Goal: Task Accomplishment & Management: Manage account settings

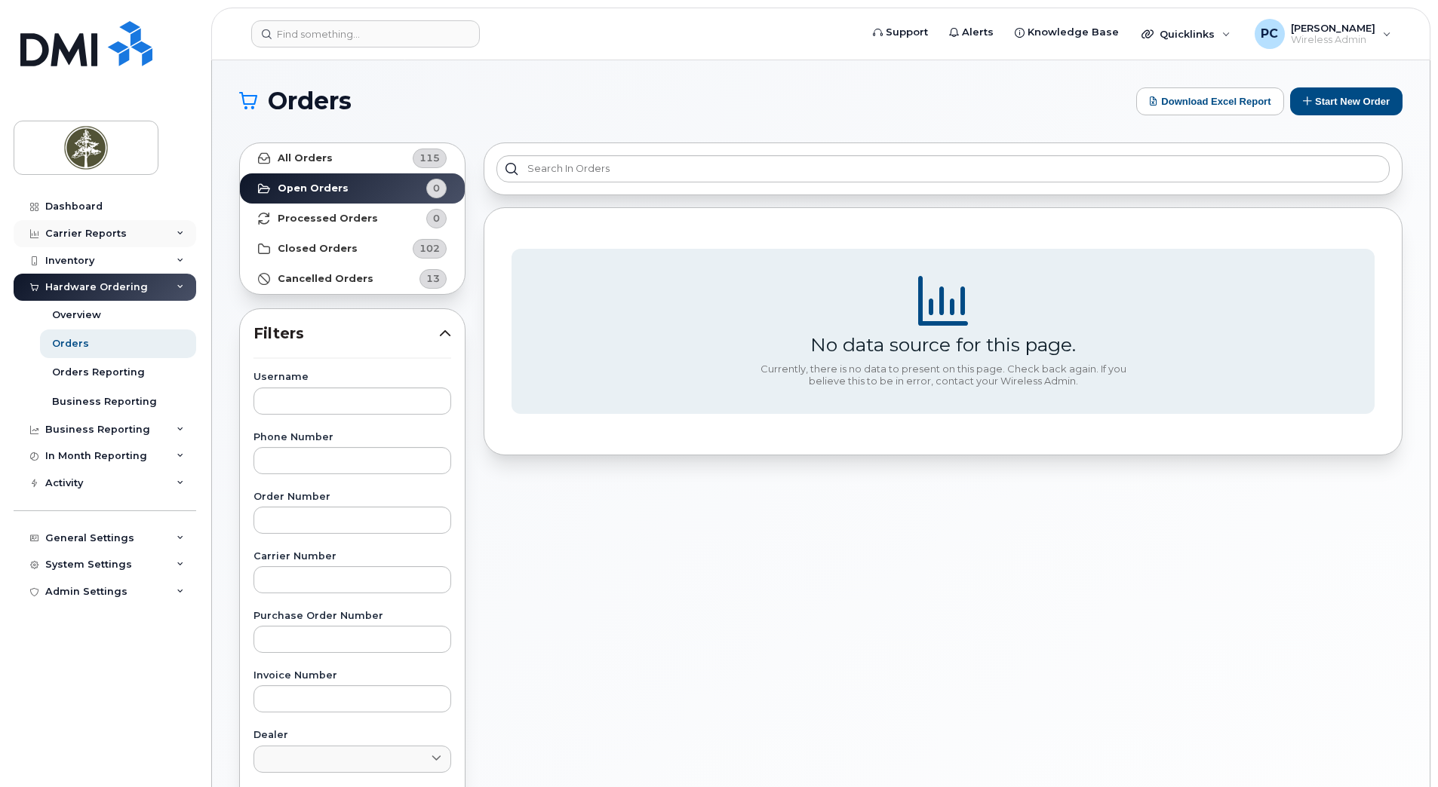
click at [124, 236] on div "Carrier Reports" at bounding box center [105, 233] width 183 height 27
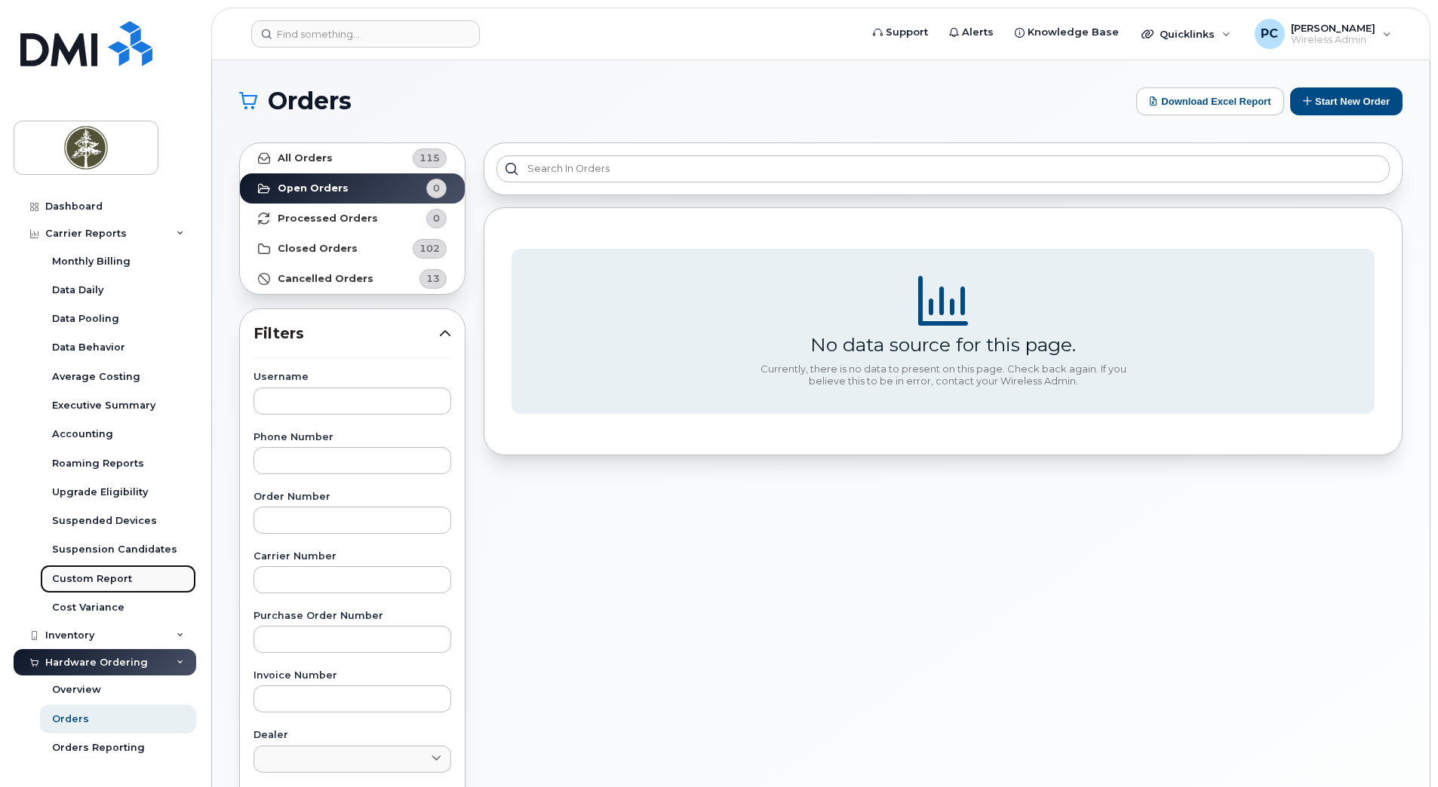
click at [119, 580] on div "Custom Report" at bounding box center [92, 579] width 80 height 14
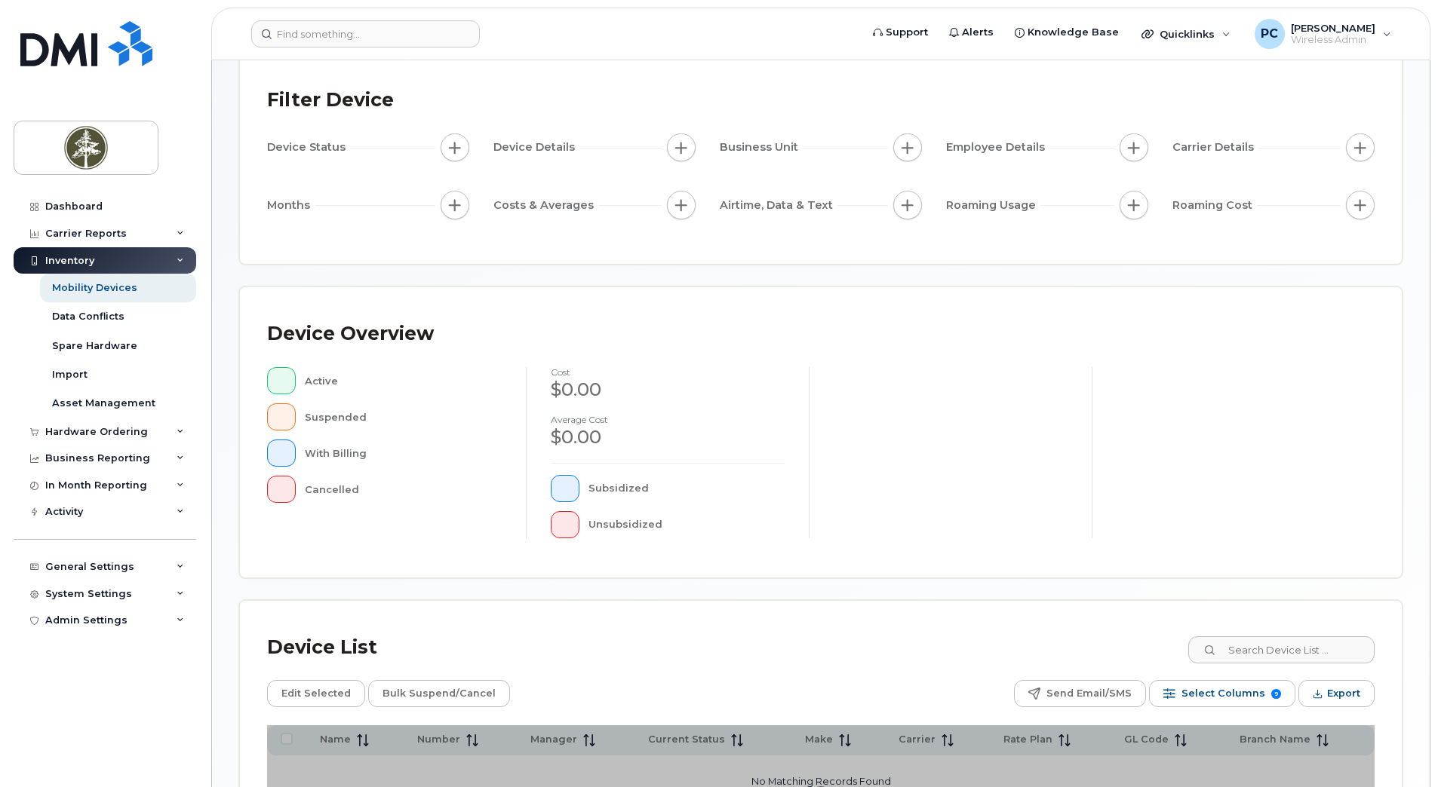
scroll to position [250, 0]
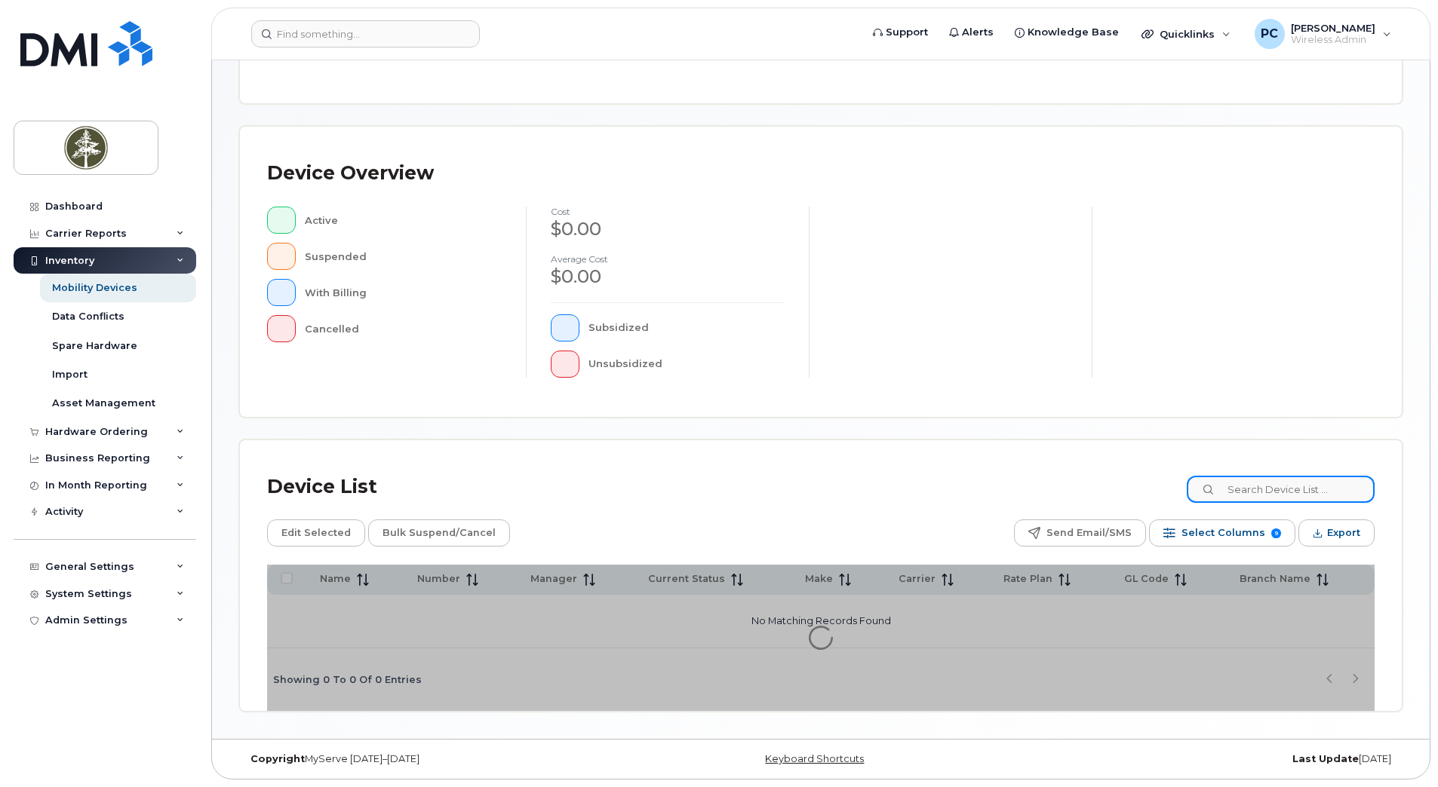
click at [1285, 495] on input at bounding box center [1280, 489] width 188 height 27
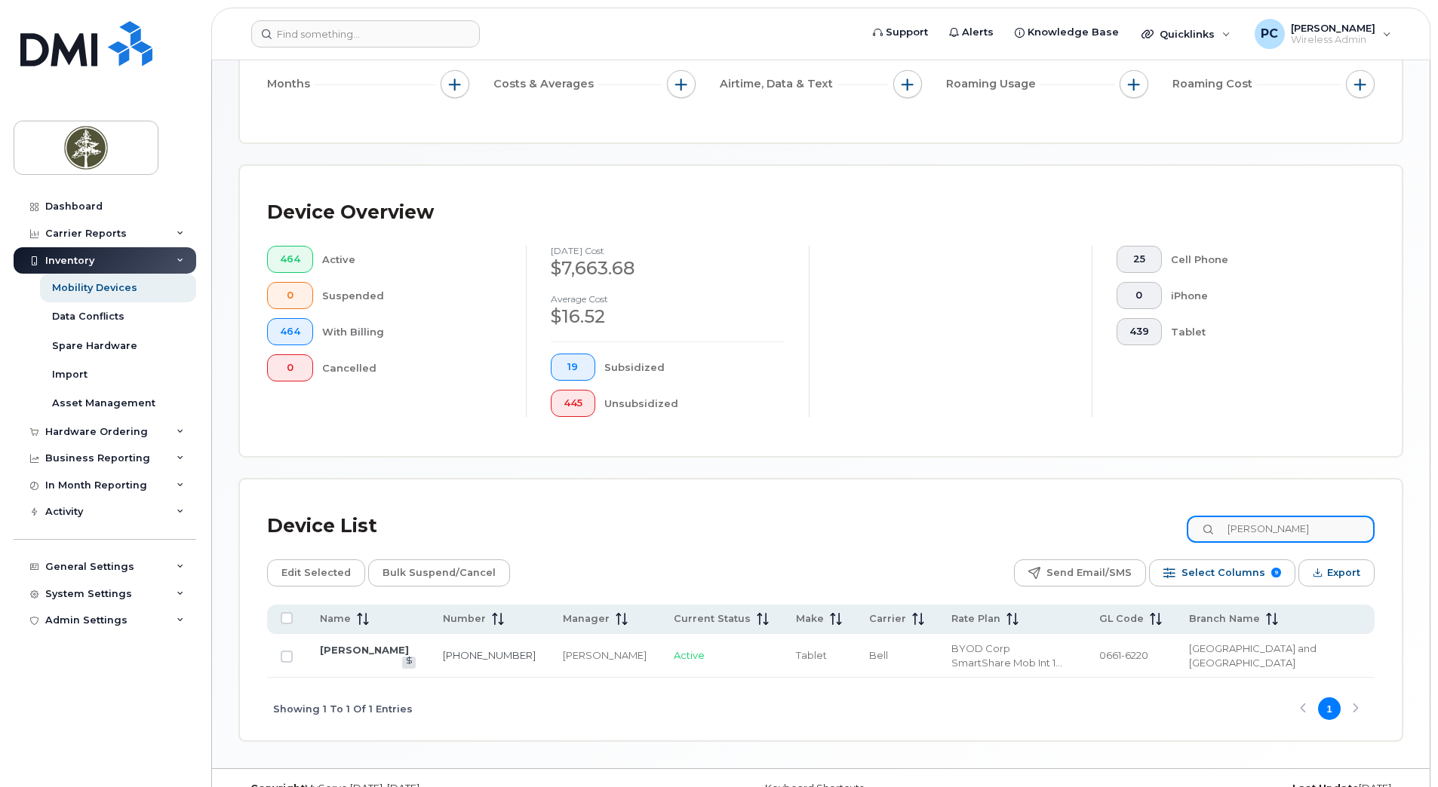
type input "heather holmes"
click at [367, 651] on link "[PERSON_NAME]" at bounding box center [364, 650] width 89 height 12
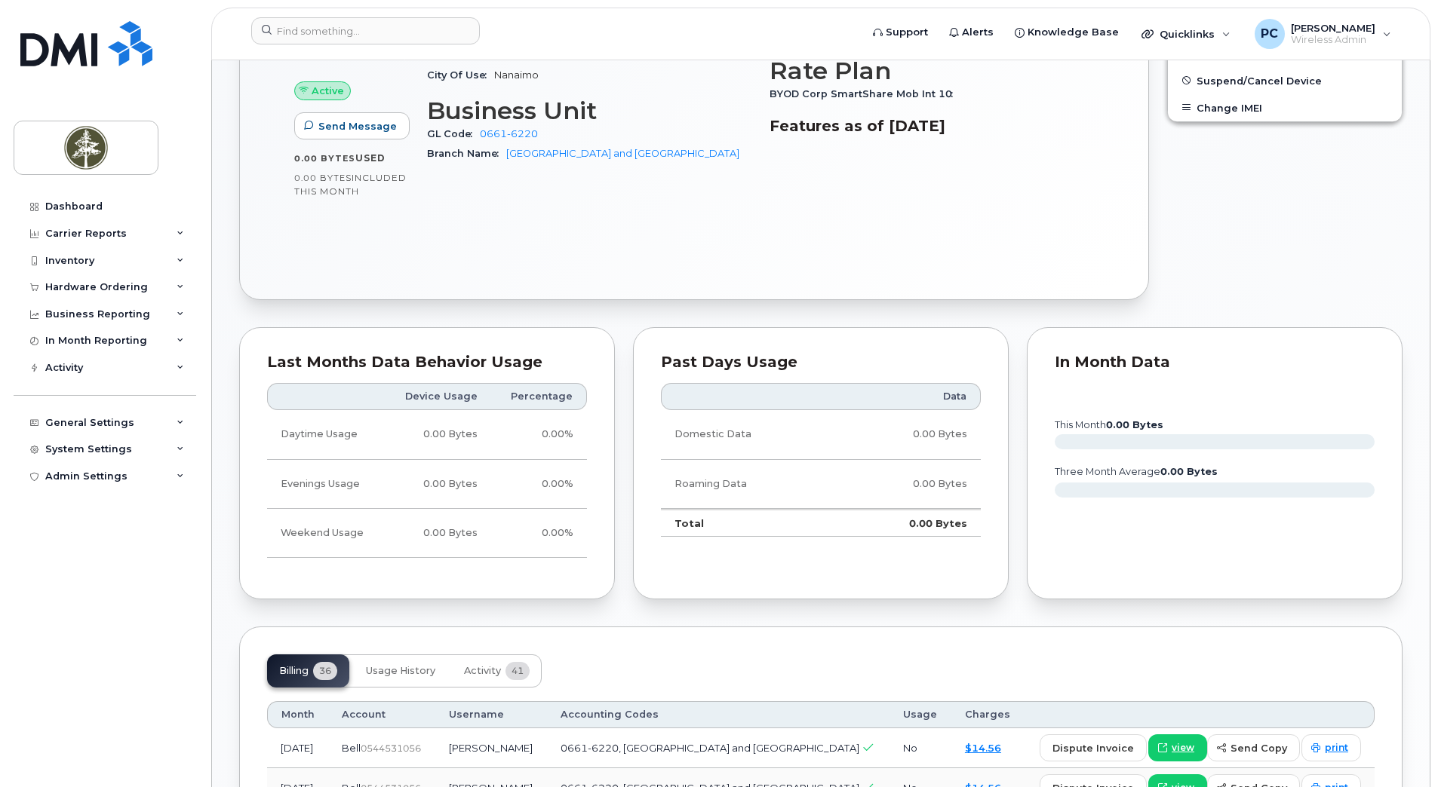
scroll to position [679, 0]
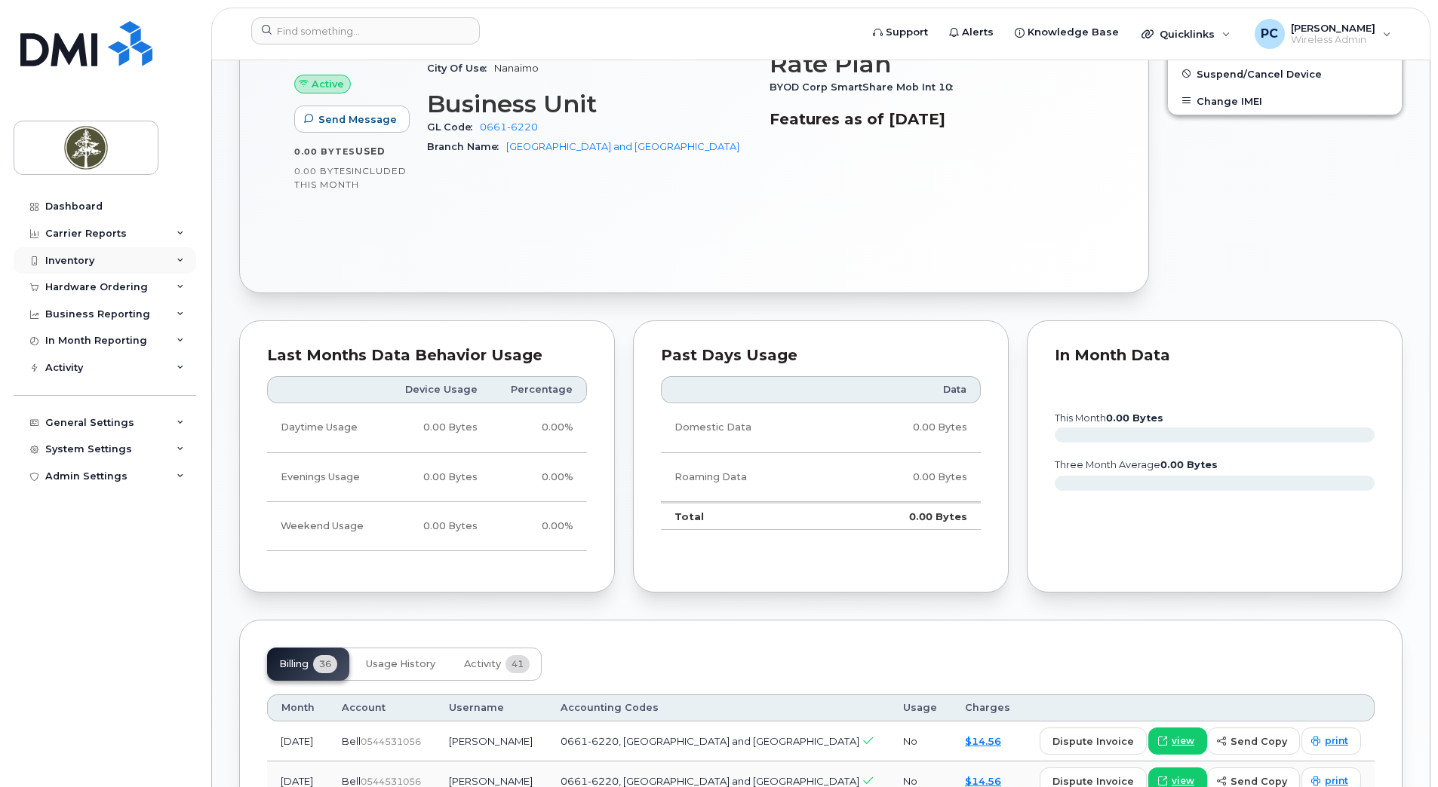
click at [98, 258] on div "Inventory" at bounding box center [105, 260] width 183 height 27
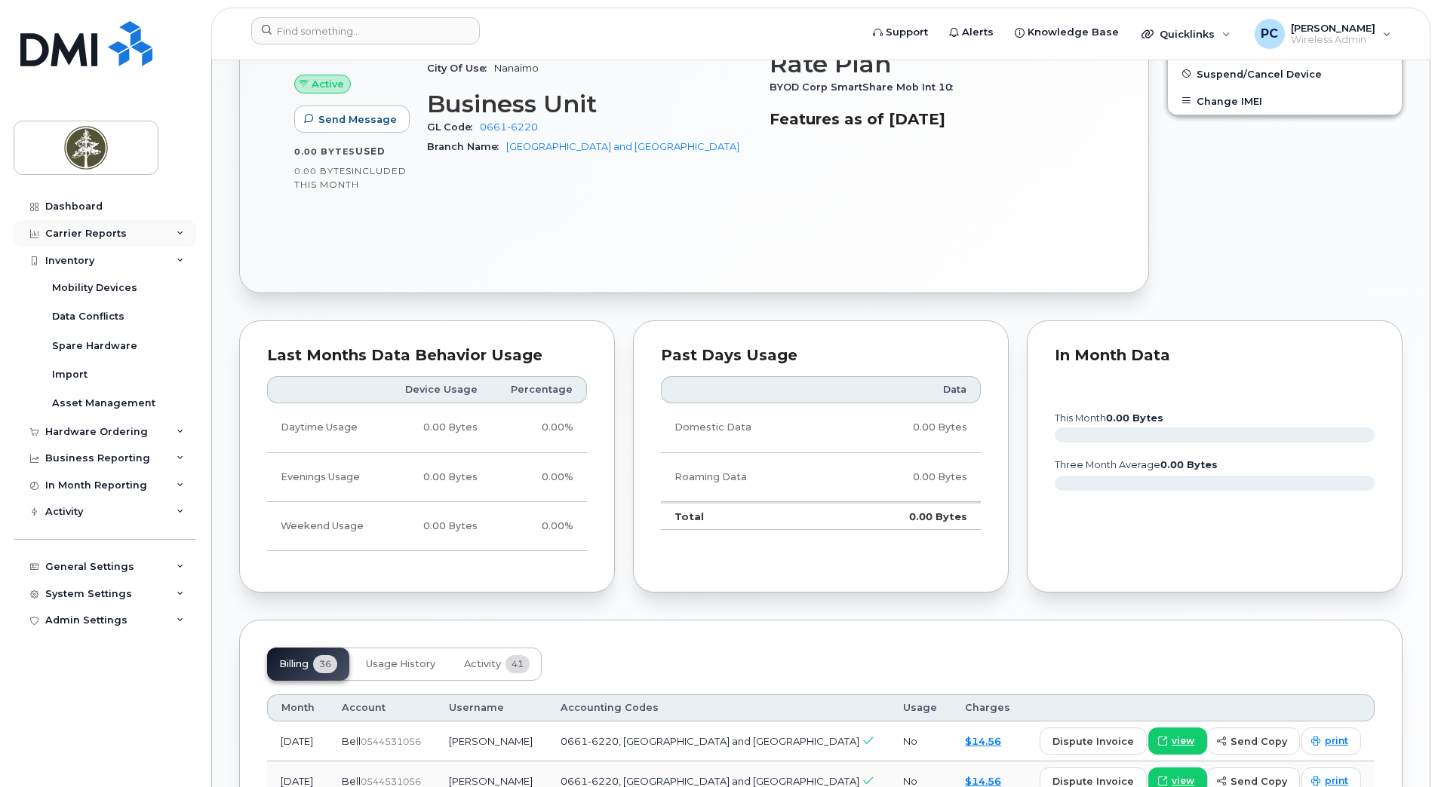
click at [78, 238] on div "Carrier Reports" at bounding box center [85, 234] width 81 height 12
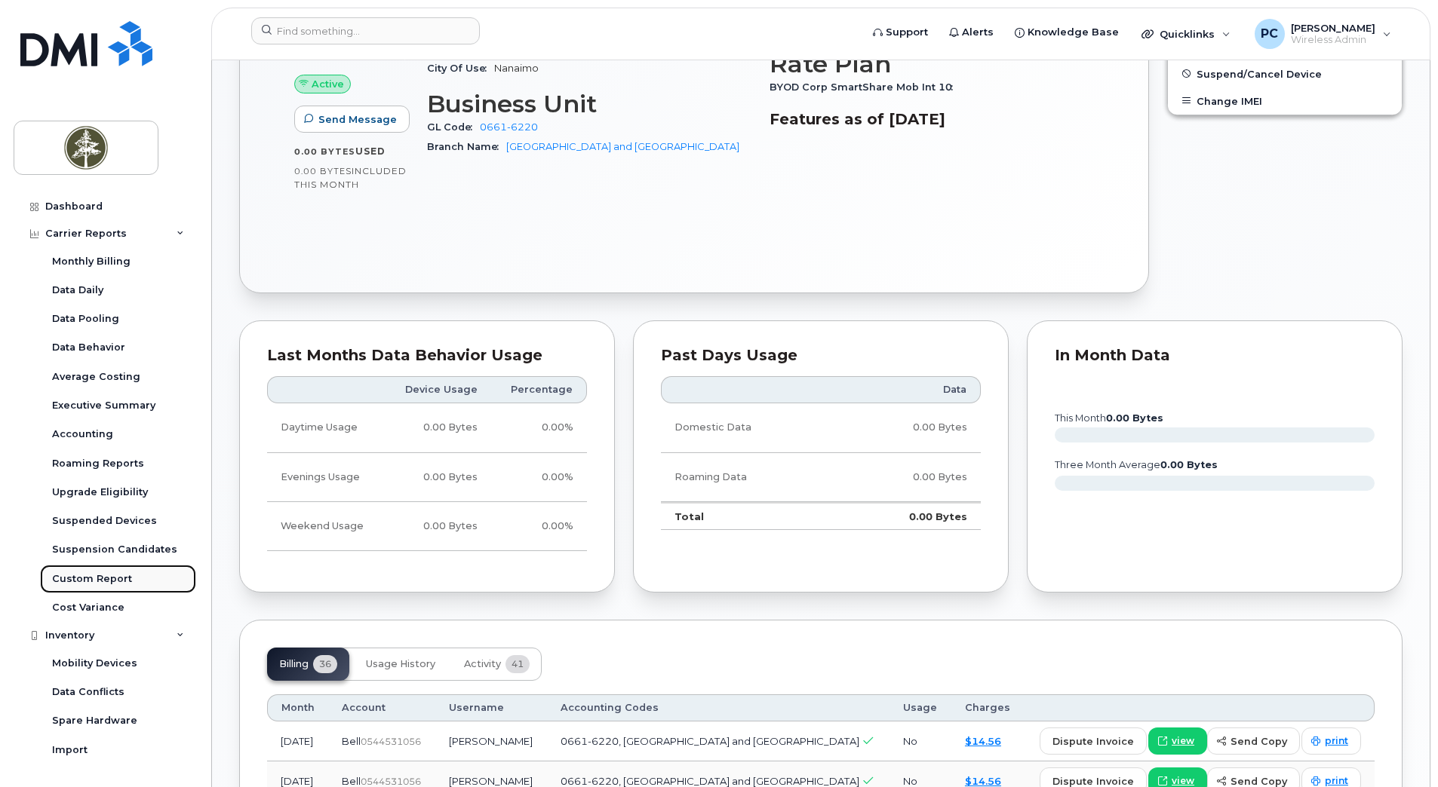
click at [103, 585] on div "Custom Report" at bounding box center [92, 579] width 80 height 14
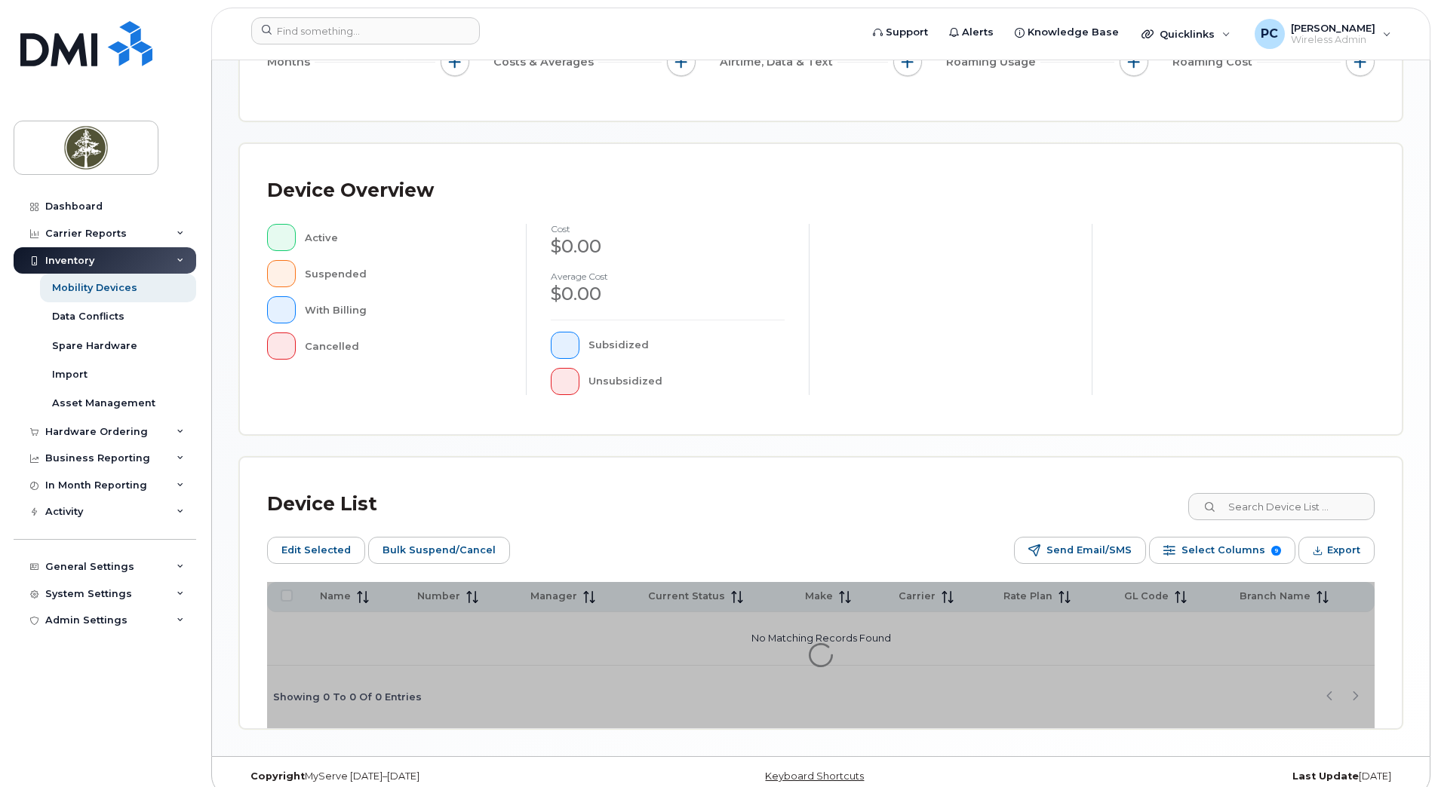
scroll to position [277, 0]
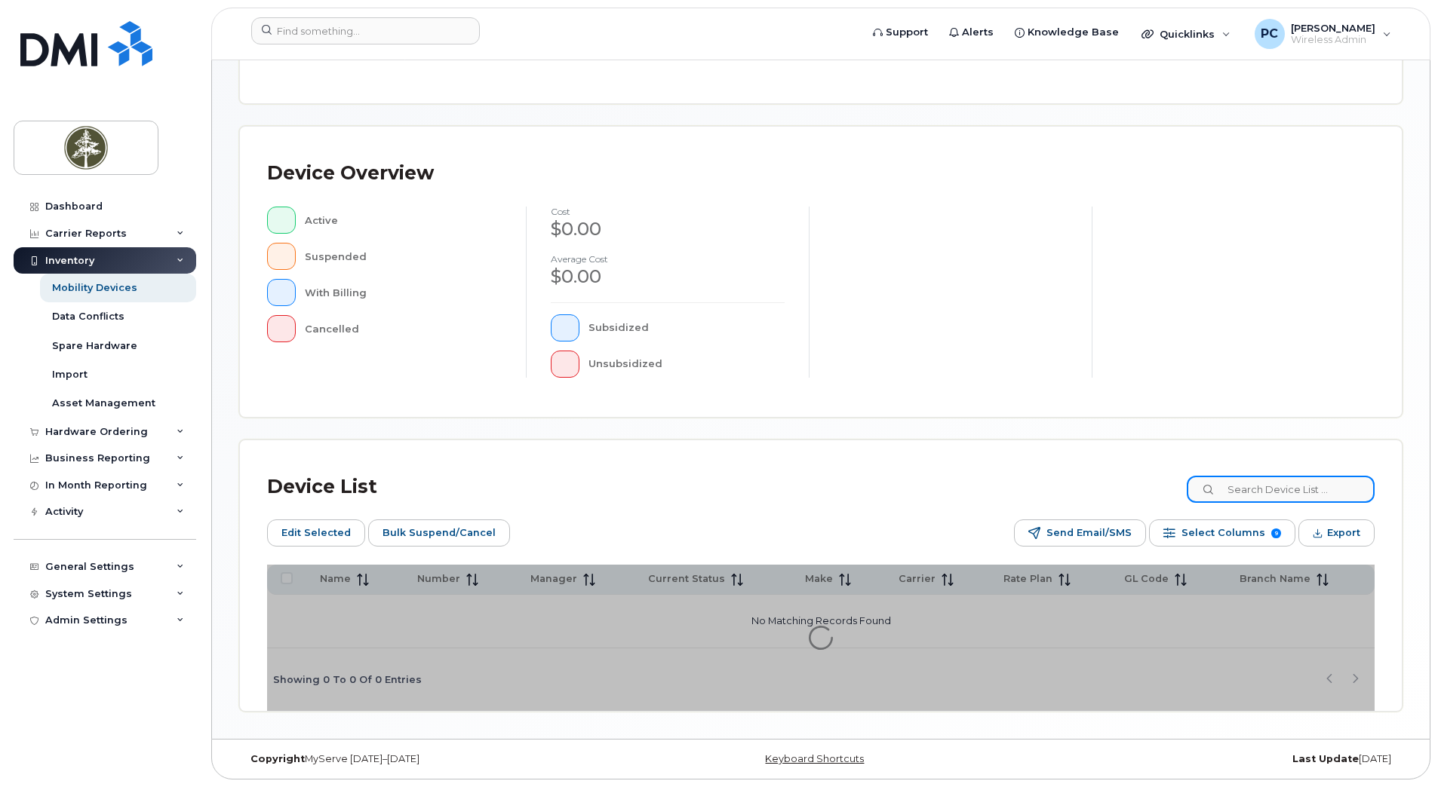
click at [1270, 498] on input at bounding box center [1280, 489] width 188 height 27
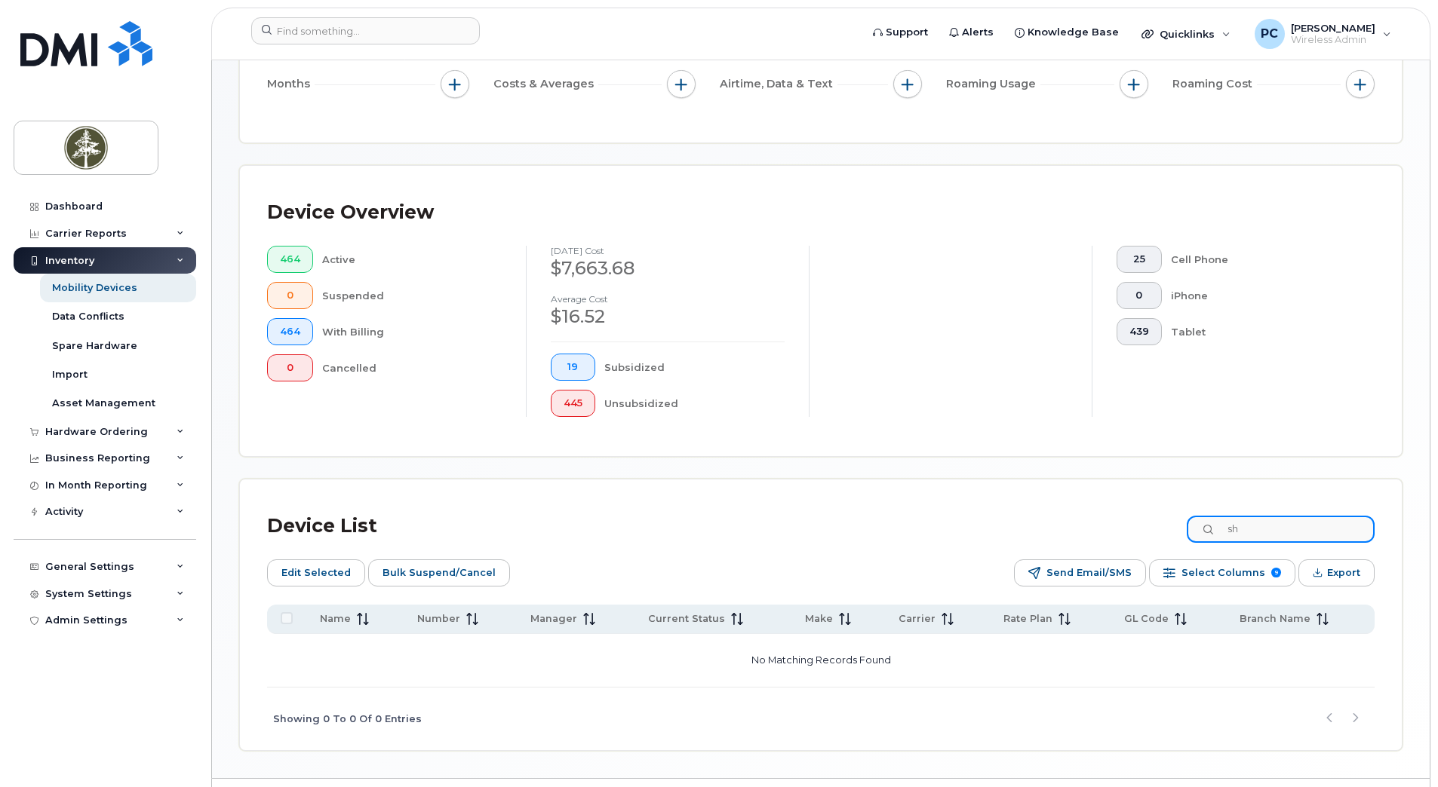
type input "s"
type input "S"
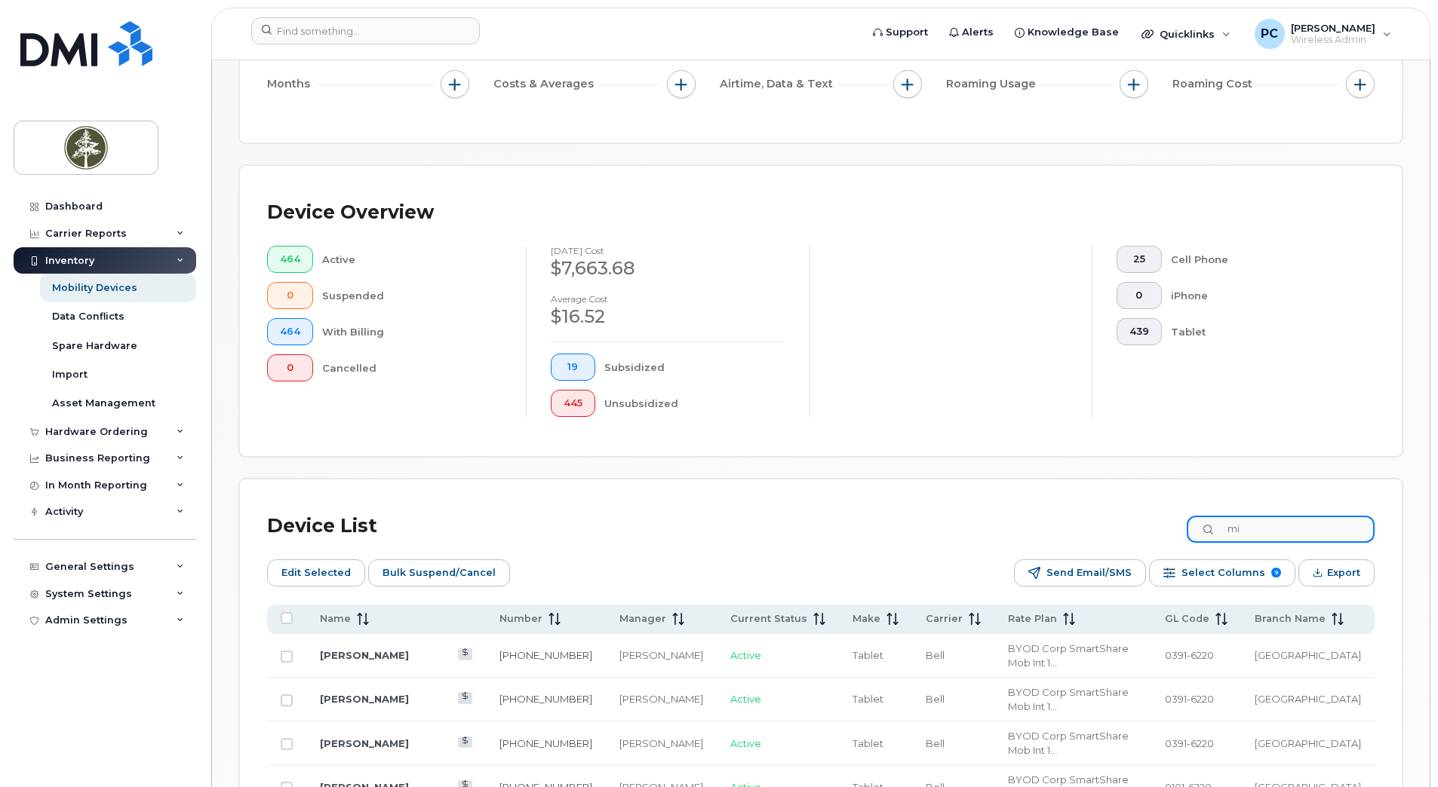
type input "m"
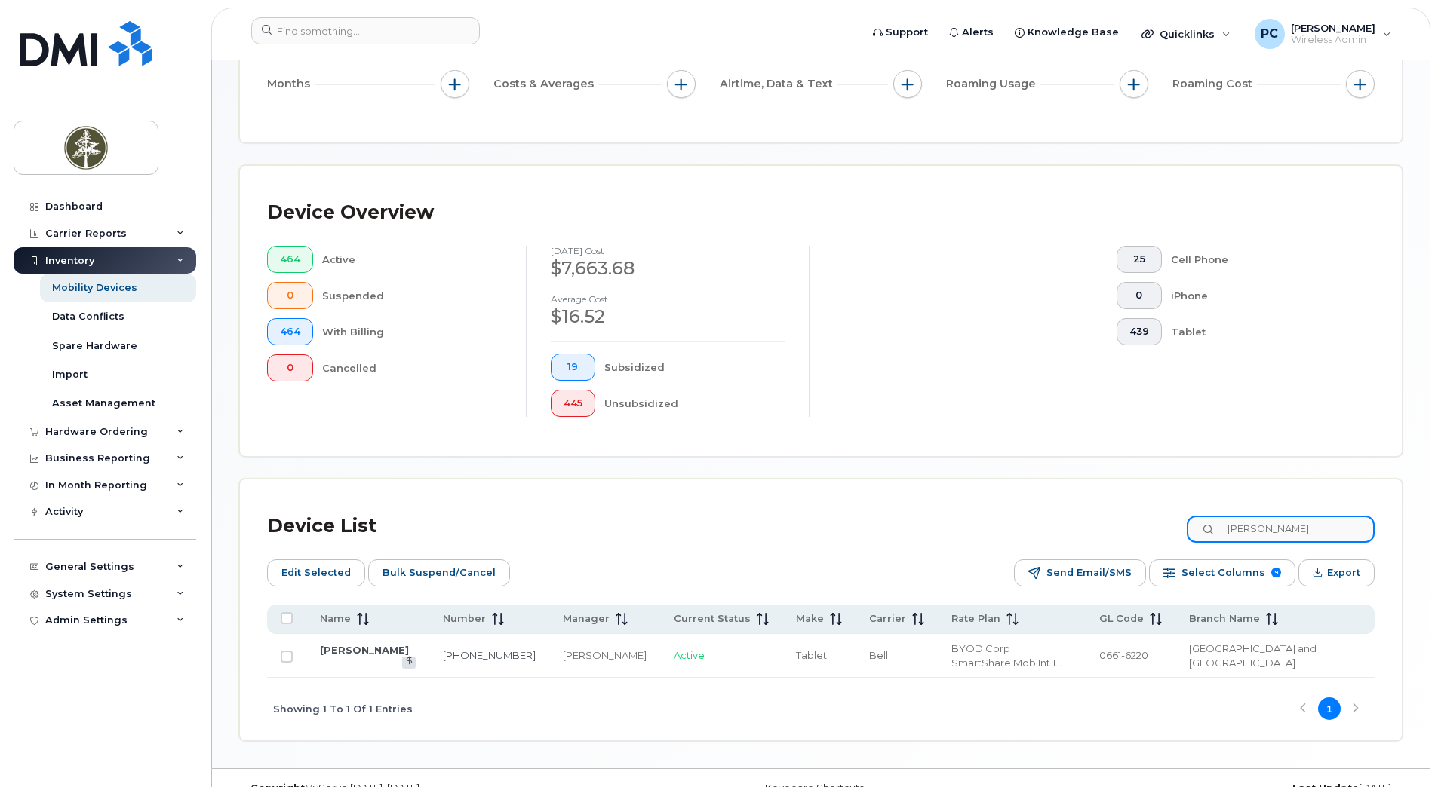
type input "Heather holmes"
click at [364, 650] on link "[PERSON_NAME]" at bounding box center [364, 650] width 89 height 12
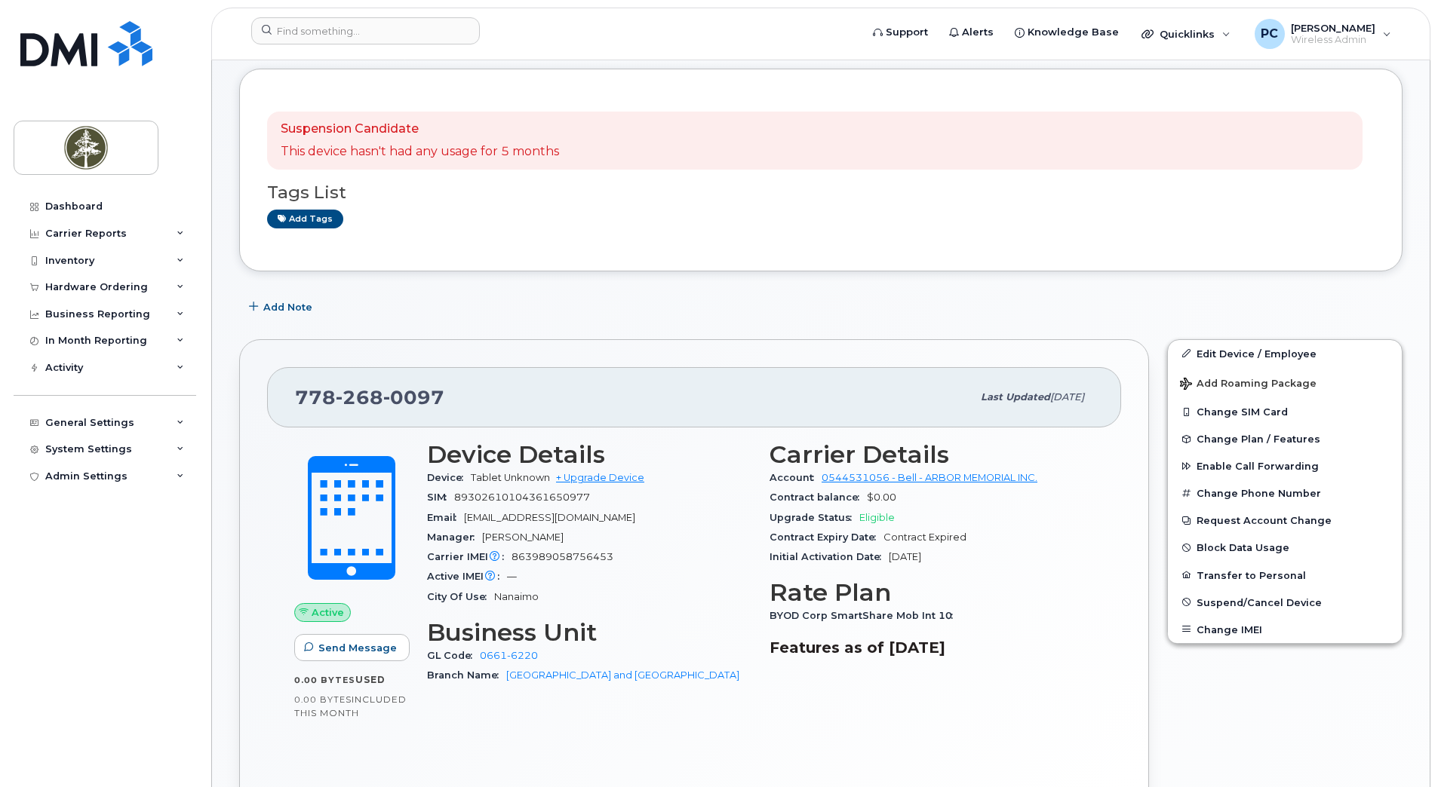
scroll to position [151, 0]
click at [1236, 354] on link "Edit Device / Employee" at bounding box center [1285, 352] width 234 height 27
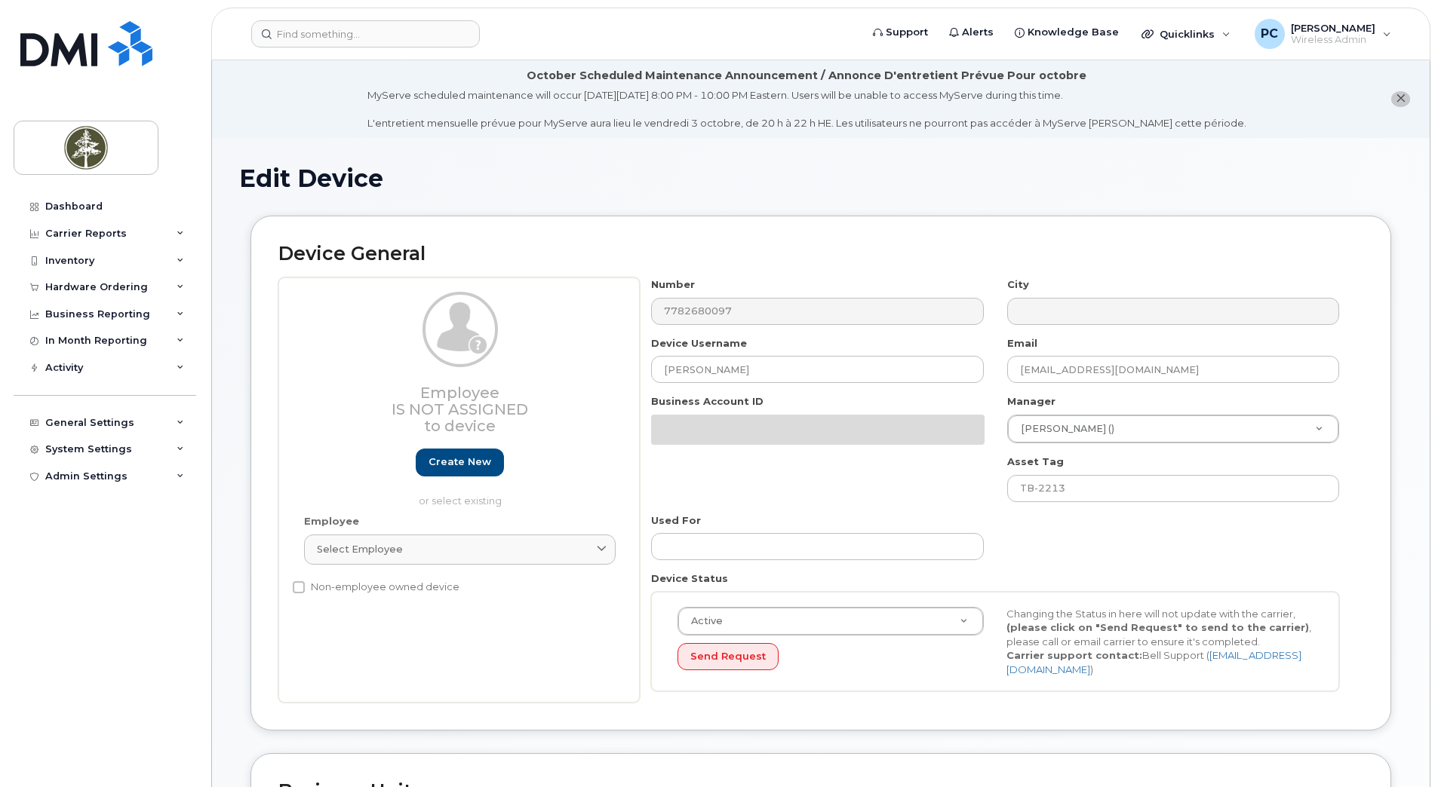
select select "4681871"
select select "4681883"
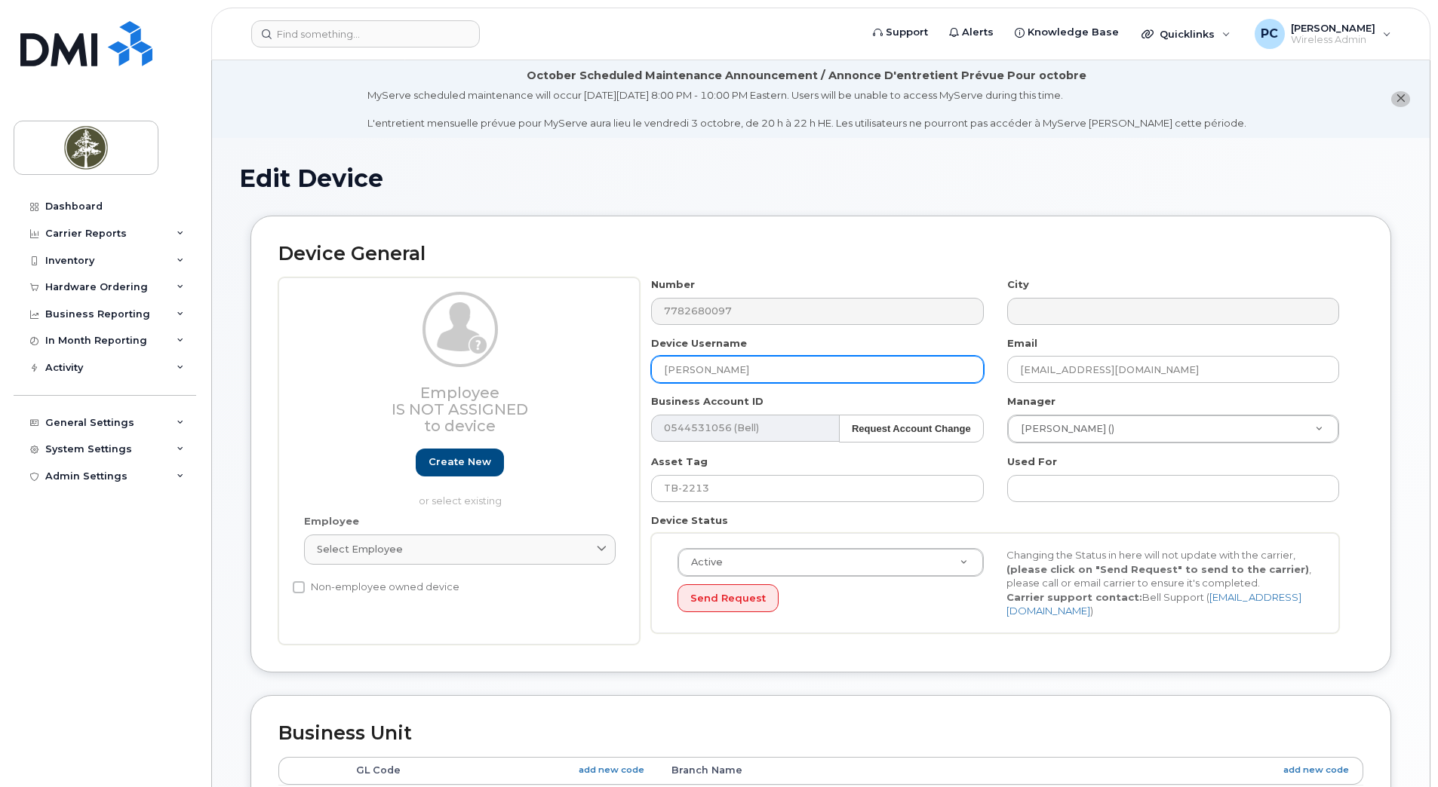
click at [763, 379] on input "[PERSON_NAME]" at bounding box center [817, 369] width 332 height 27
drag, startPoint x: 760, startPoint y: 369, endPoint x: 625, endPoint y: 373, distance: 135.1
click at [625, 373] on div "Employee Is not assigned to device Create new or select existing Employee Selec…" at bounding box center [820, 461] width 1085 height 367
paste input "Shirley Deng"
type input "Shirley Deng"
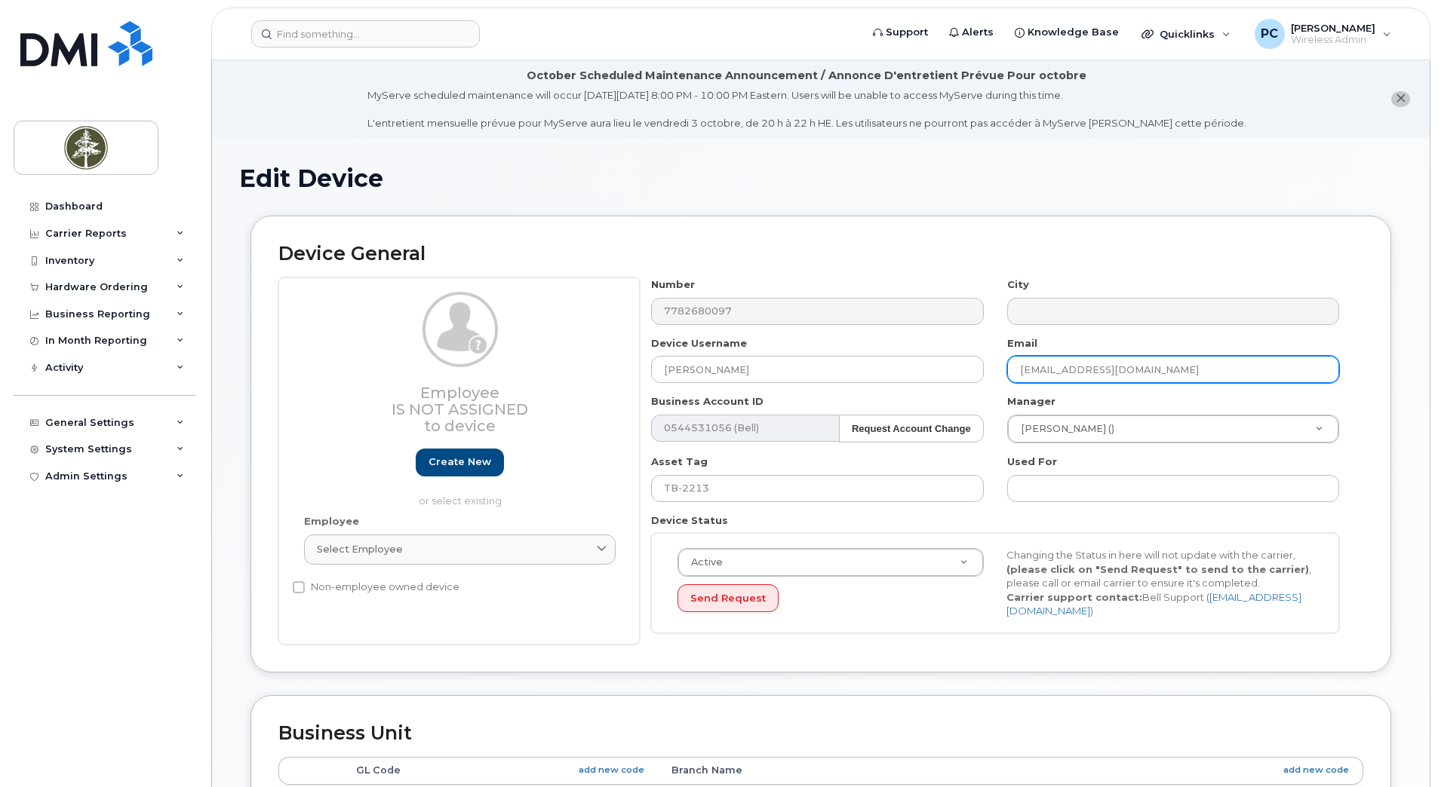
click at [1063, 369] on input "HHolmes@arbormemorial.com" at bounding box center [1173, 369] width 332 height 27
drag, startPoint x: 1066, startPoint y: 371, endPoint x: 976, endPoint y: 376, distance: 89.9
click at [976, 376] on div "Number 7782680097 City Device Username Shirley Deng Email HHolmes@arbormemorial…" at bounding box center [995, 461] width 711 height 367
paste input "[PERSON_NAME]"
click at [1057, 370] on input "Shirley Deng@arbormemorial.com" at bounding box center [1173, 369] width 332 height 27
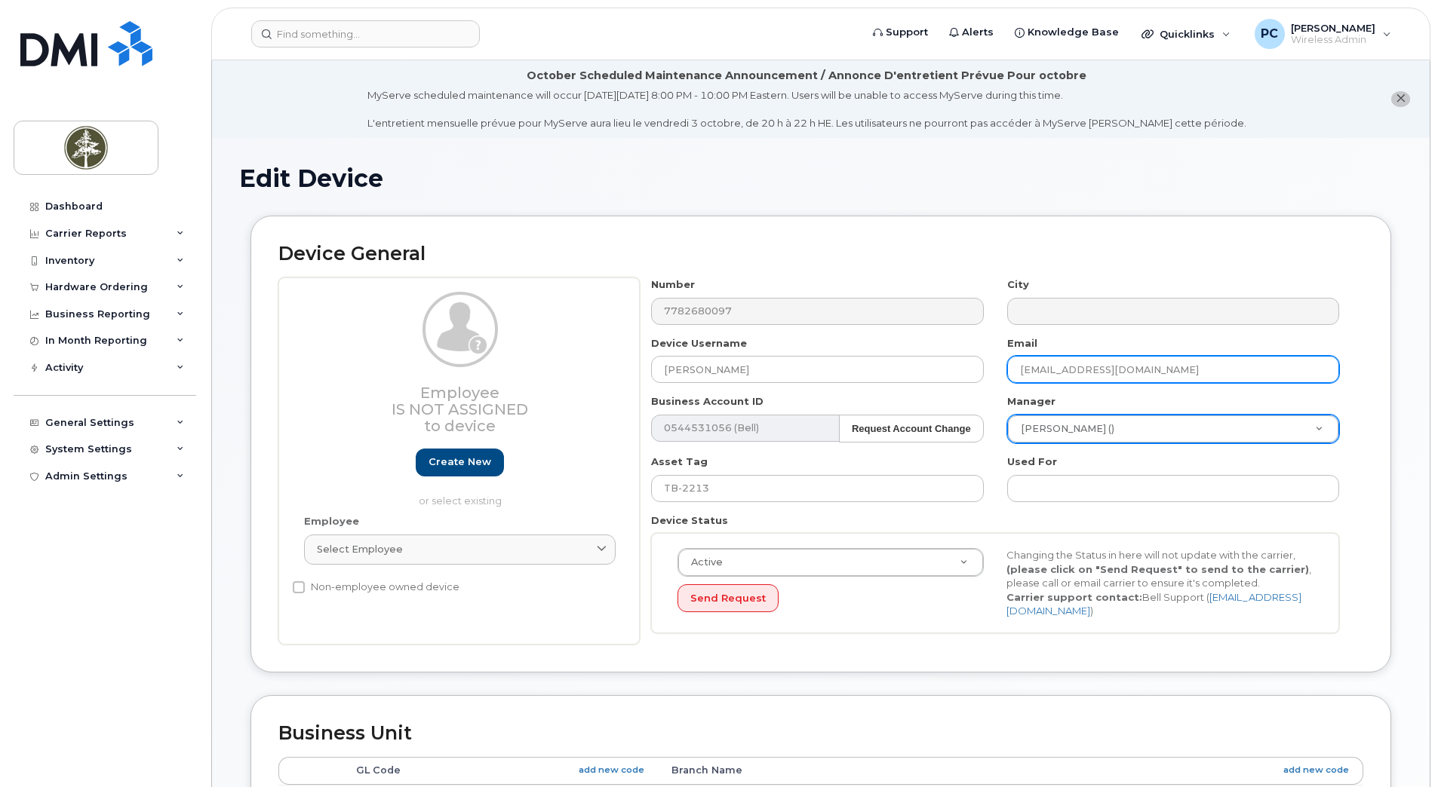
type input "[EMAIL_ADDRESS][DOMAIN_NAME]"
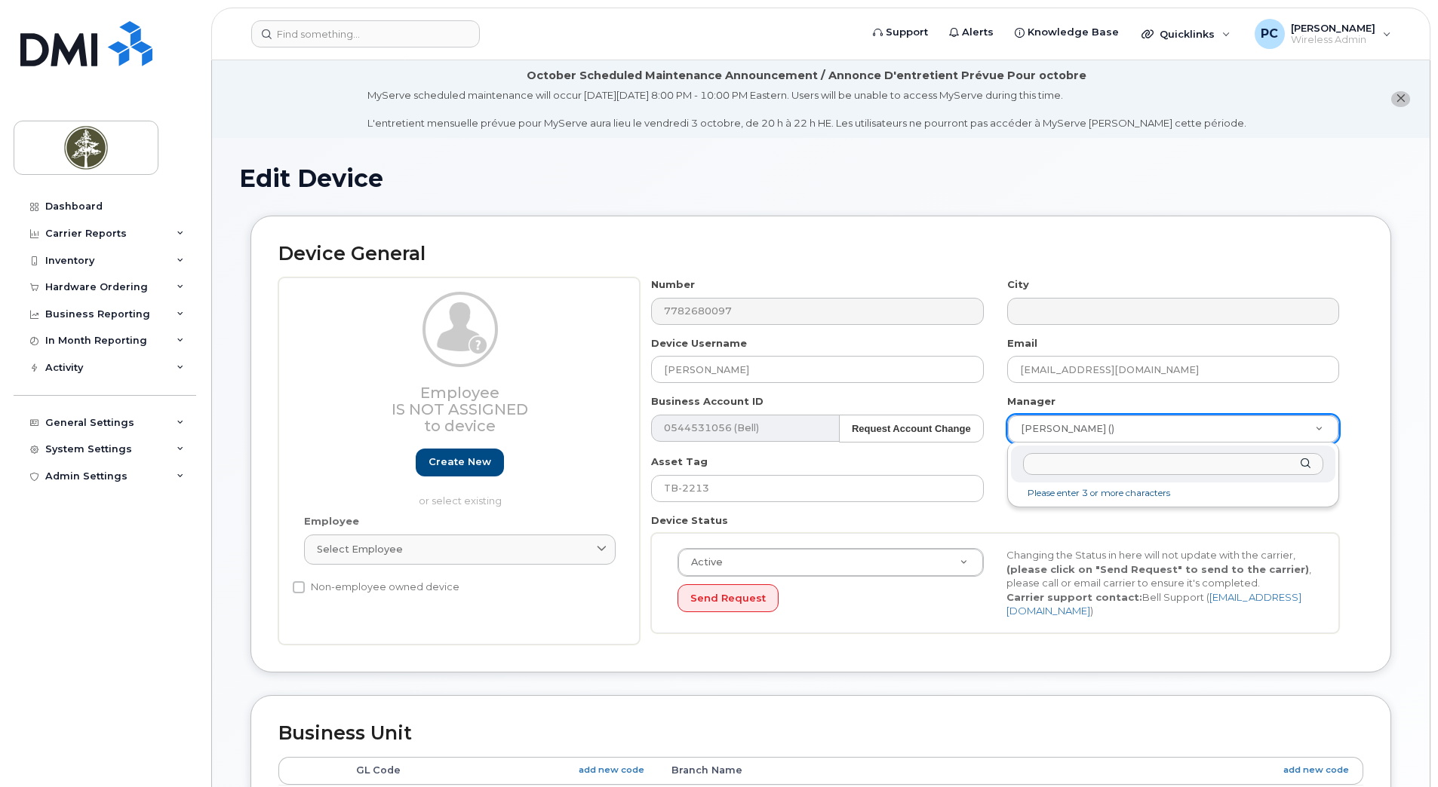
click at [1178, 473] on input "text" at bounding box center [1173, 464] width 300 height 22
type input "m"
type input "Miche"
type input "1542083"
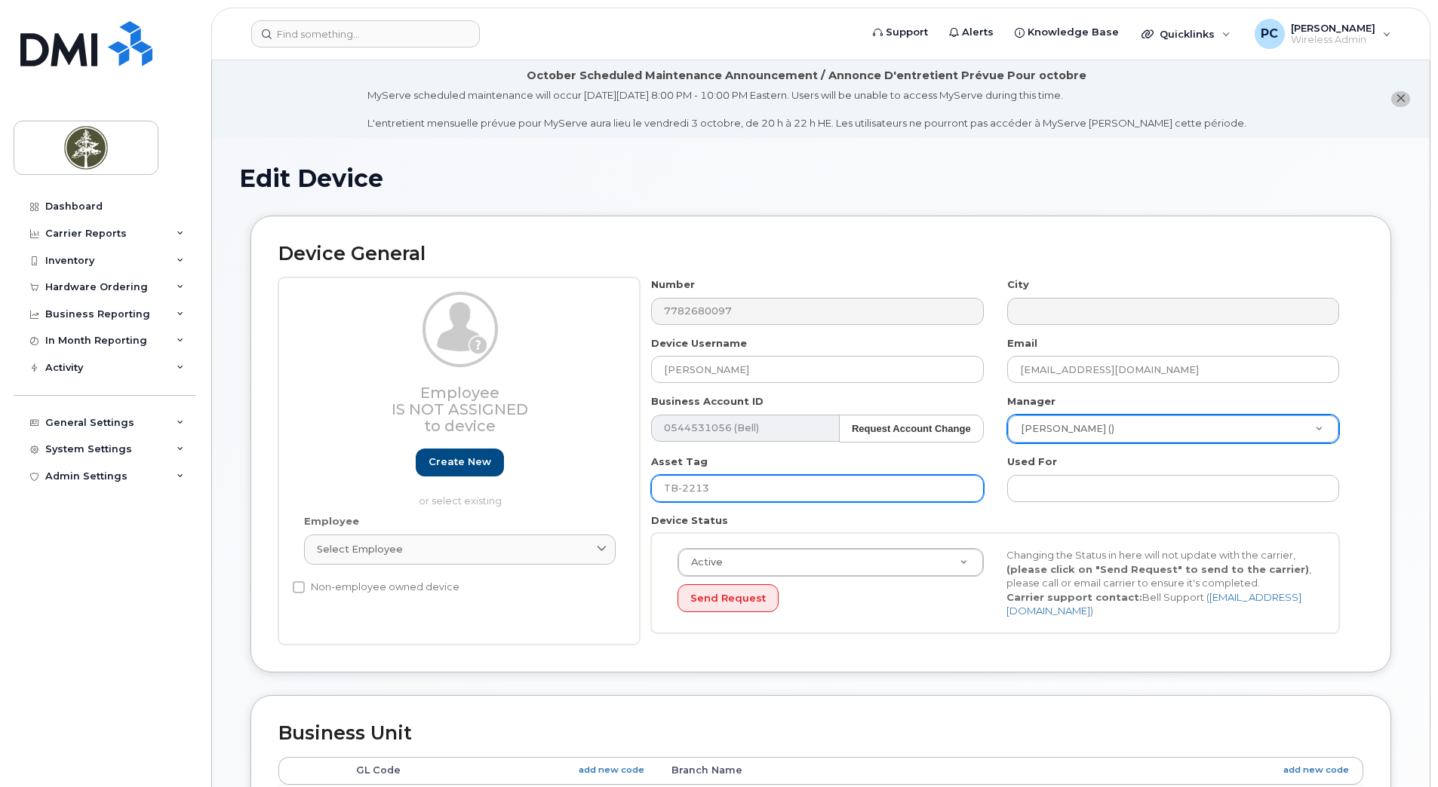
click at [861, 493] on input "TB-2213" at bounding box center [817, 488] width 332 height 27
click at [761, 492] on input "TB-2213" at bounding box center [817, 488] width 332 height 27
type input "TB-2286"
click at [843, 621] on div "Active Active Suspended Cancelled Send Request Changing the Status in here will…" at bounding box center [995, 583] width 688 height 100
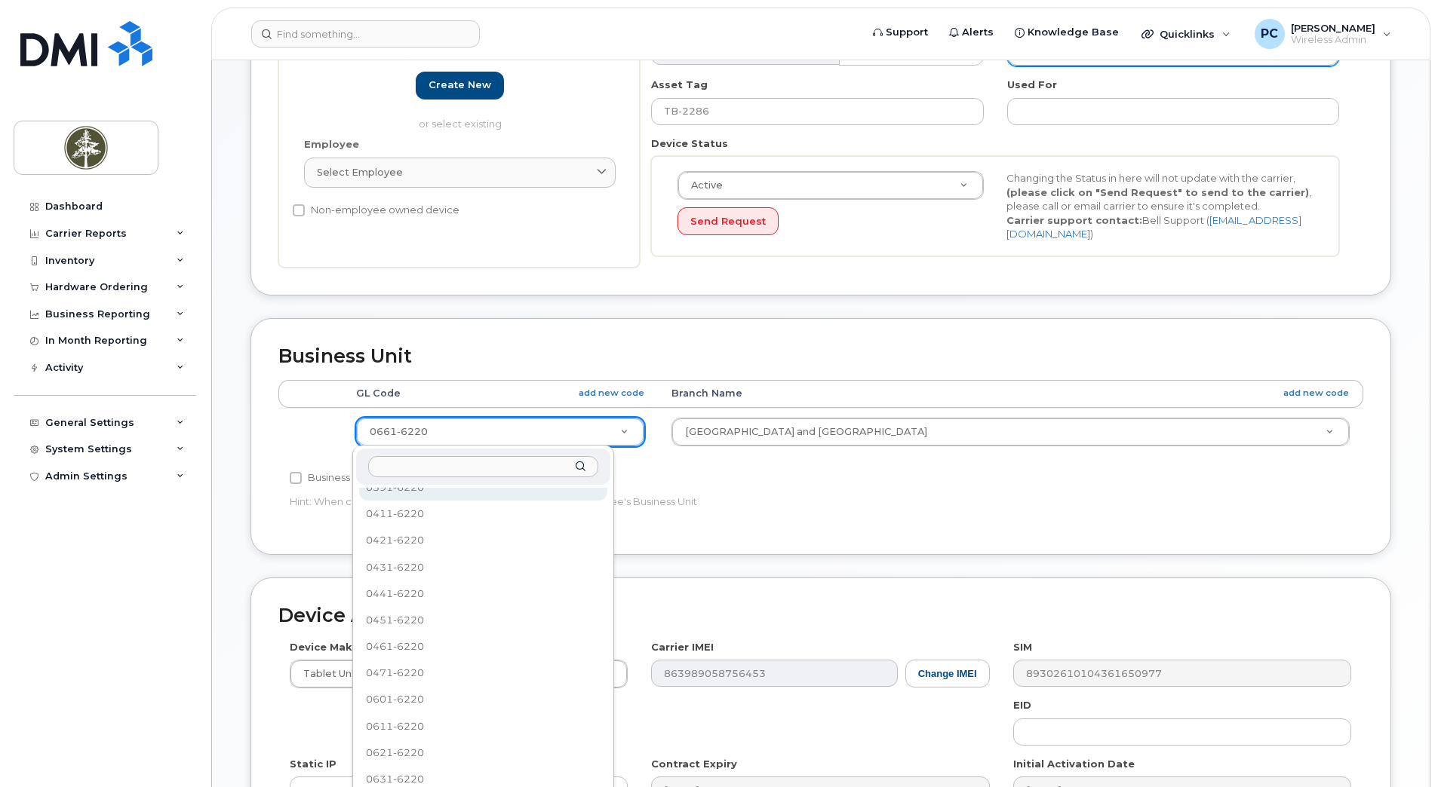
scroll to position [559, 0]
drag, startPoint x: 506, startPoint y: 505, endPoint x: 515, endPoint y: 499, distance: 10.9
select select "4681752"
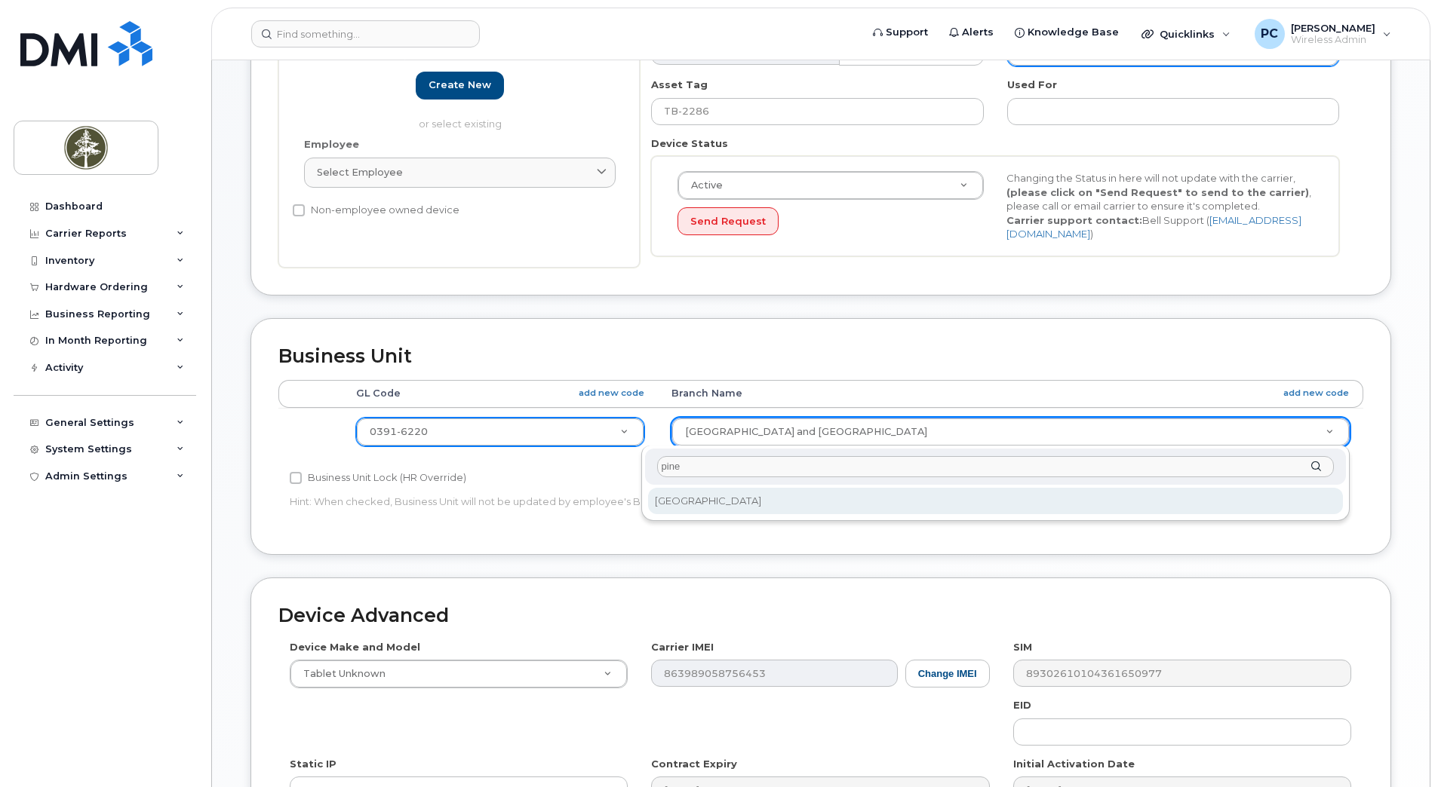
type input "pine"
select select "4681778"
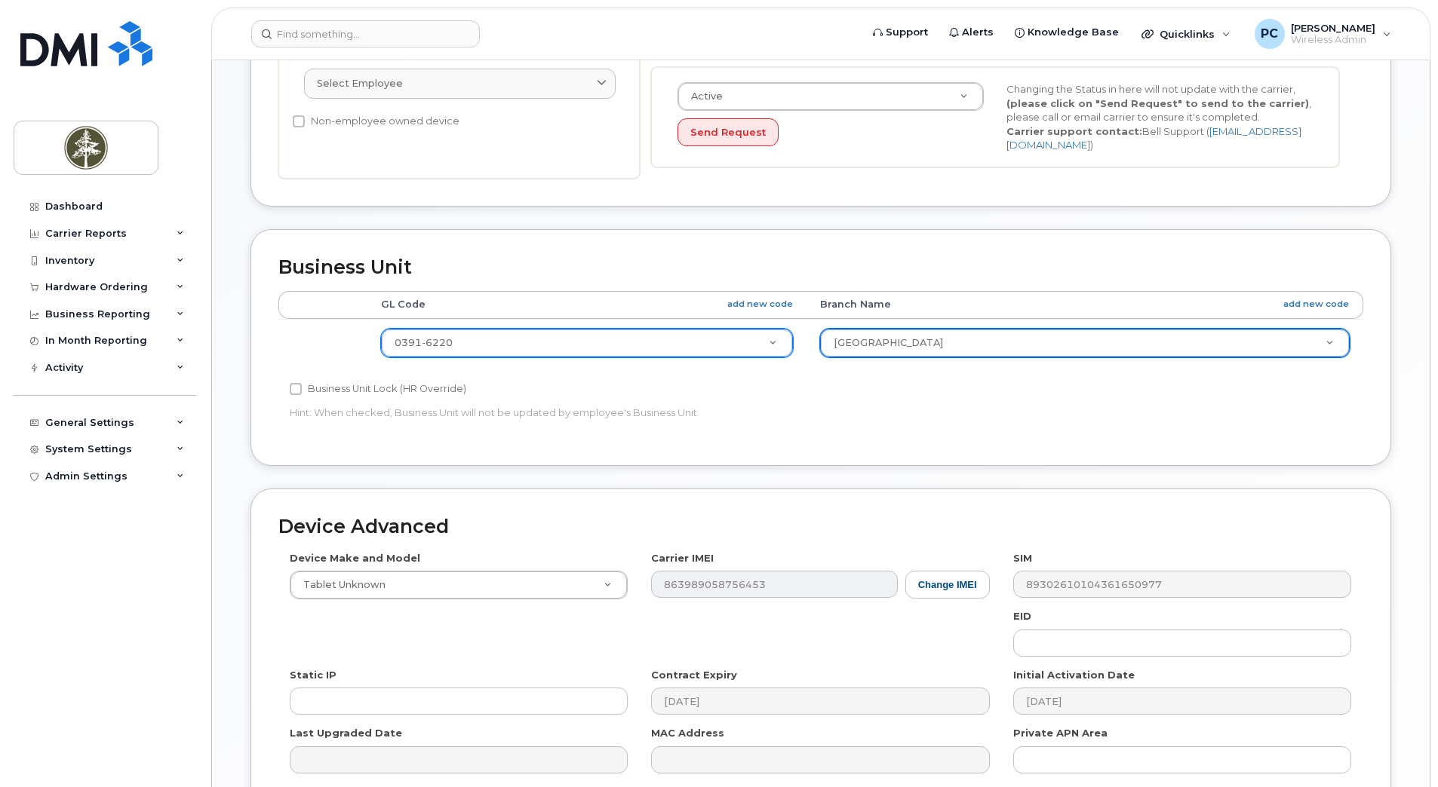
scroll to position [603, 0]
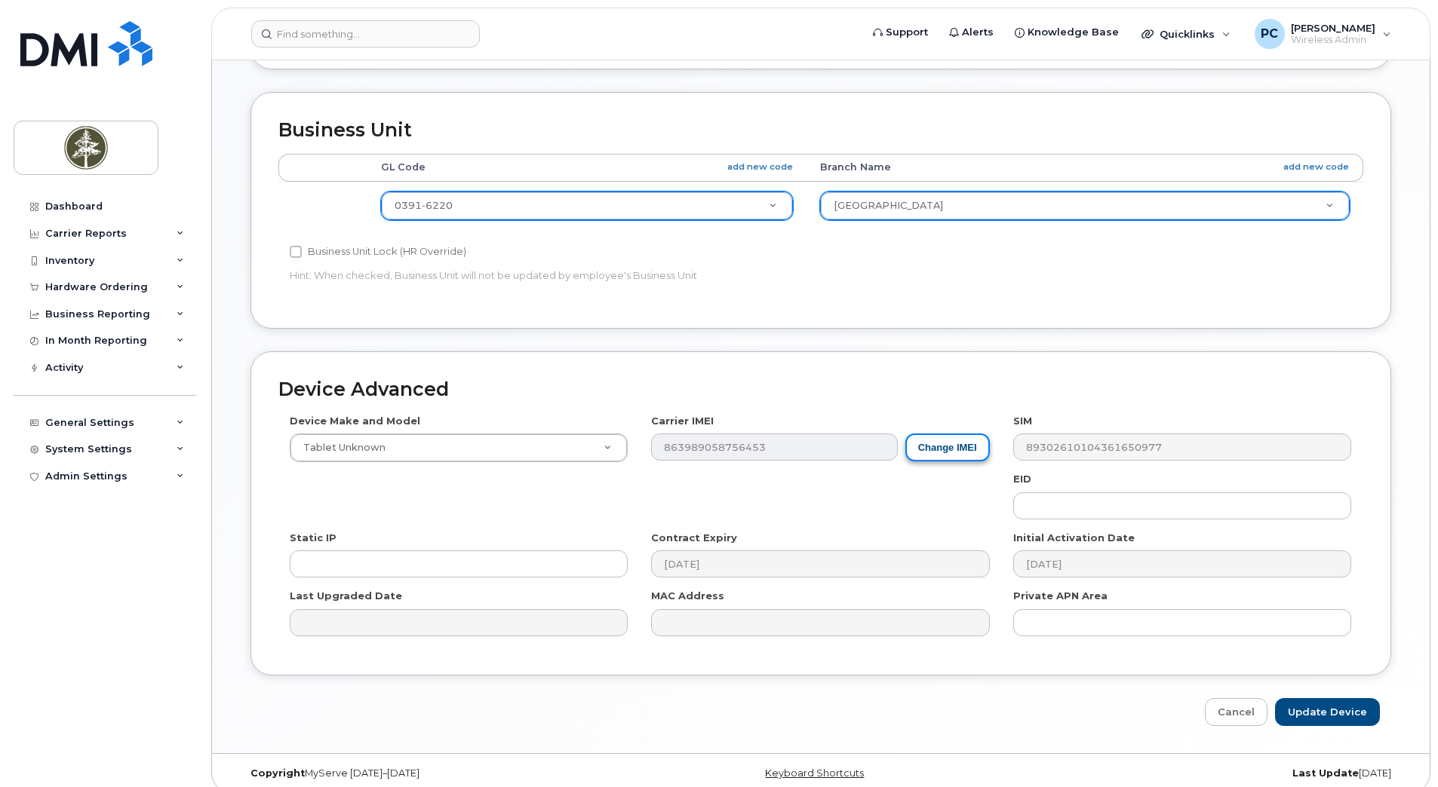
click at [950, 453] on button "Change IMEI" at bounding box center [947, 448] width 84 height 28
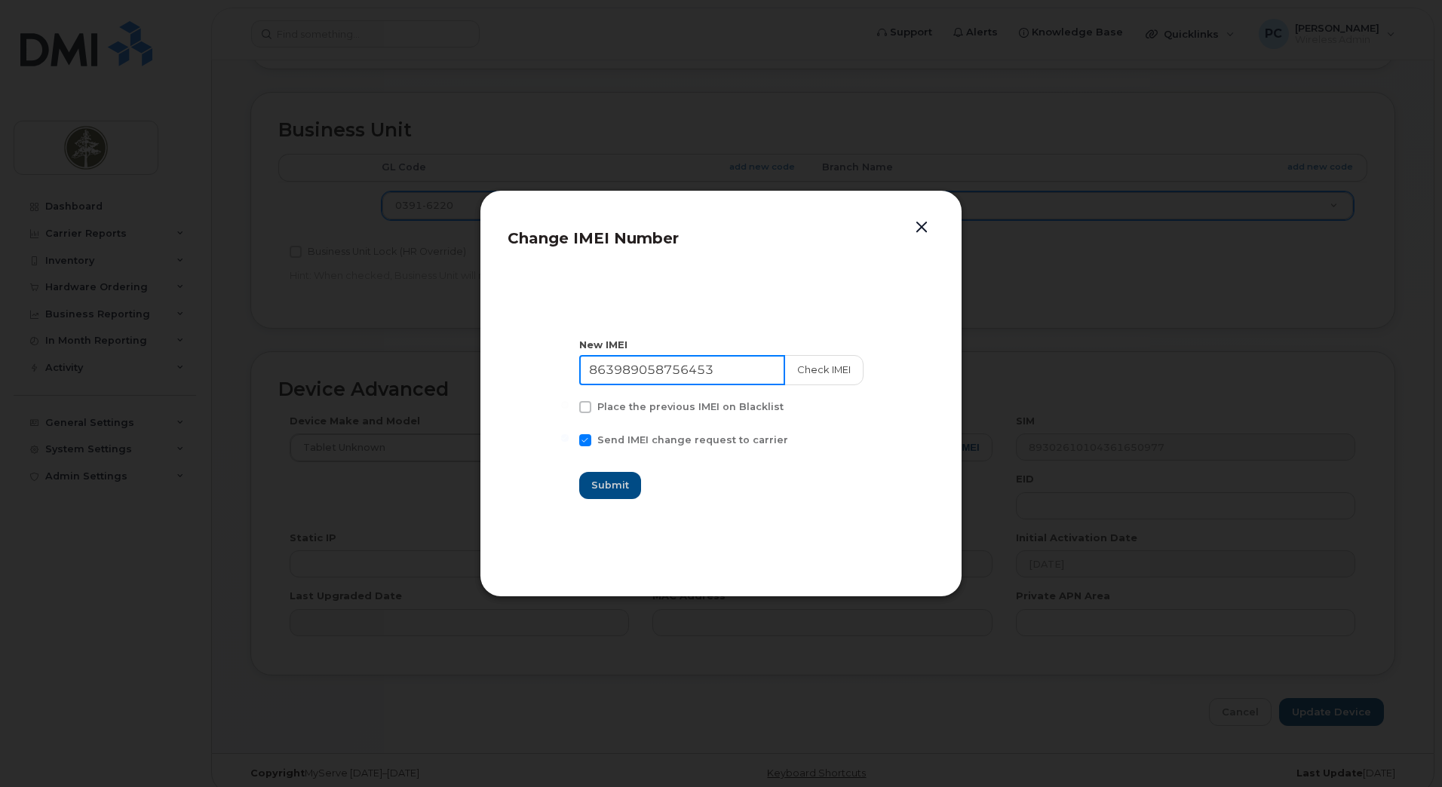
drag, startPoint x: 734, startPoint y: 370, endPoint x: 568, endPoint y: 369, distance: 165.9
click at [568, 369] on section "New IMEI 863989058756453 Check IMEI Place the previous IMEI on Blacklist Send I…" at bounding box center [721, 419] width 427 height 302
paste input "7156317"
type input "863989057156317"
click at [630, 483] on span "Submit" at bounding box center [611, 485] width 38 height 14
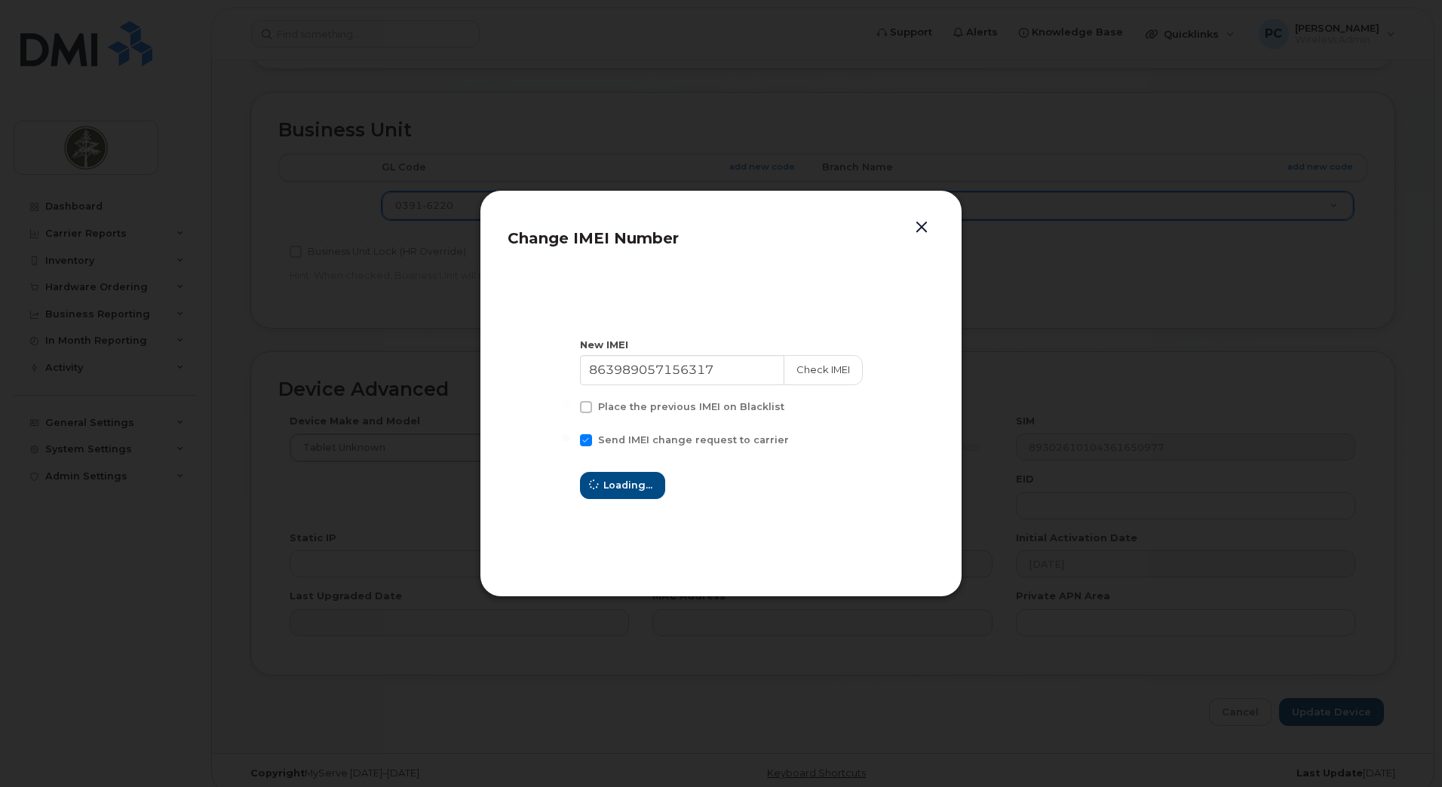
type input "863989057156317"
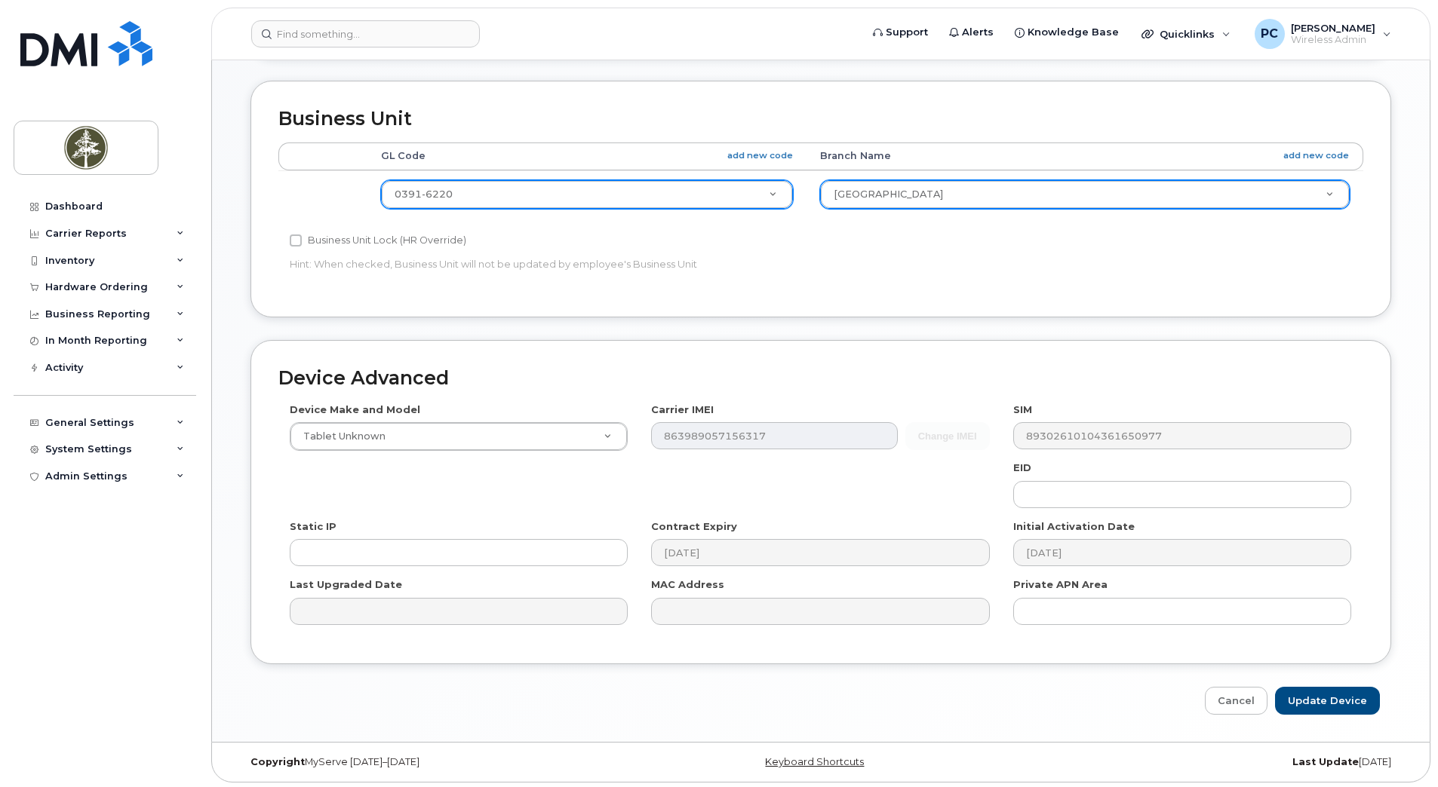
scroll to position [618, 0]
click at [1352, 693] on input "Update Device" at bounding box center [1327, 698] width 105 height 28
type input "Saving..."
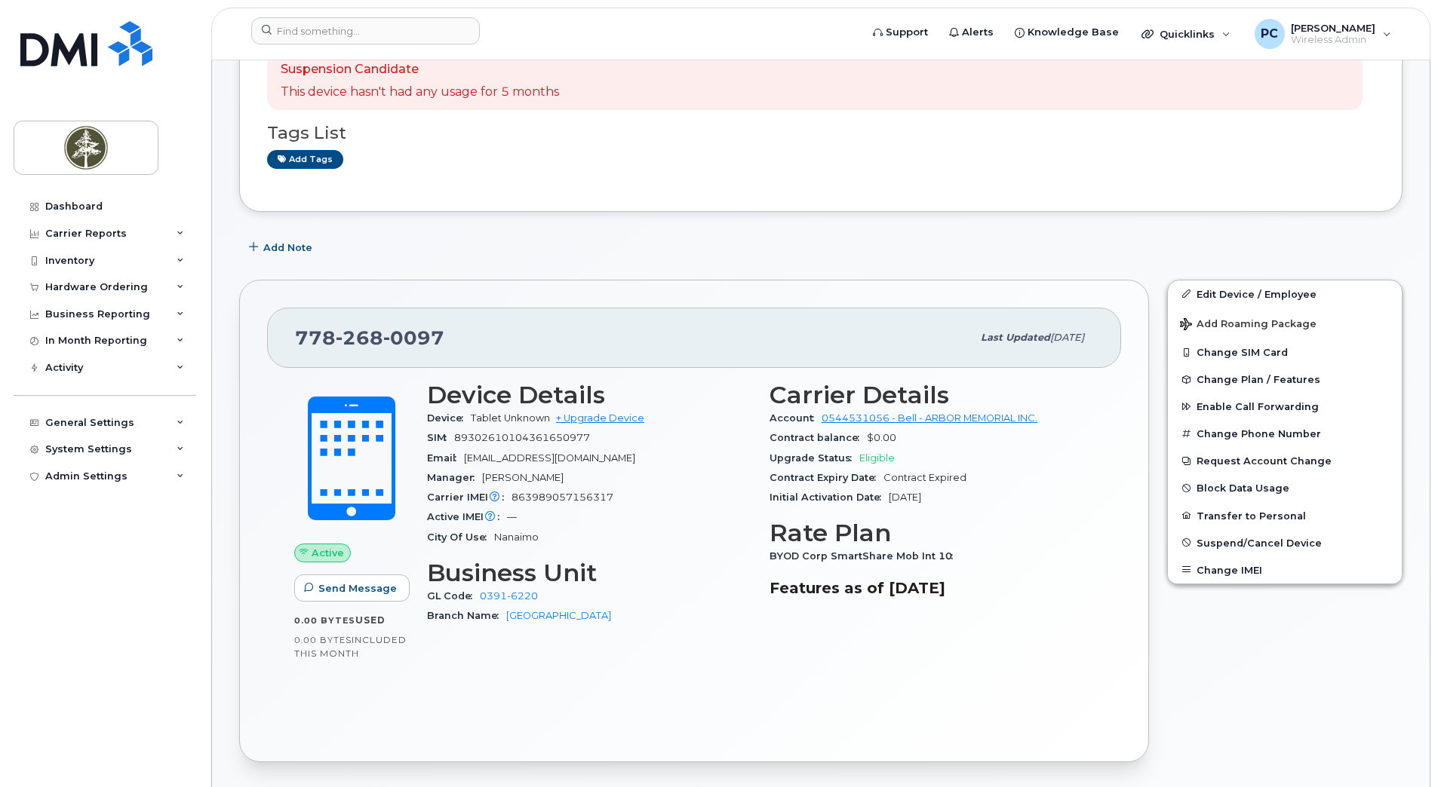
scroll to position [226, 0]
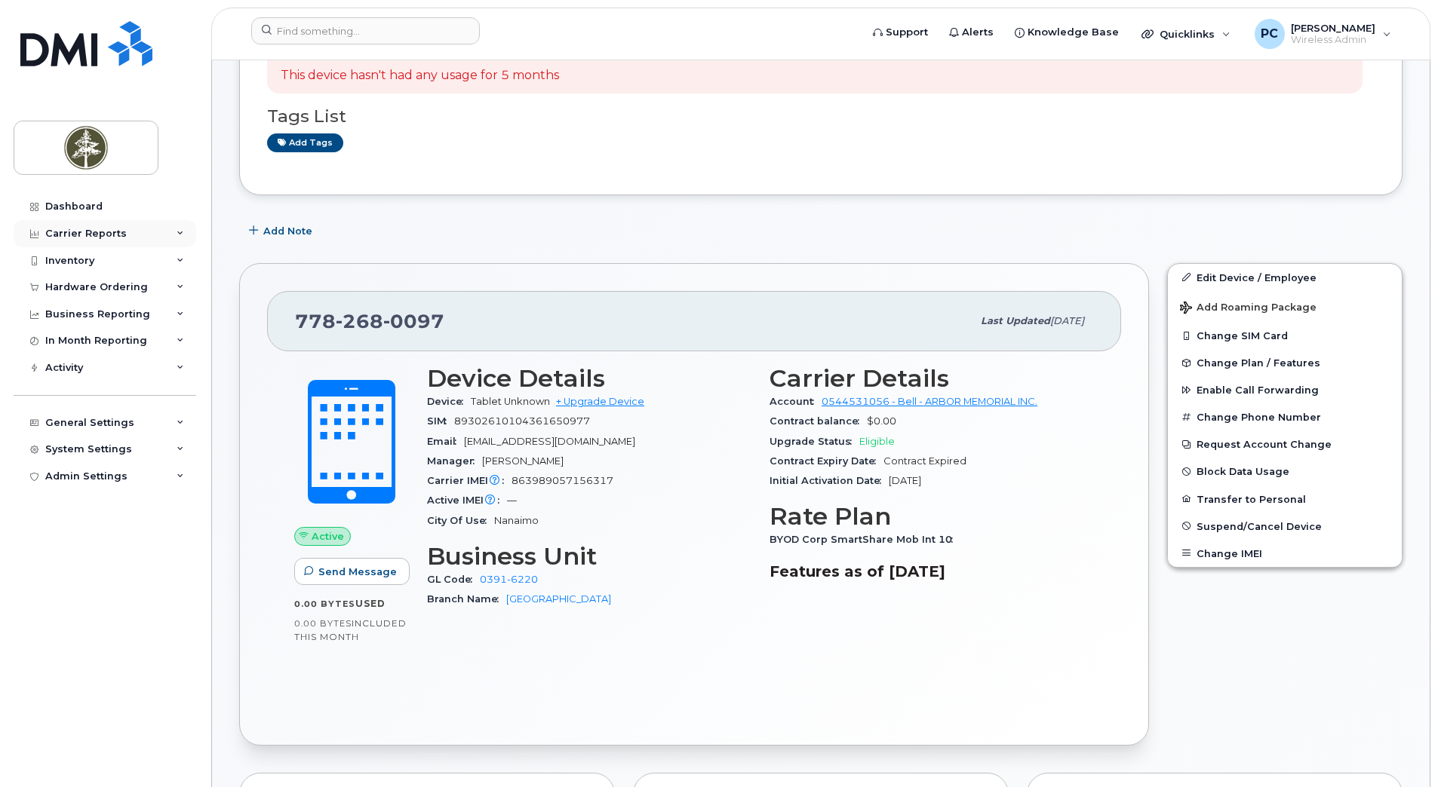
click at [118, 229] on div "Carrier Reports" at bounding box center [85, 234] width 81 height 12
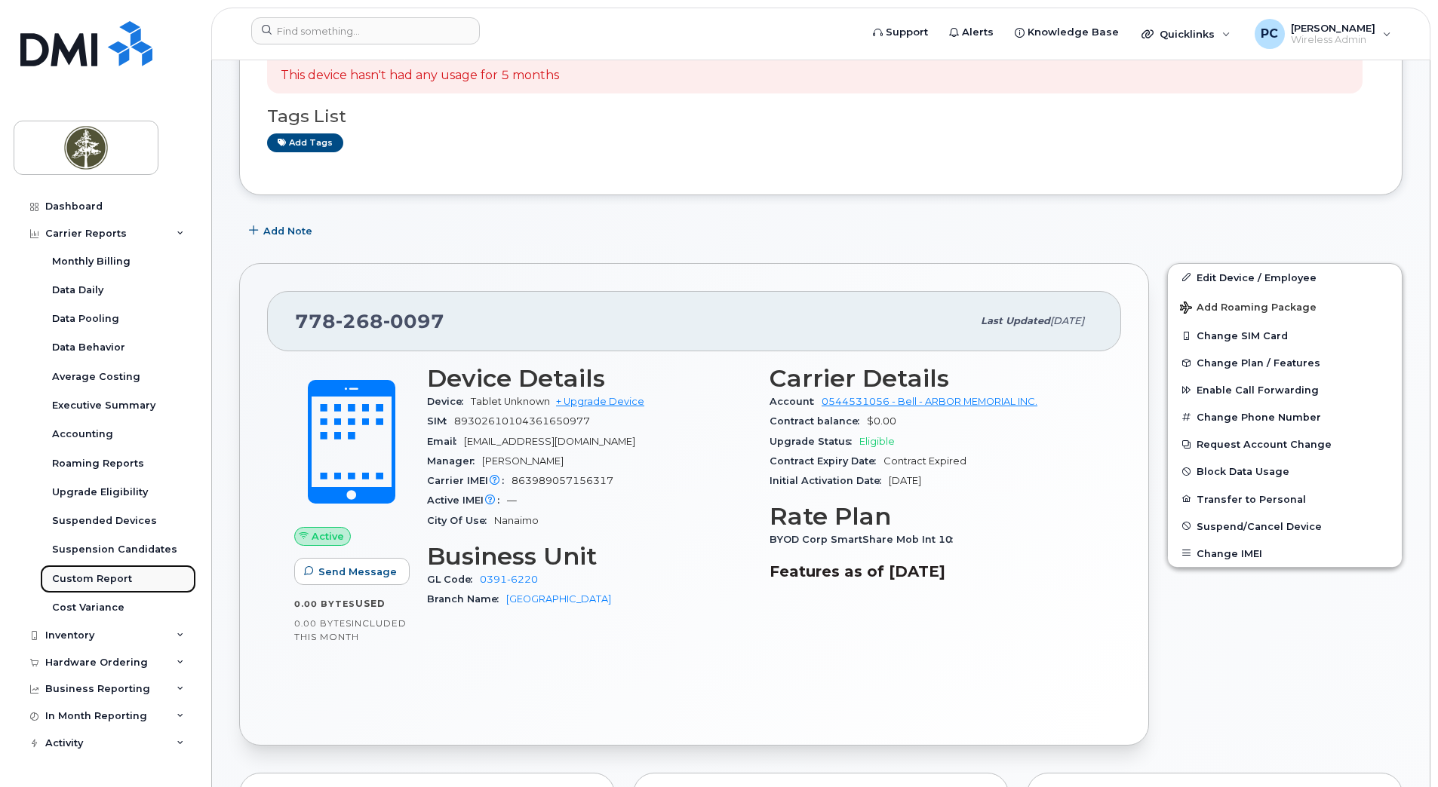
click at [98, 582] on div "Custom Report" at bounding box center [92, 579] width 80 height 14
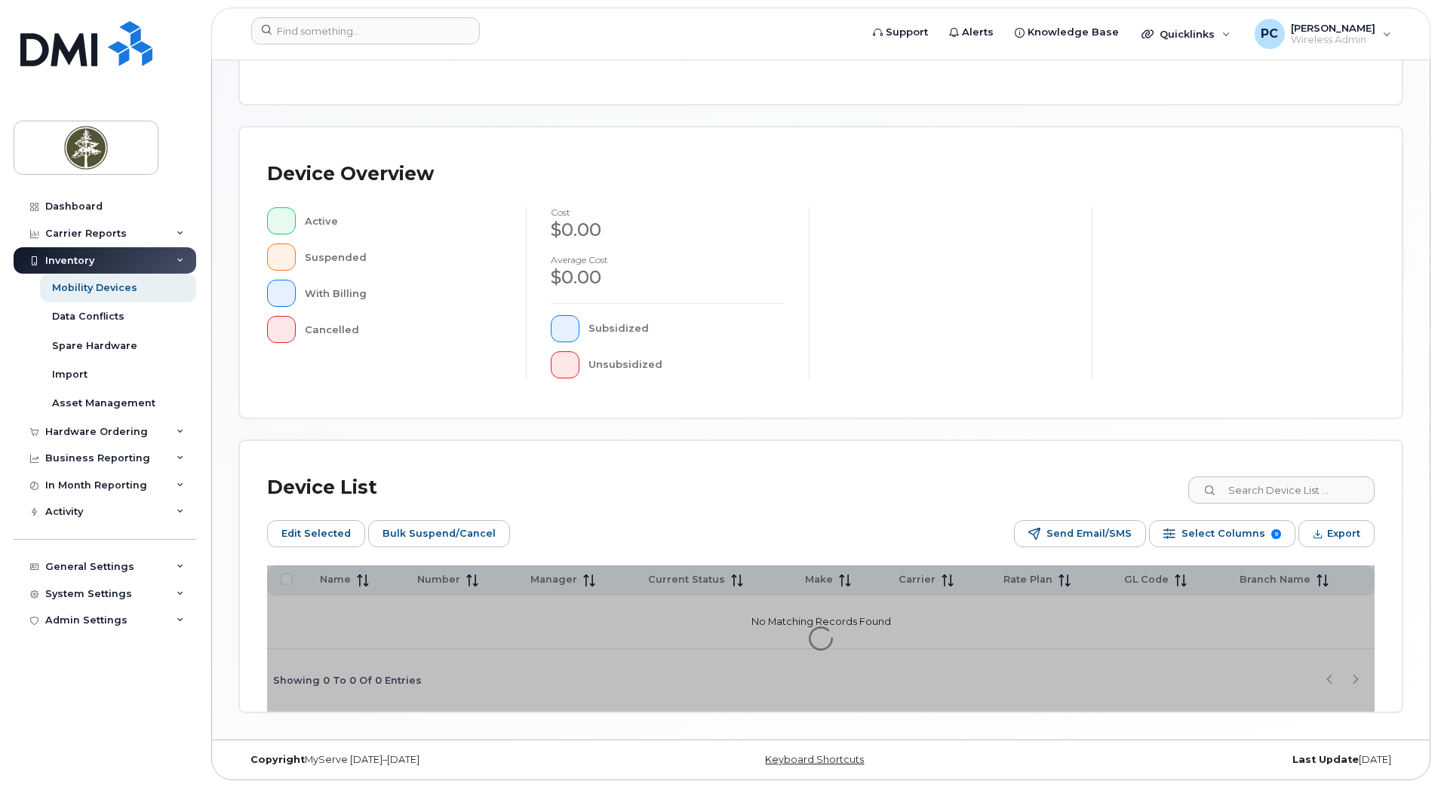
scroll to position [277, 0]
click at [1303, 490] on input at bounding box center [1280, 489] width 188 height 27
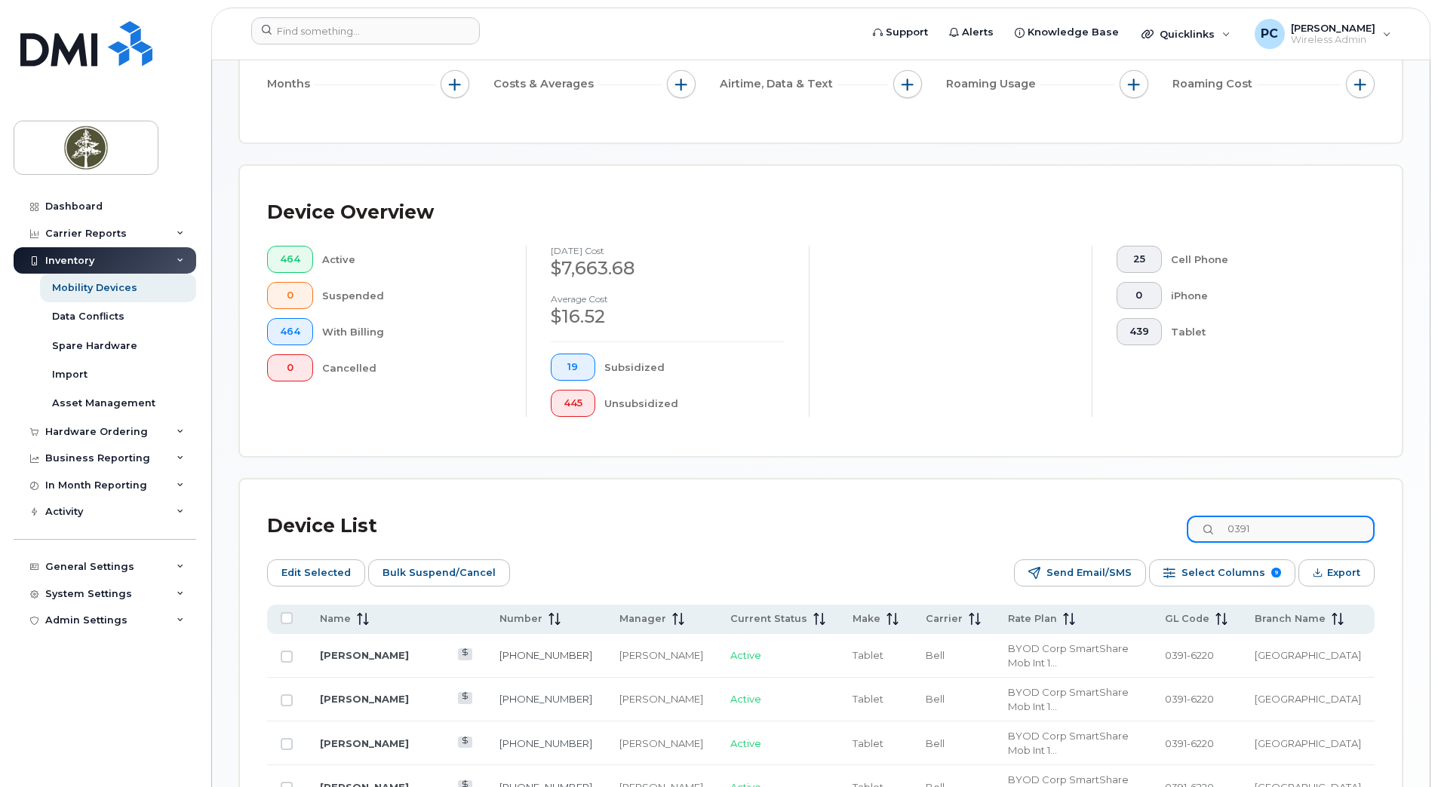
type input "0391"
click at [1254, 652] on span "[GEOGRAPHIC_DATA]" at bounding box center [1307, 655] width 106 height 12
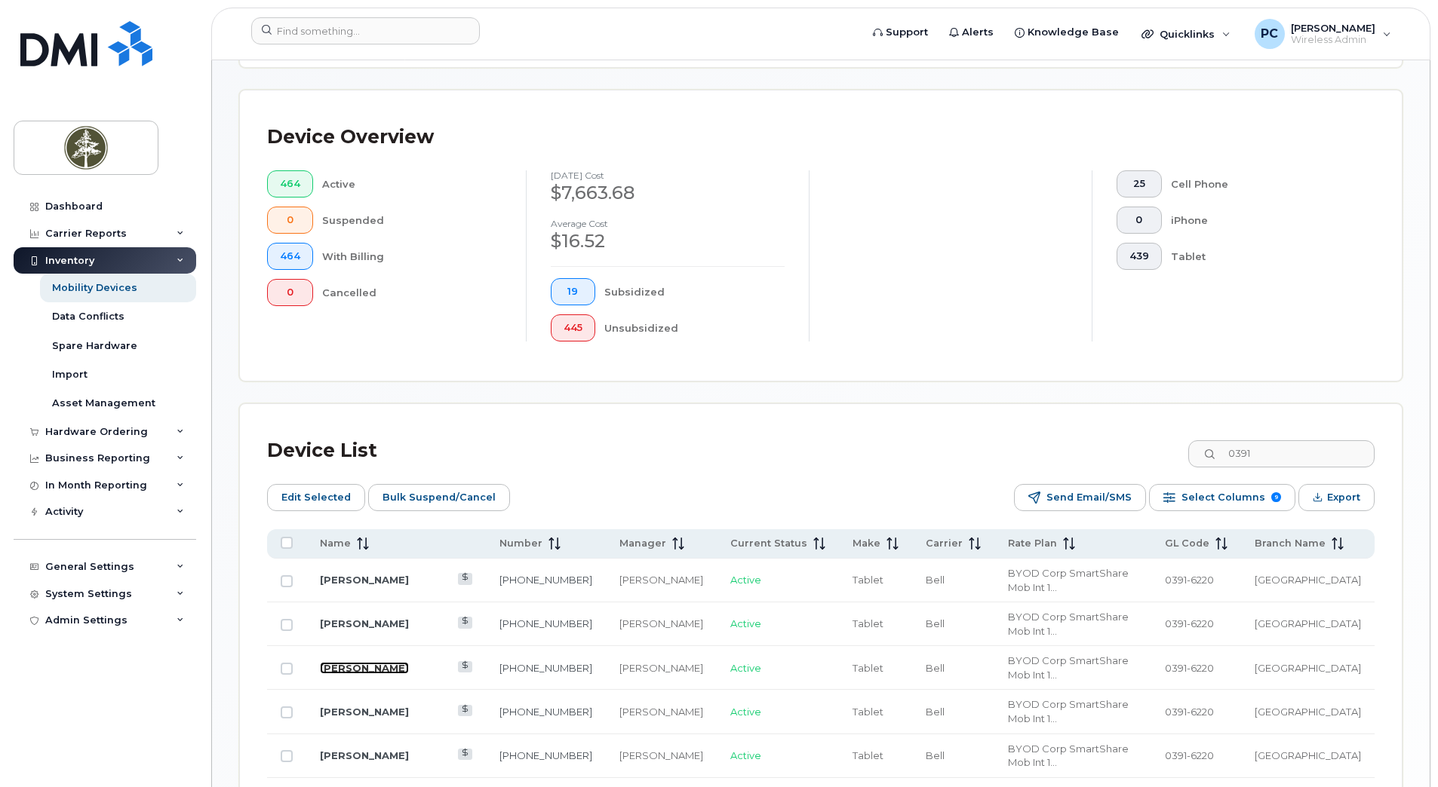
click at [358, 662] on link "[PERSON_NAME]" at bounding box center [364, 668] width 89 height 12
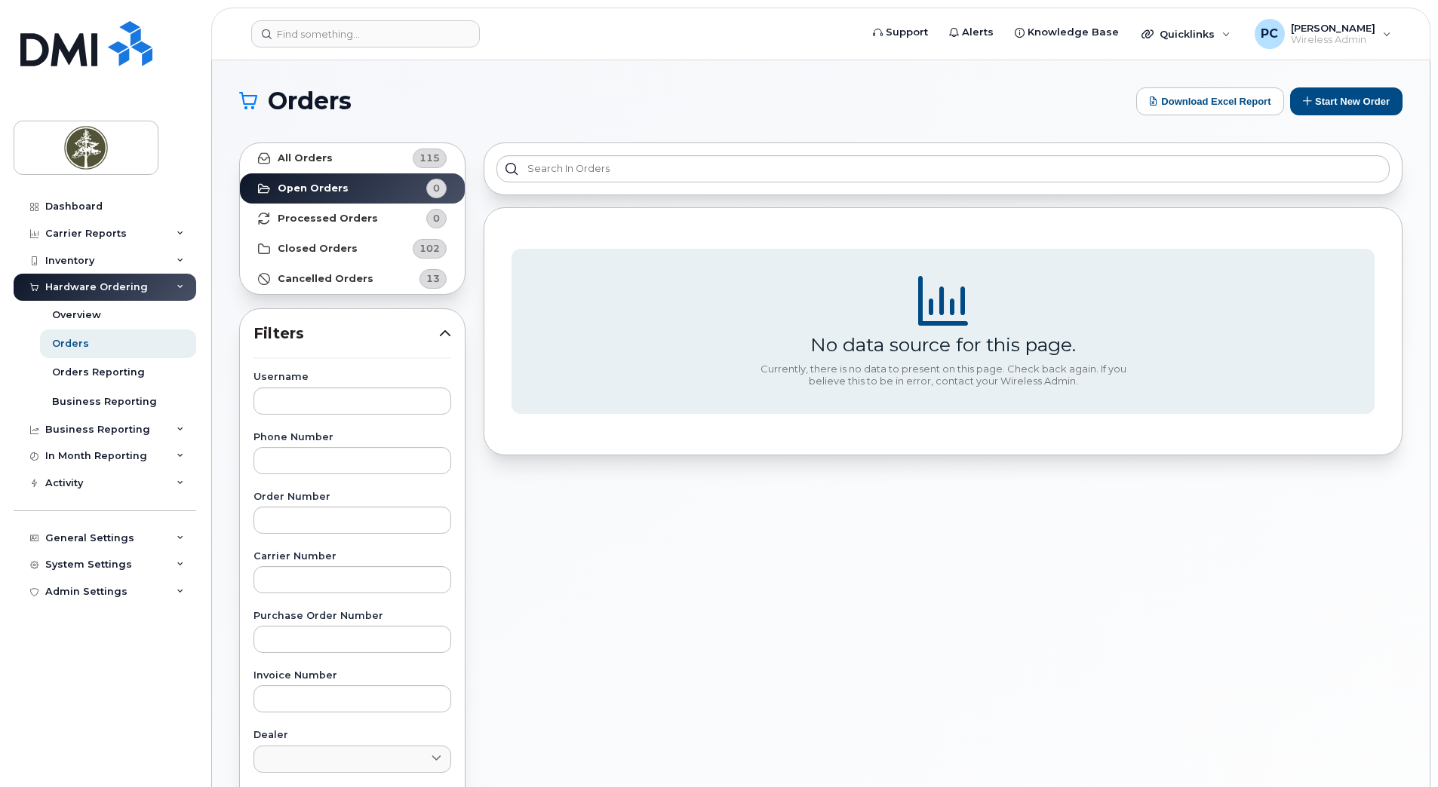
click at [137, 289] on div "Hardware Ordering" at bounding box center [96, 287] width 103 height 12
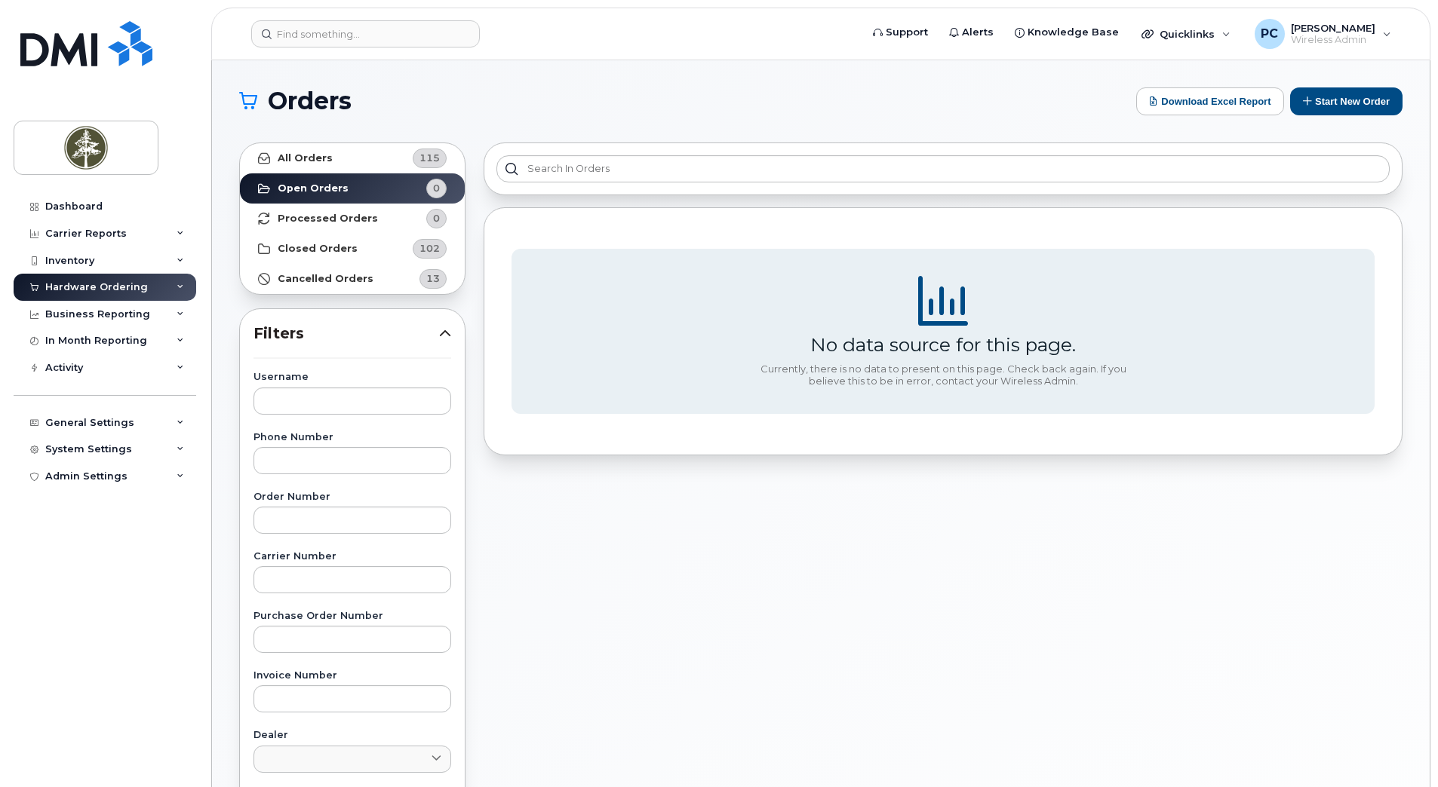
click at [171, 285] on div "Hardware Ordering" at bounding box center [105, 287] width 183 height 27
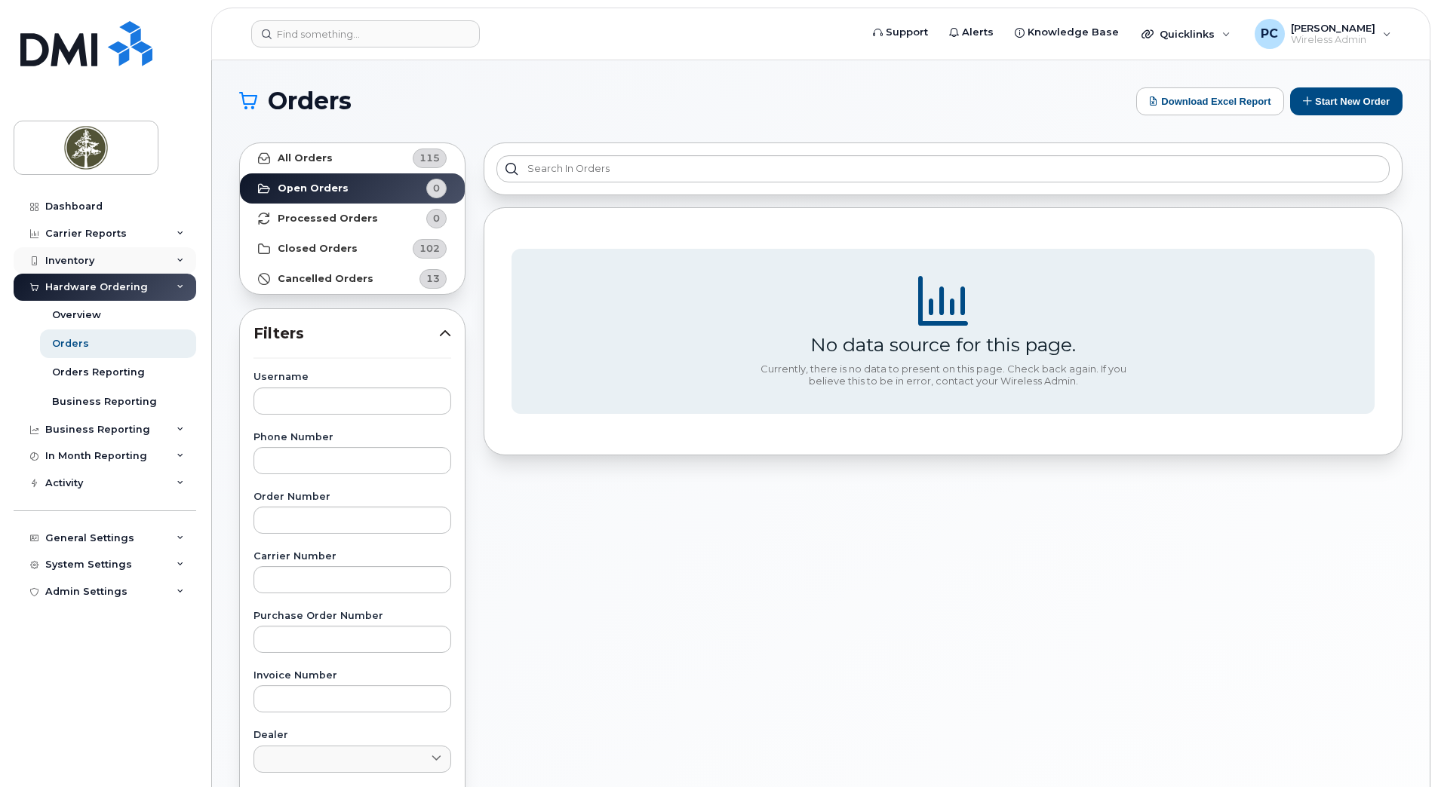
click at [104, 257] on div "Inventory" at bounding box center [105, 260] width 183 height 27
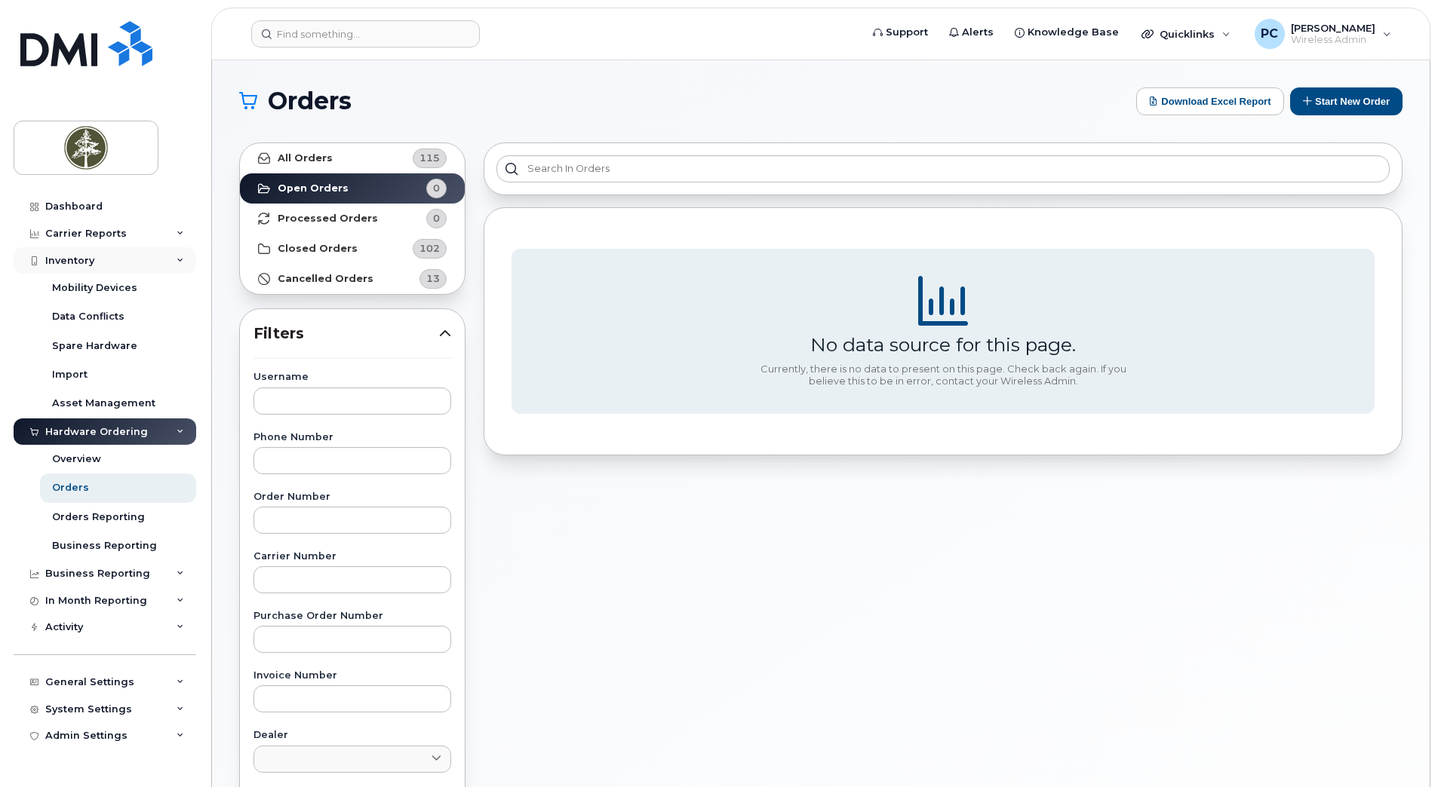
click at [154, 256] on div "Inventory" at bounding box center [105, 260] width 183 height 27
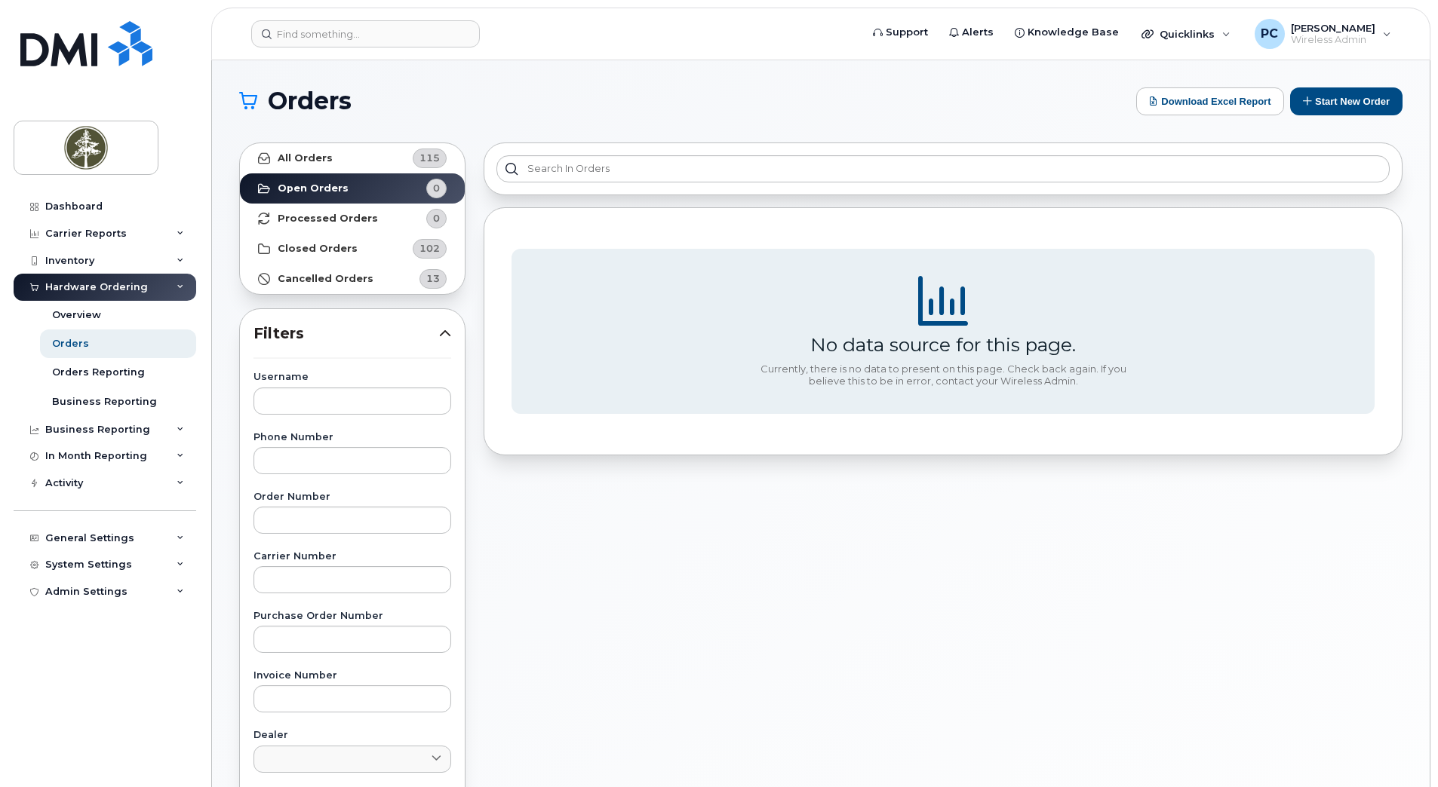
click at [180, 287] on icon at bounding box center [180, 288] width 8 height 8
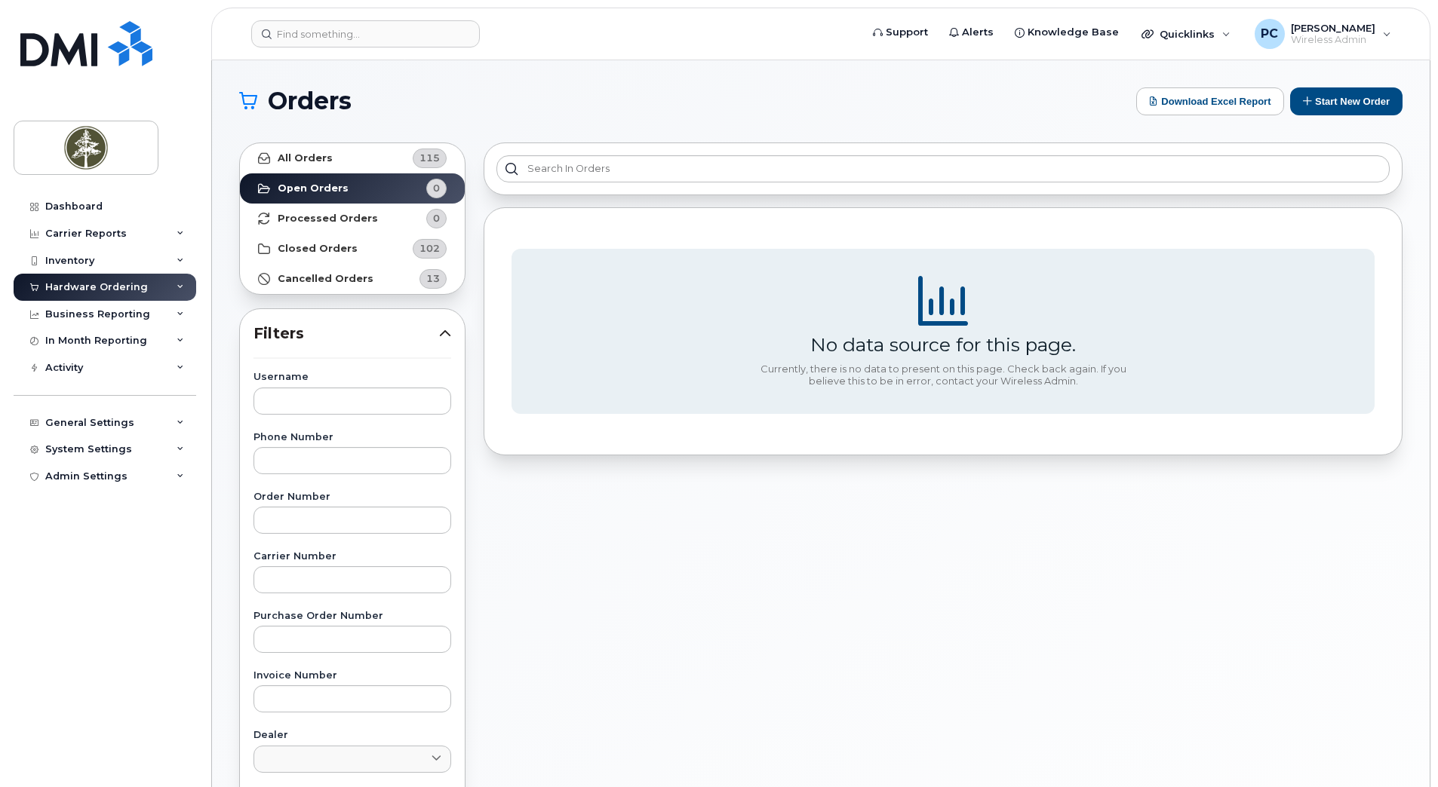
click at [179, 285] on icon at bounding box center [180, 288] width 8 height 8
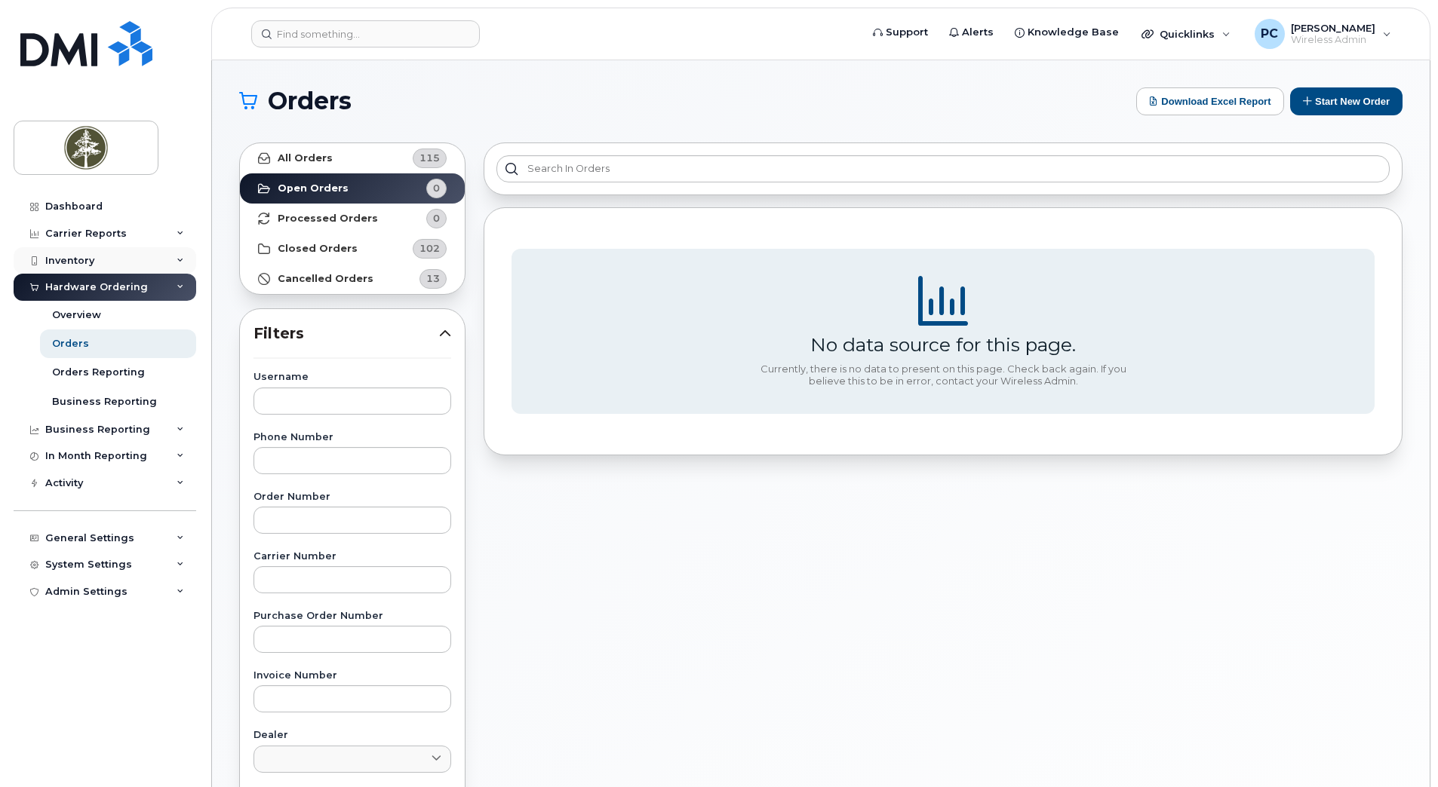
click at [180, 254] on div "Inventory" at bounding box center [105, 260] width 183 height 27
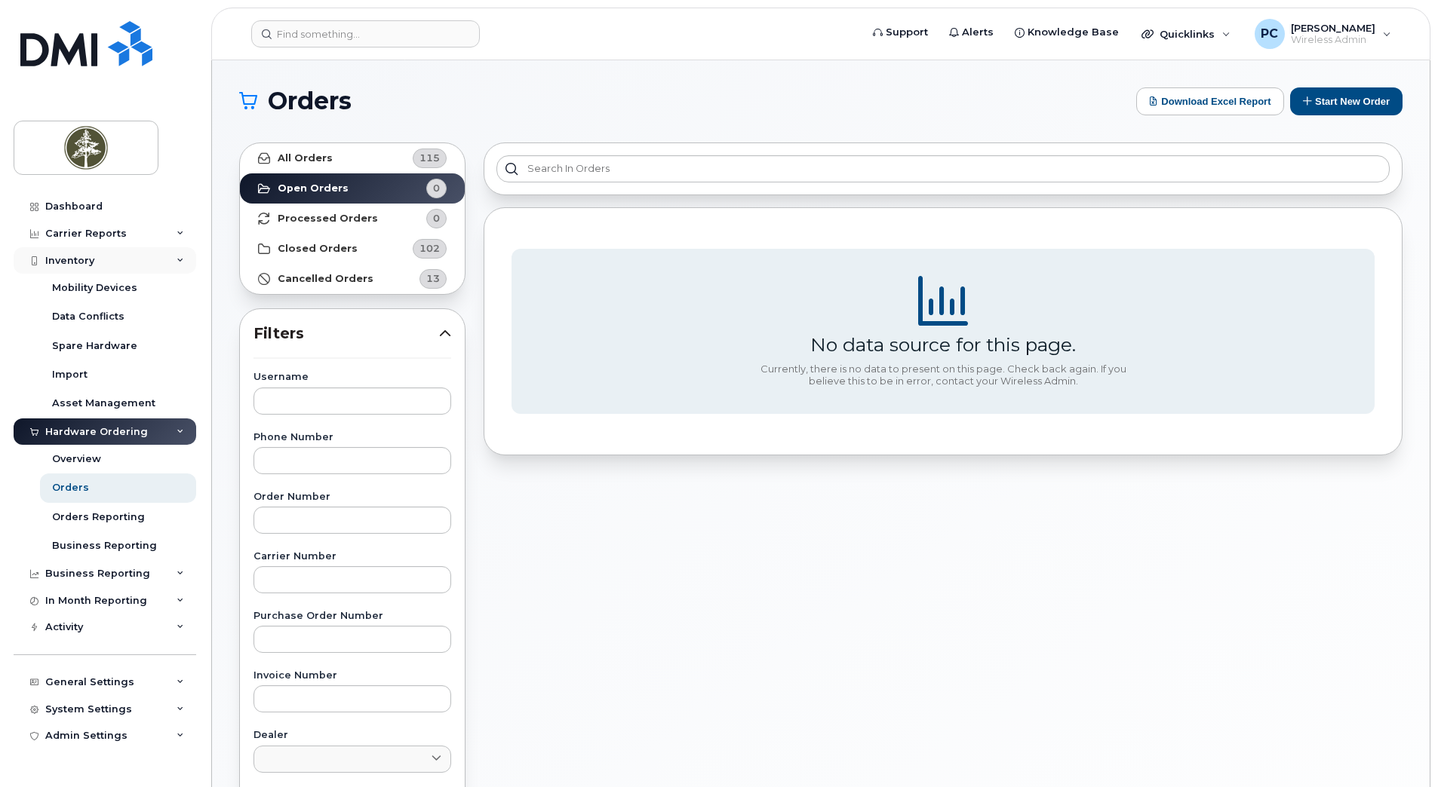
click at [176, 252] on div "Inventory" at bounding box center [105, 260] width 183 height 27
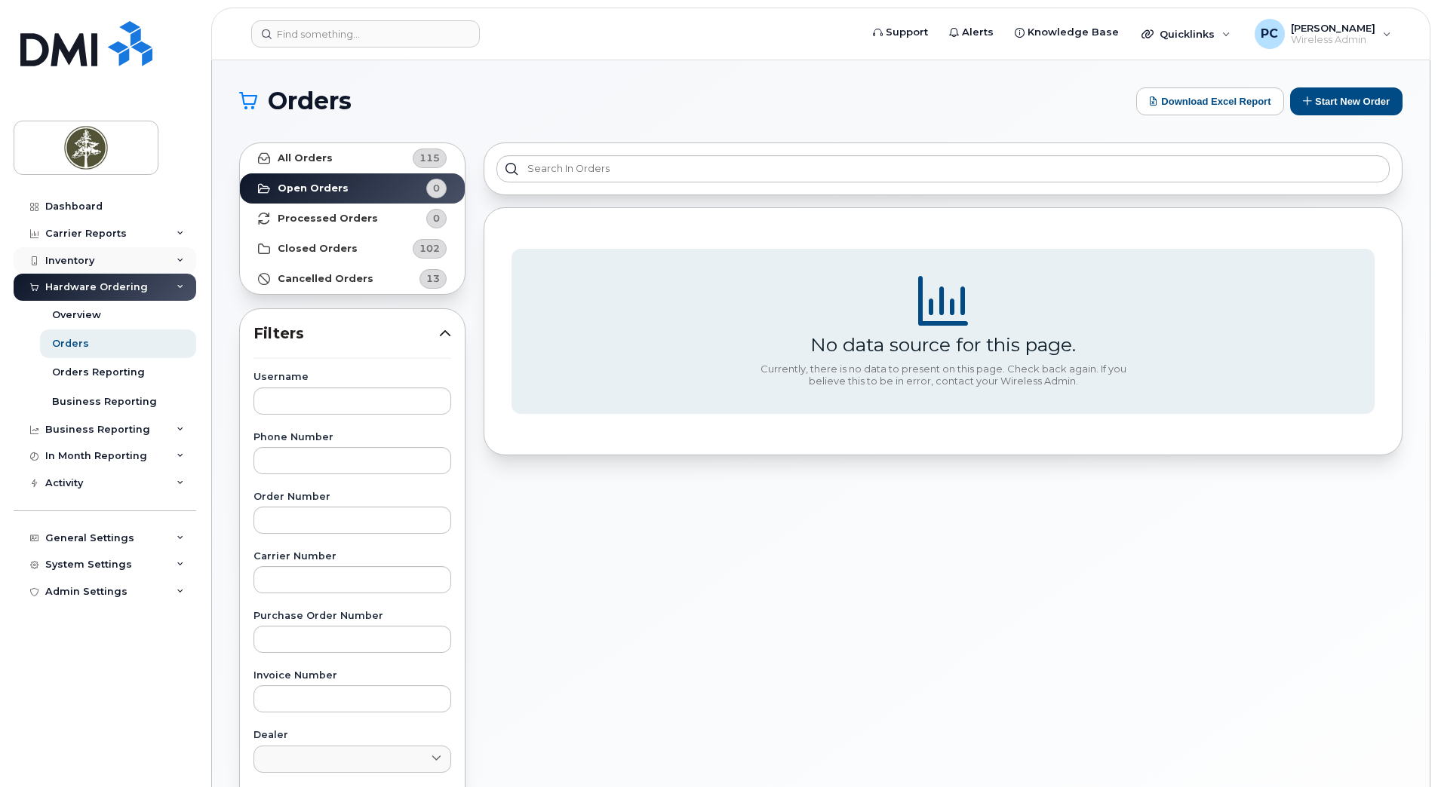
click at [176, 252] on div "Inventory" at bounding box center [105, 260] width 183 height 27
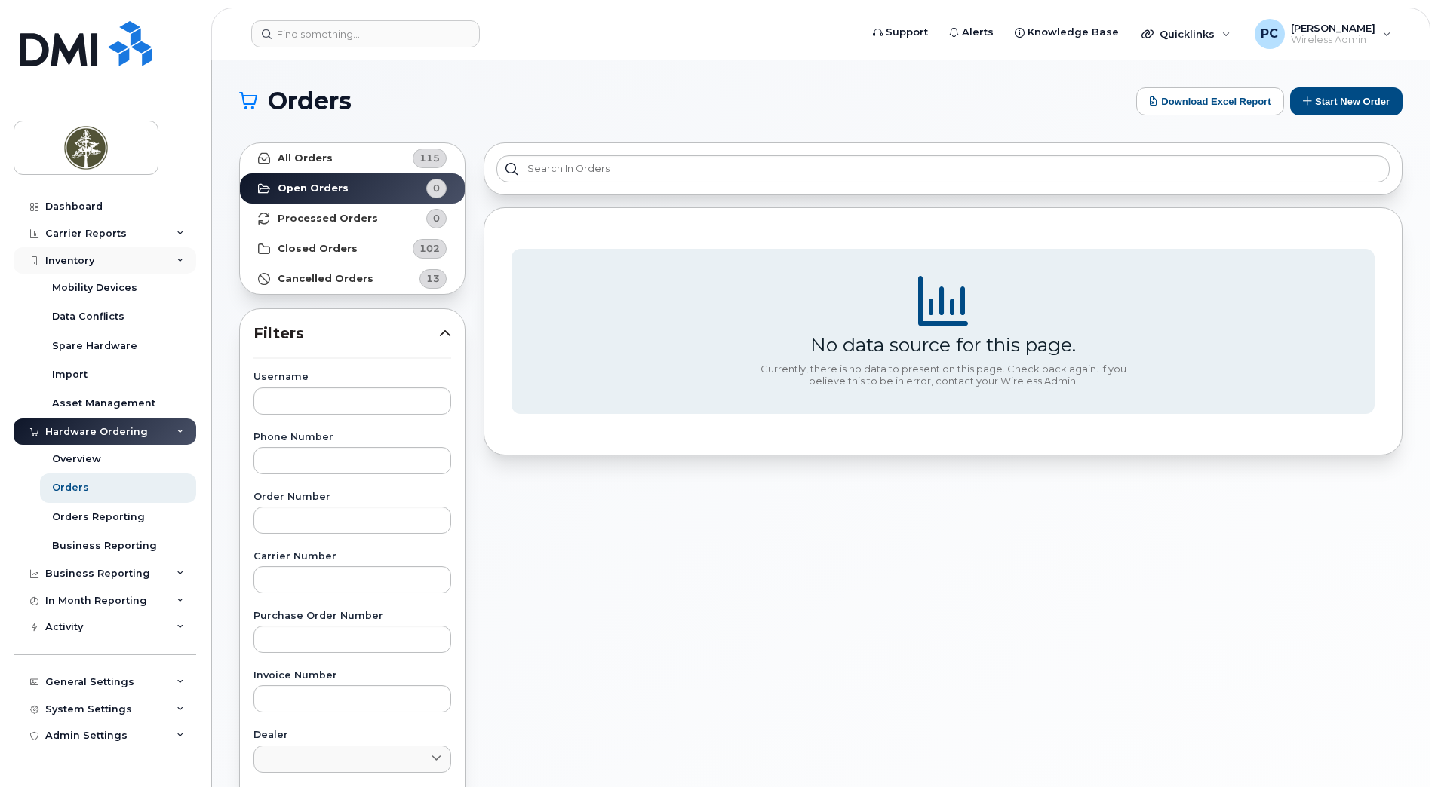
click at [173, 257] on div "Inventory" at bounding box center [105, 260] width 183 height 27
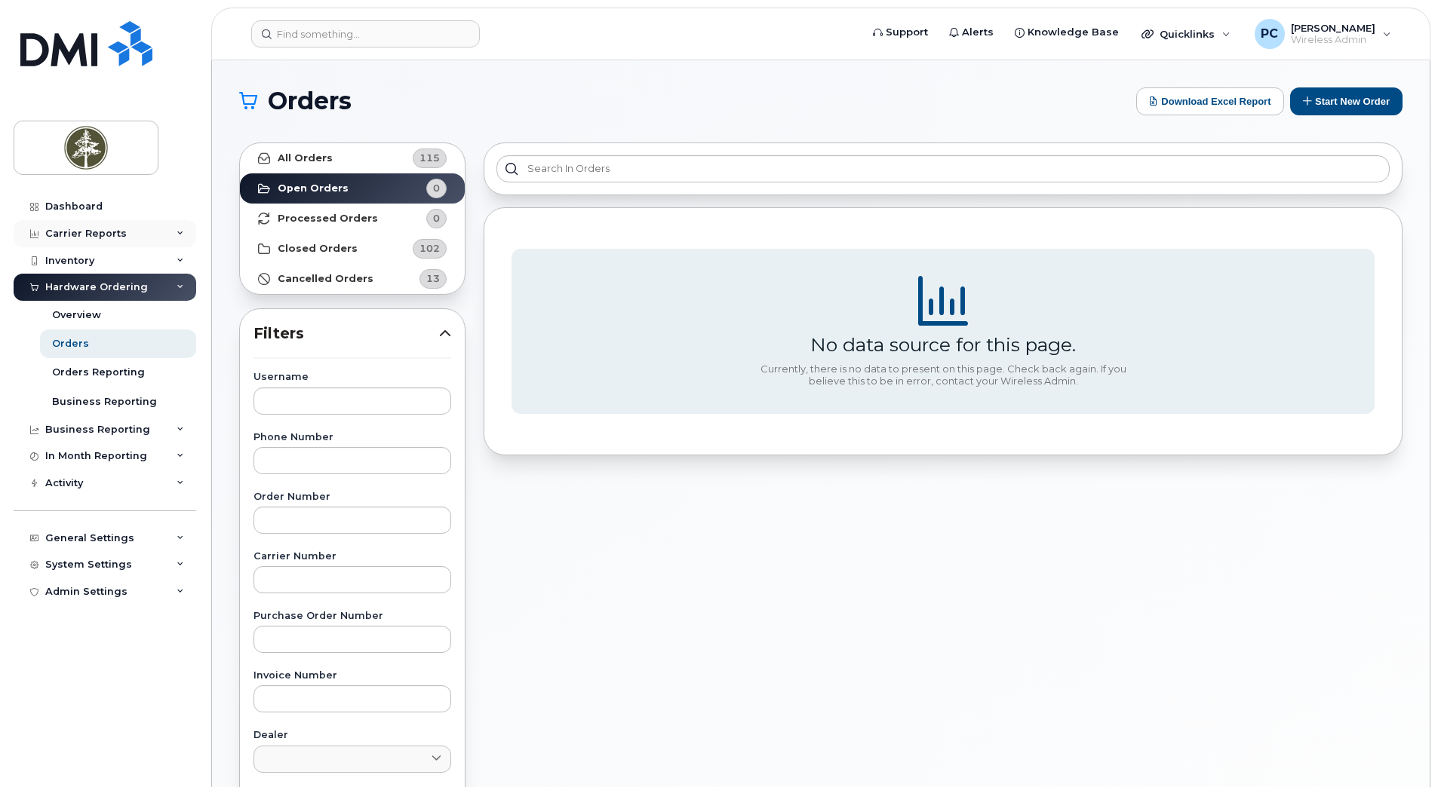
click at [181, 237] on icon at bounding box center [180, 234] width 8 height 8
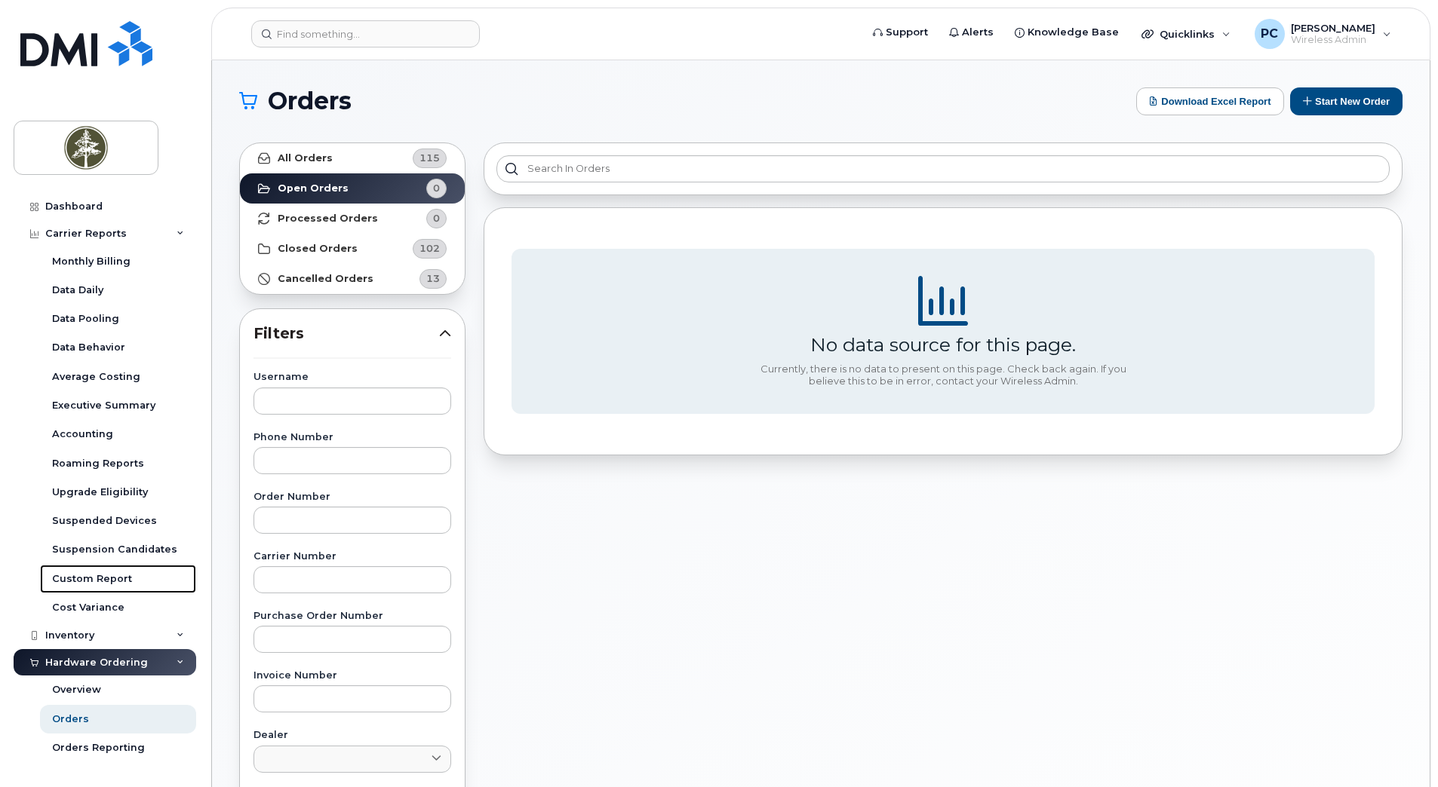
drag, startPoint x: 105, startPoint y: 578, endPoint x: 149, endPoint y: 547, distance: 54.2
click at [107, 576] on div "Custom Report" at bounding box center [92, 579] width 80 height 14
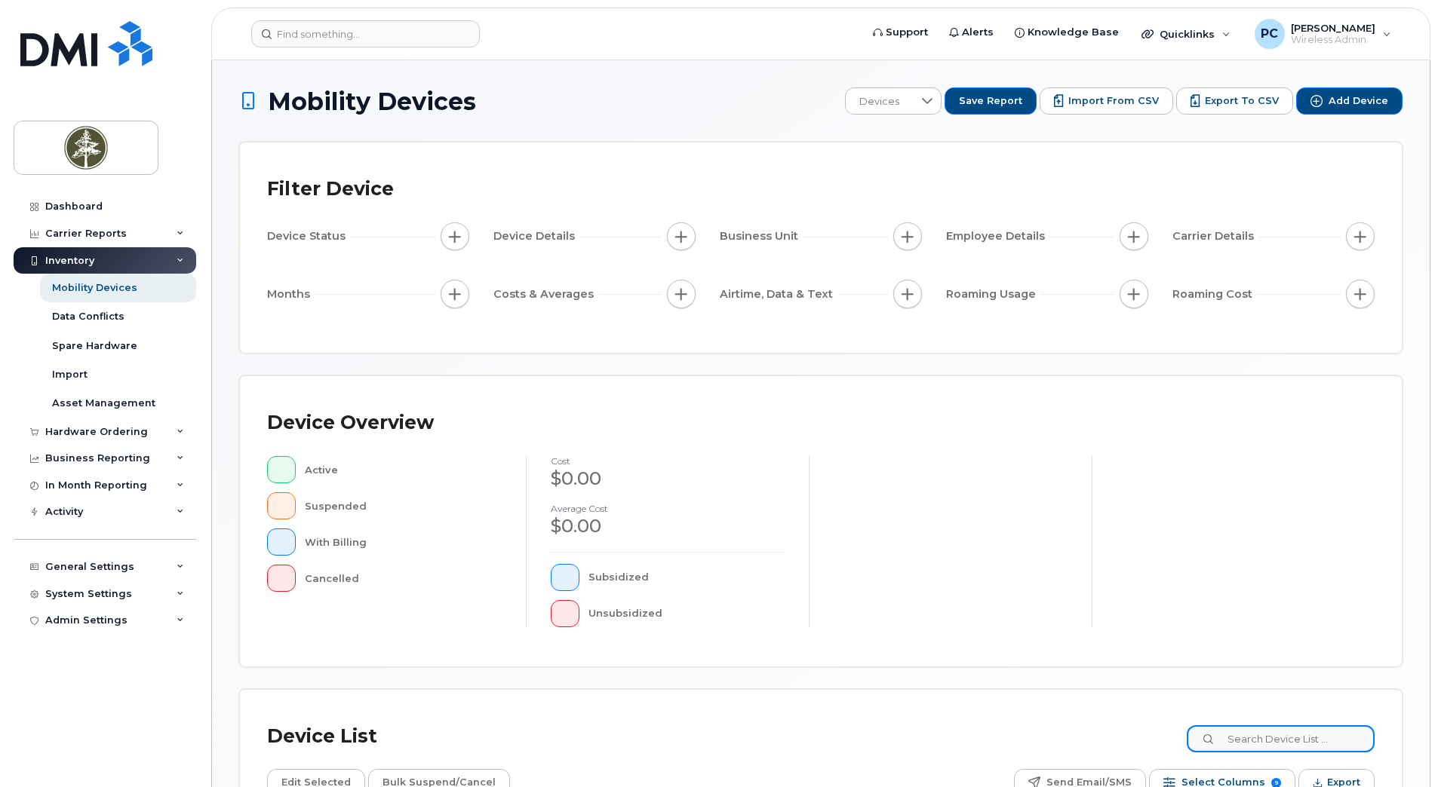
click at [1252, 738] on input at bounding box center [1280, 739] width 188 height 27
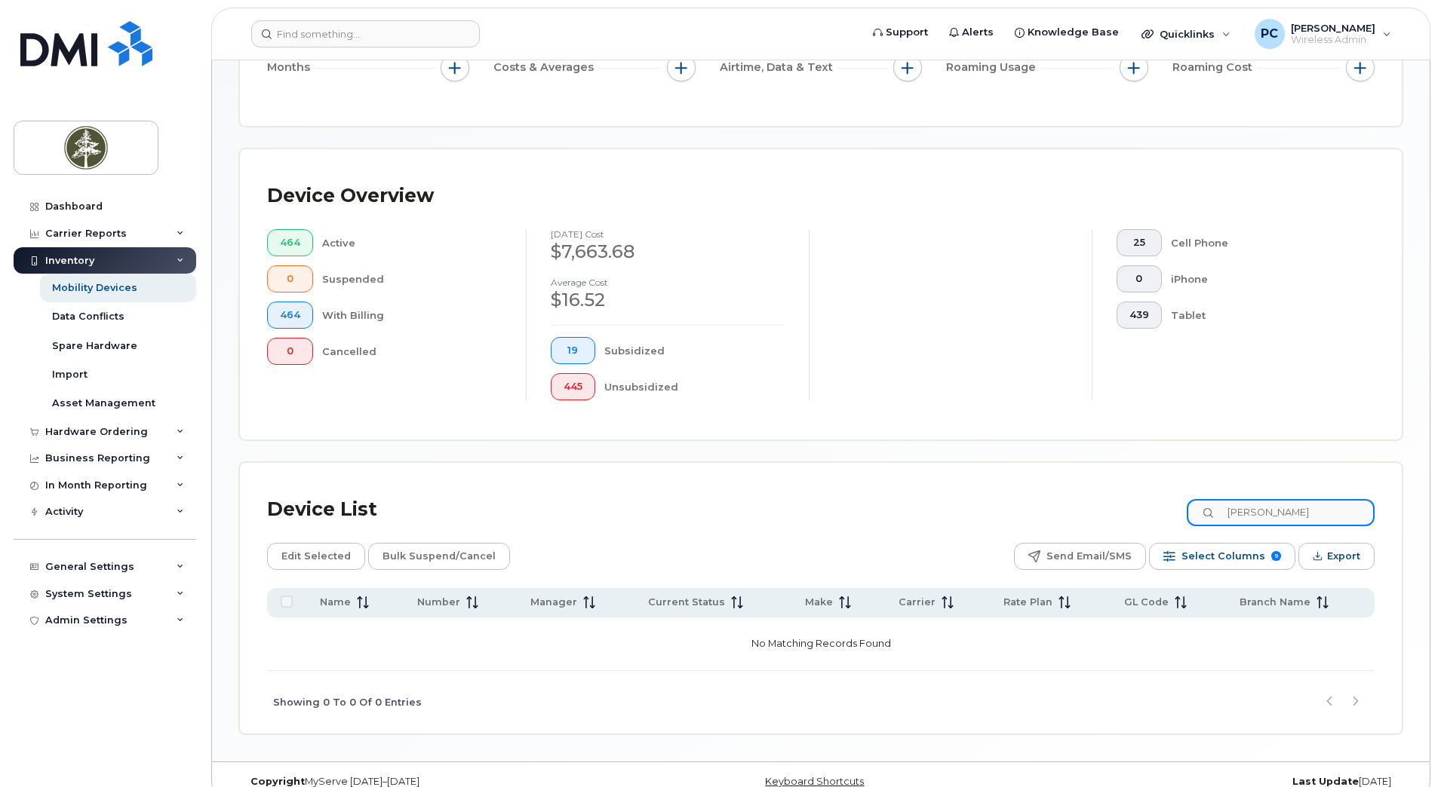
scroll to position [289, 0]
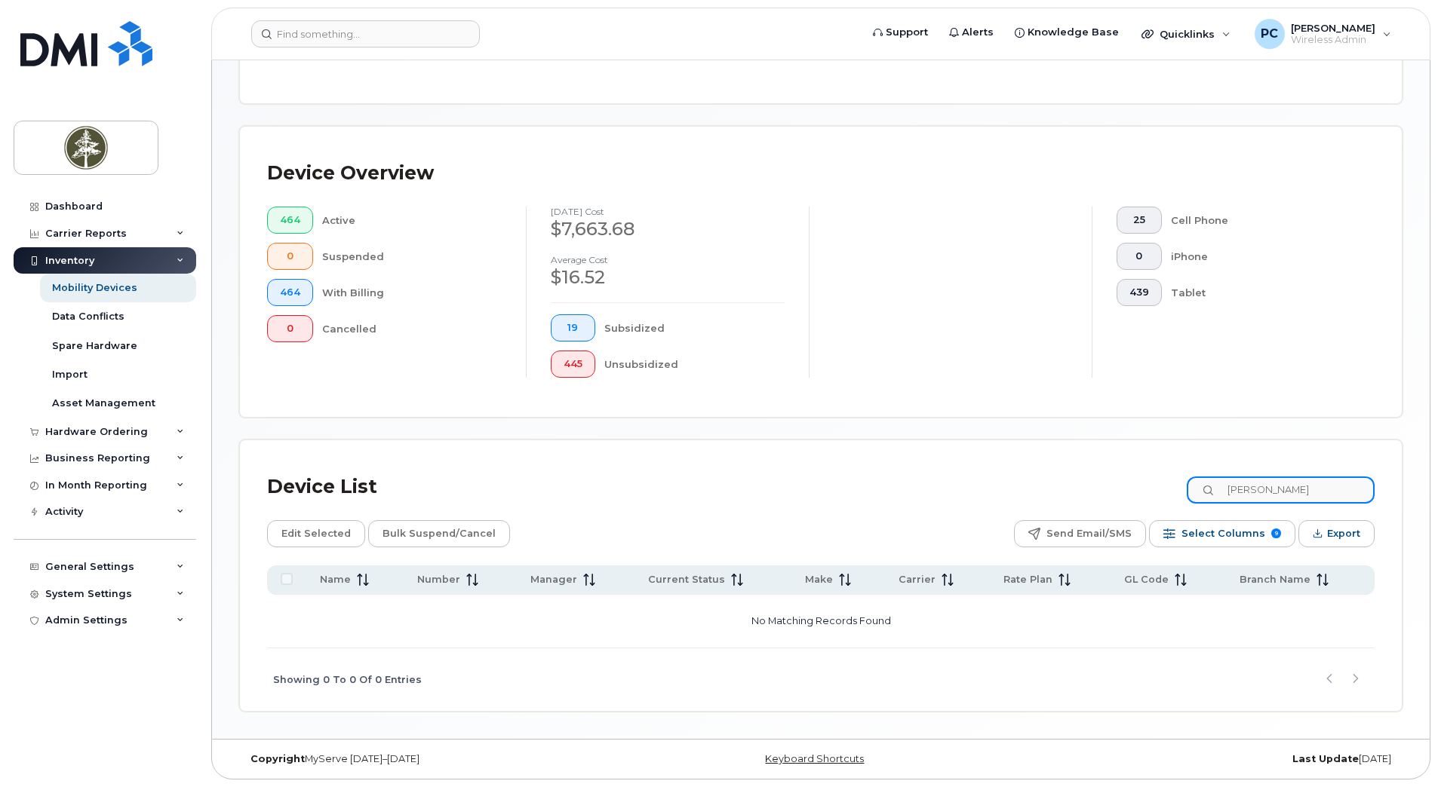
drag, startPoint x: 1312, startPoint y: 489, endPoint x: 1220, endPoint y: 491, distance: 92.8
click at [1220, 491] on div "Michael Ball" at bounding box center [1280, 490] width 188 height 27
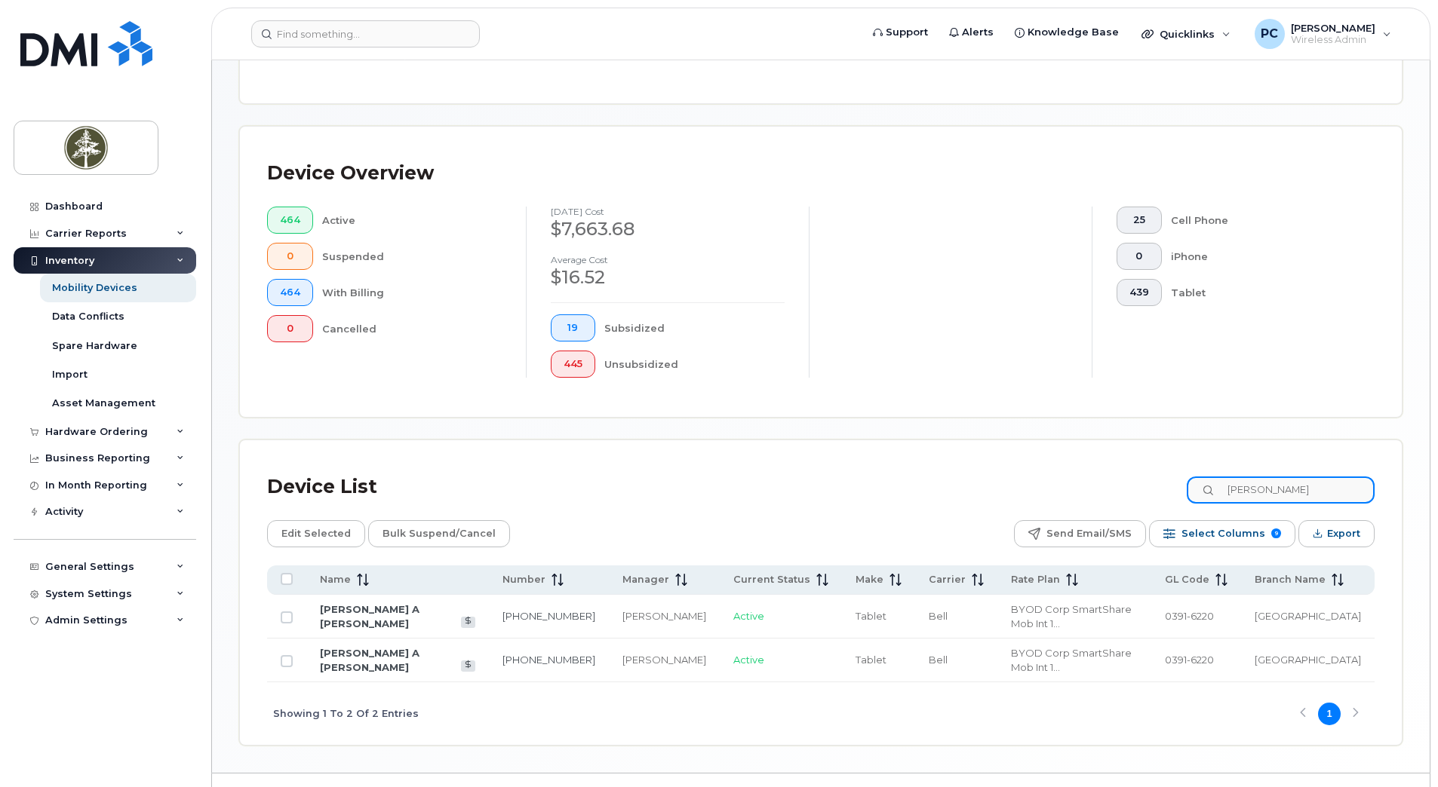
drag, startPoint x: 1289, startPoint y: 493, endPoint x: 1193, endPoint y: 505, distance: 96.5
click at [1193, 505] on div "Device List Lindon" at bounding box center [820, 487] width 1107 height 39
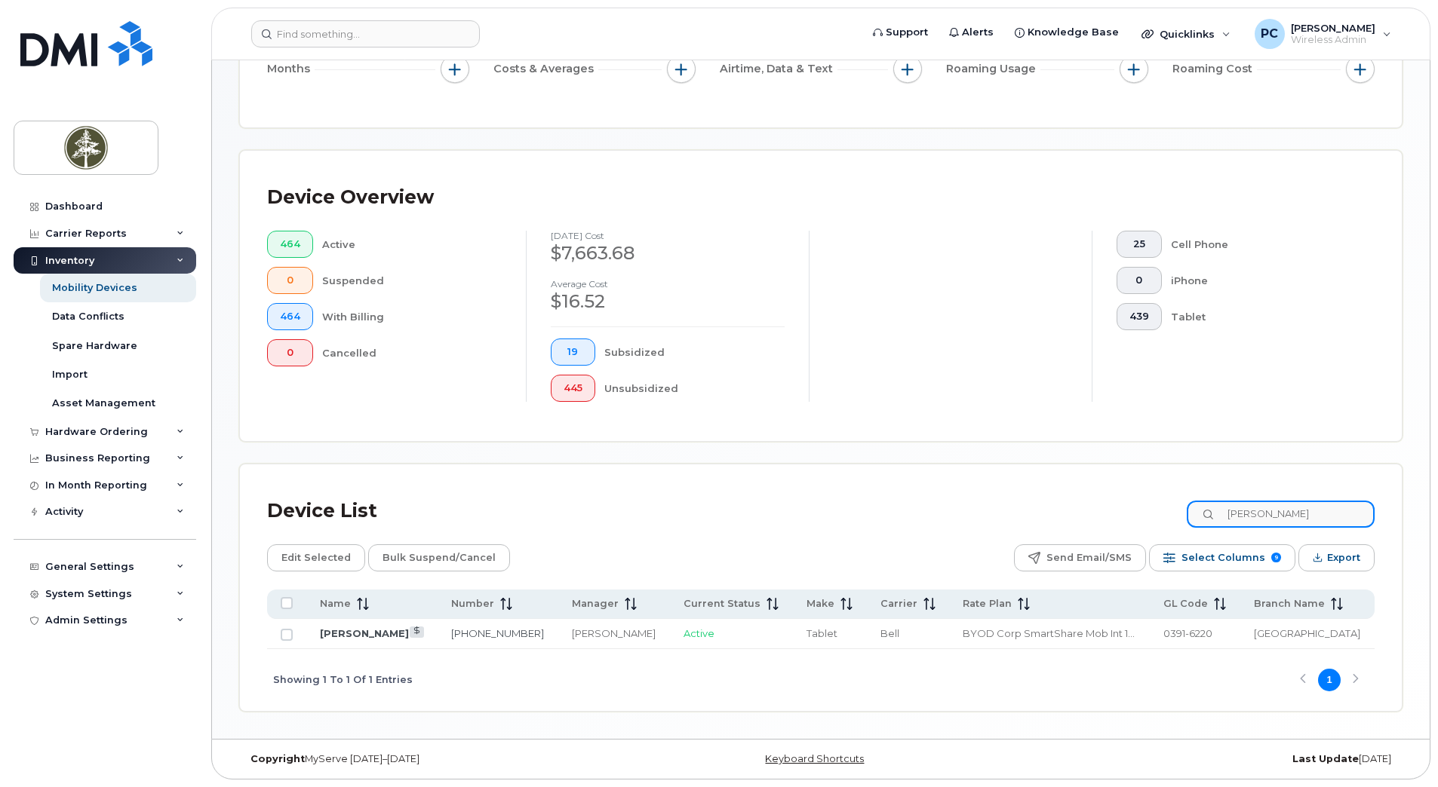
drag, startPoint x: 1297, startPoint y: 515, endPoint x: 1224, endPoint y: 521, distance: 73.4
click at [1224, 521] on div "Shirley" at bounding box center [1280, 514] width 188 height 27
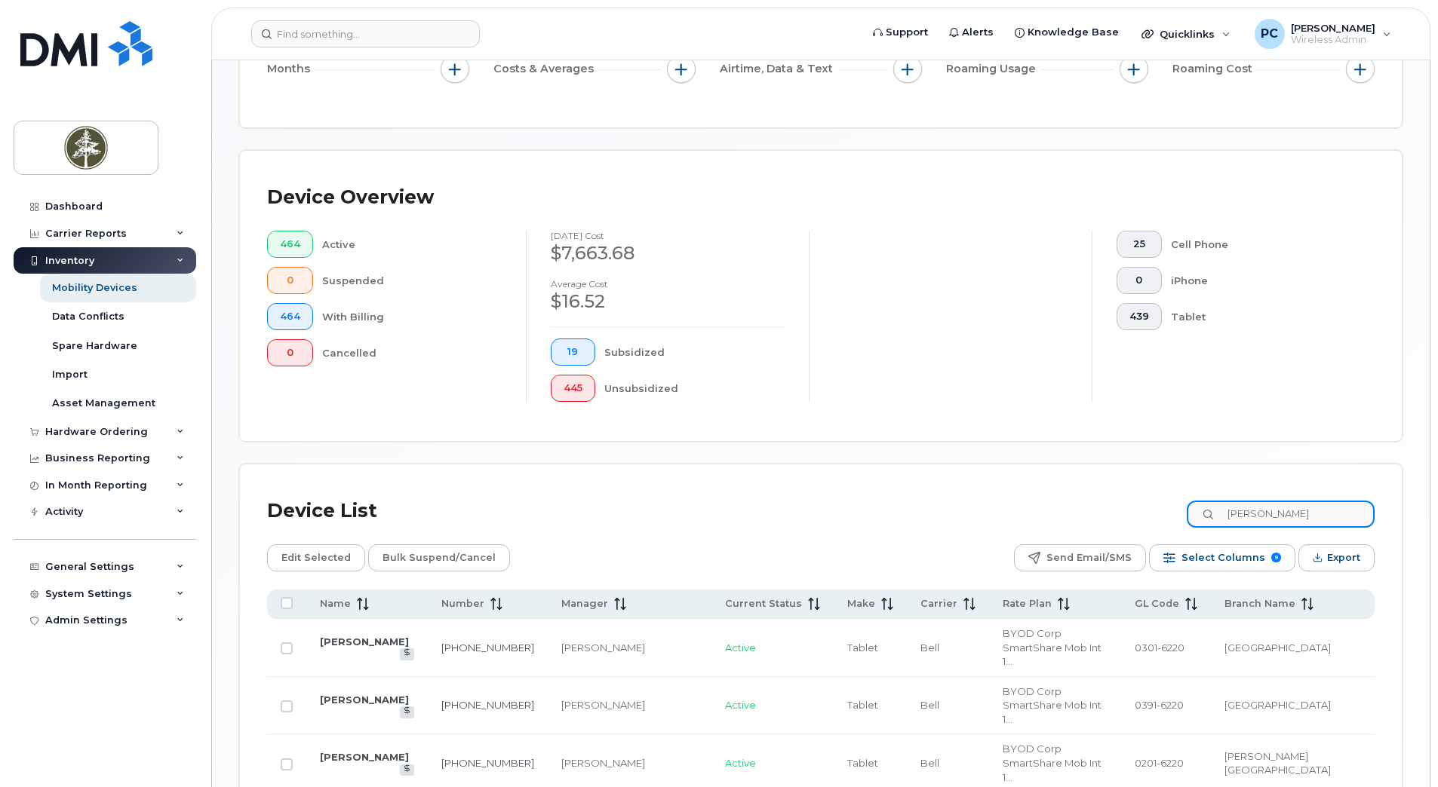
scroll to position [289, 0]
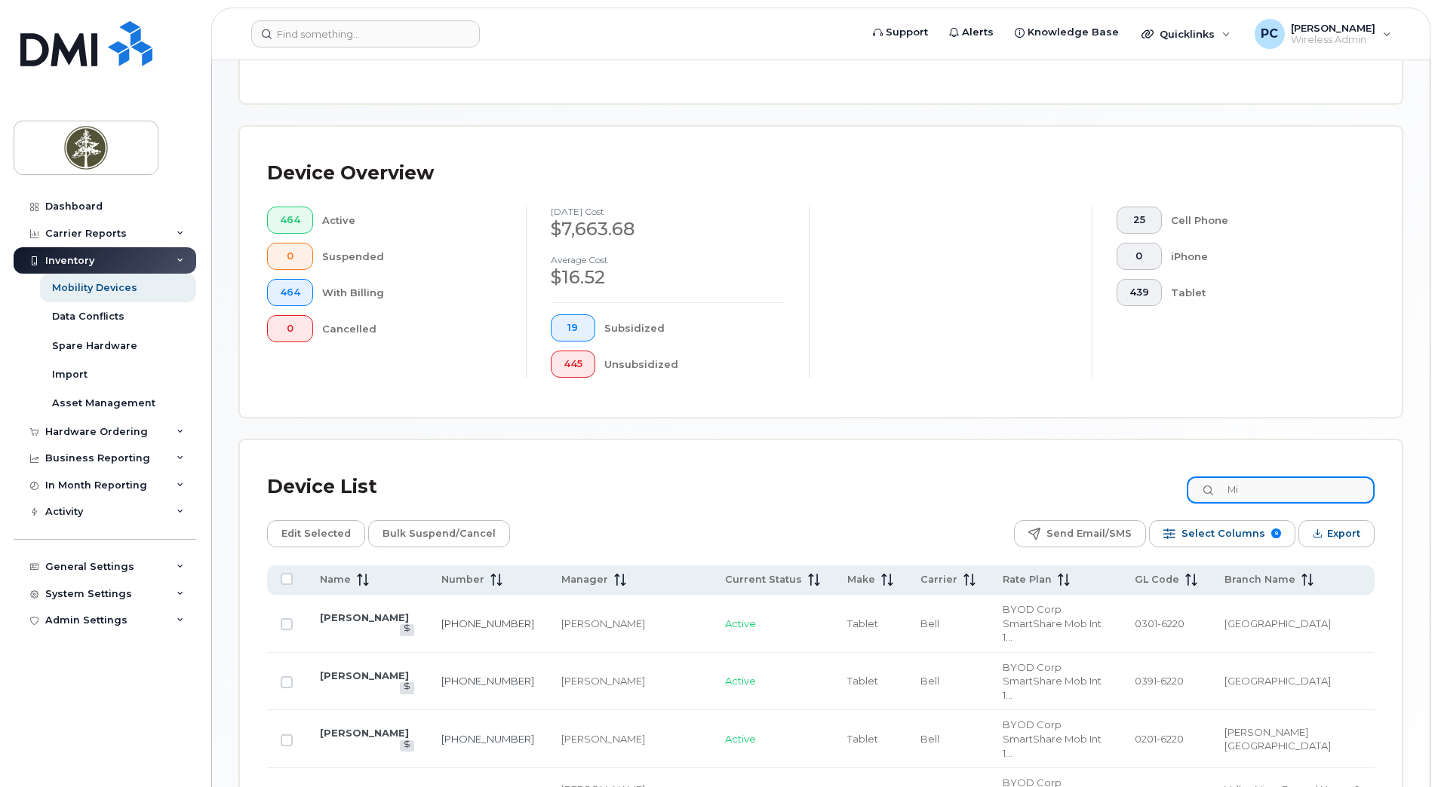
type input "M"
type input "0"
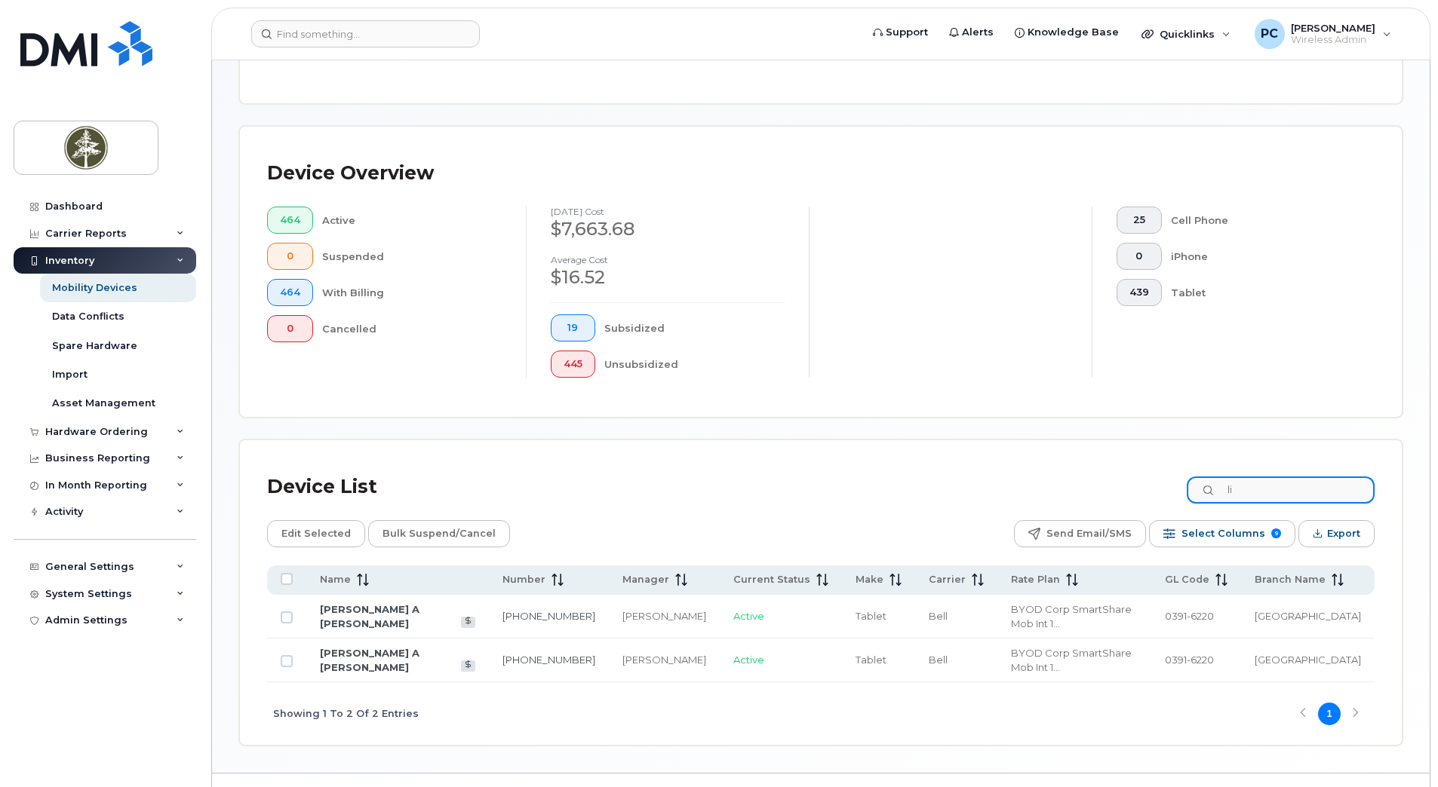
type input "l"
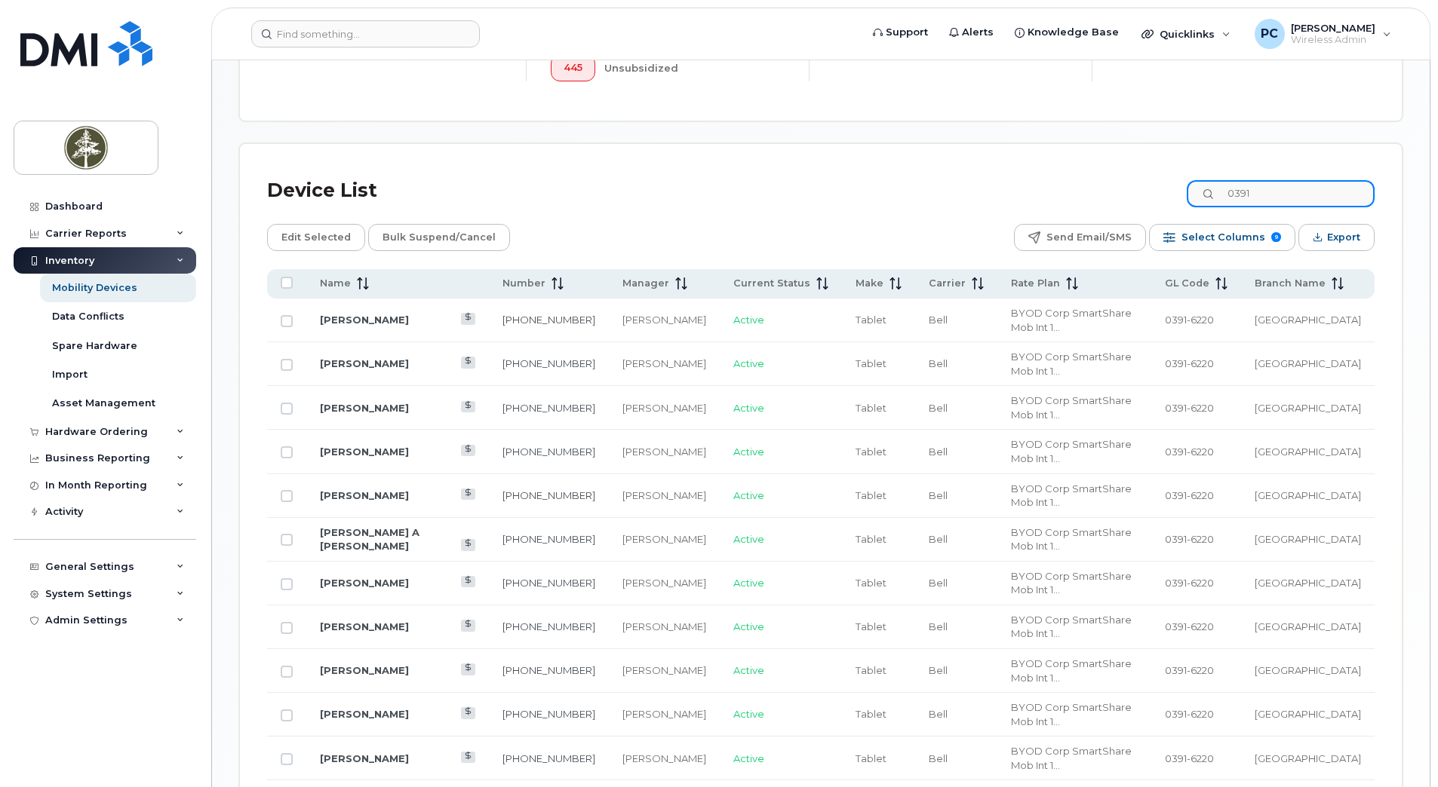
scroll to position [591, 0]
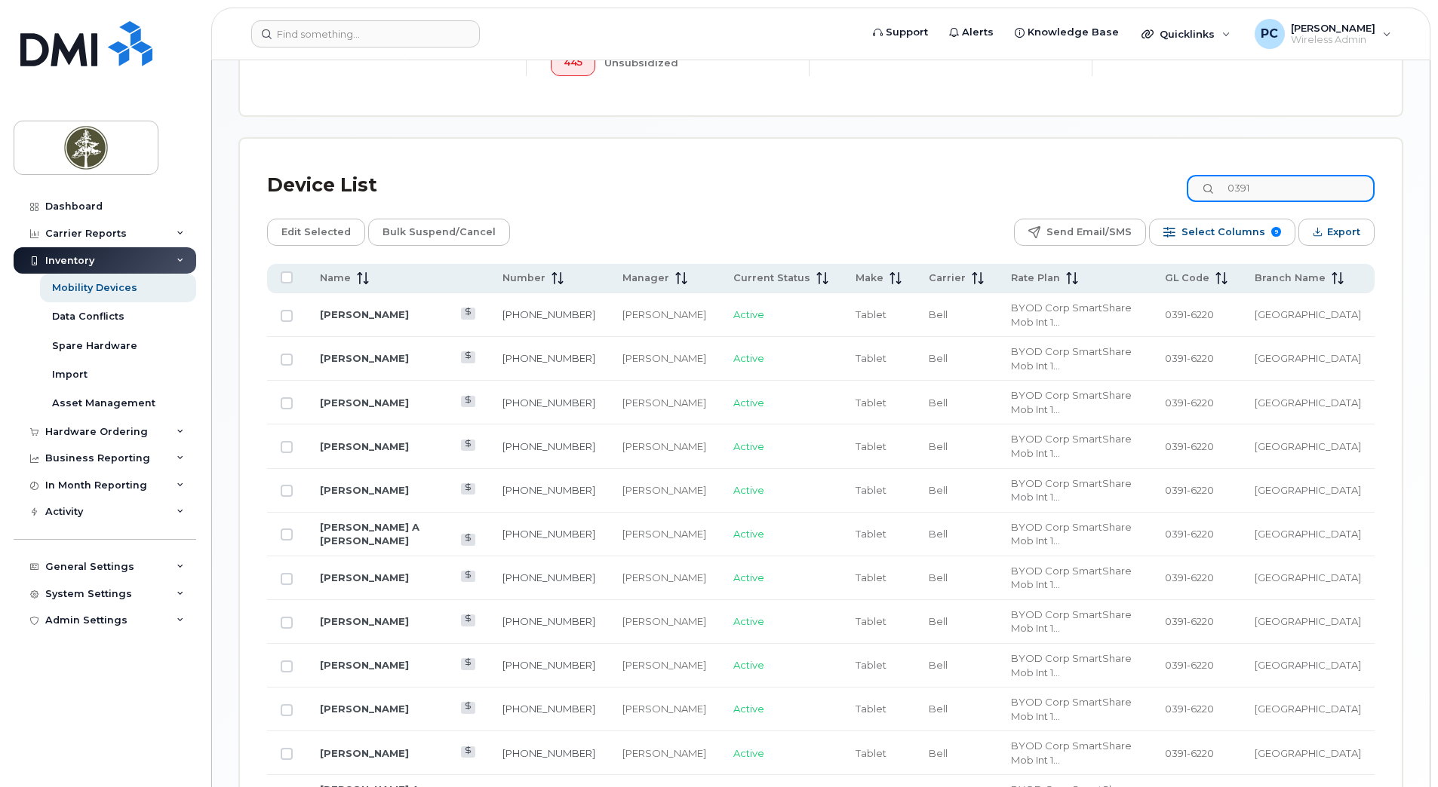
type input "0391"
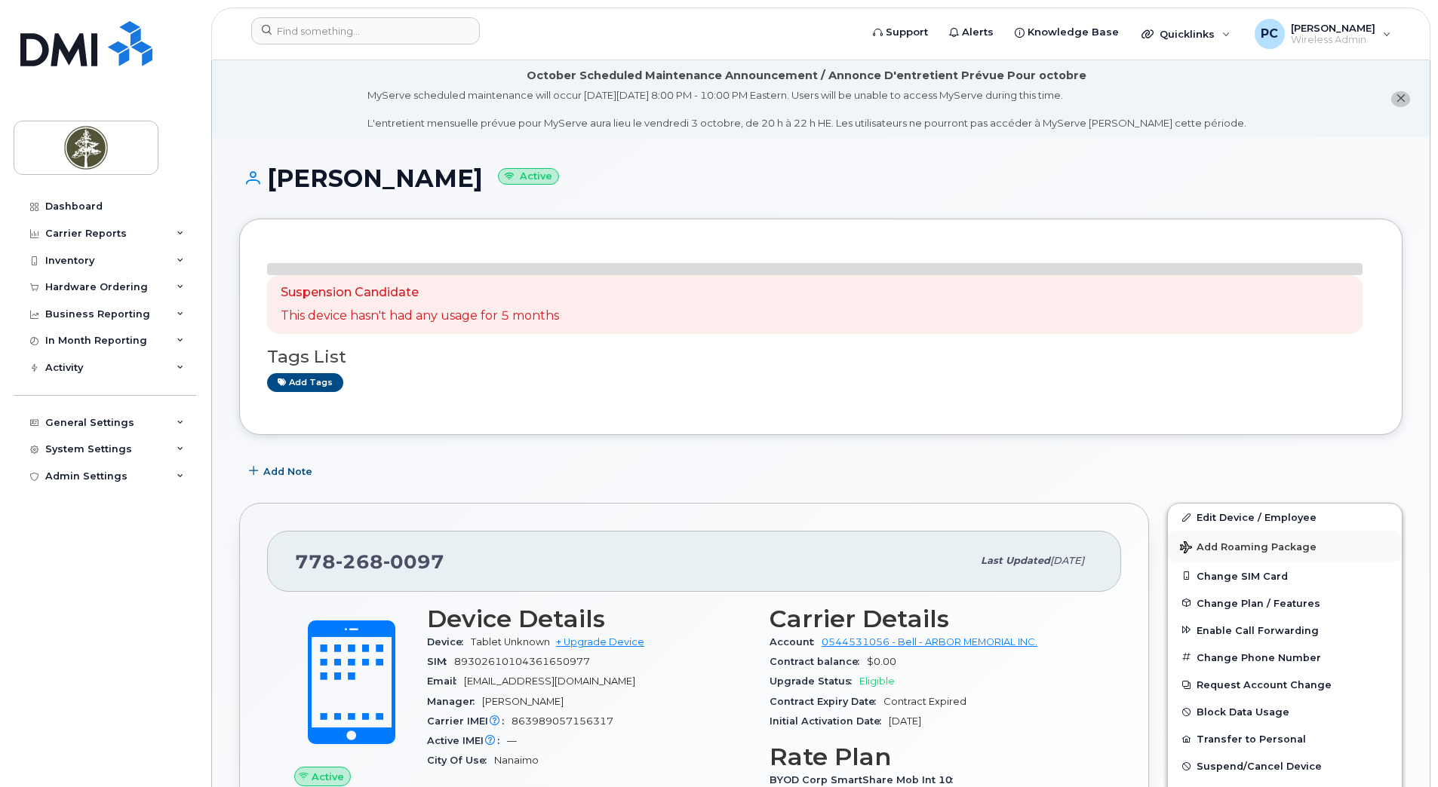
scroll to position [75, 0]
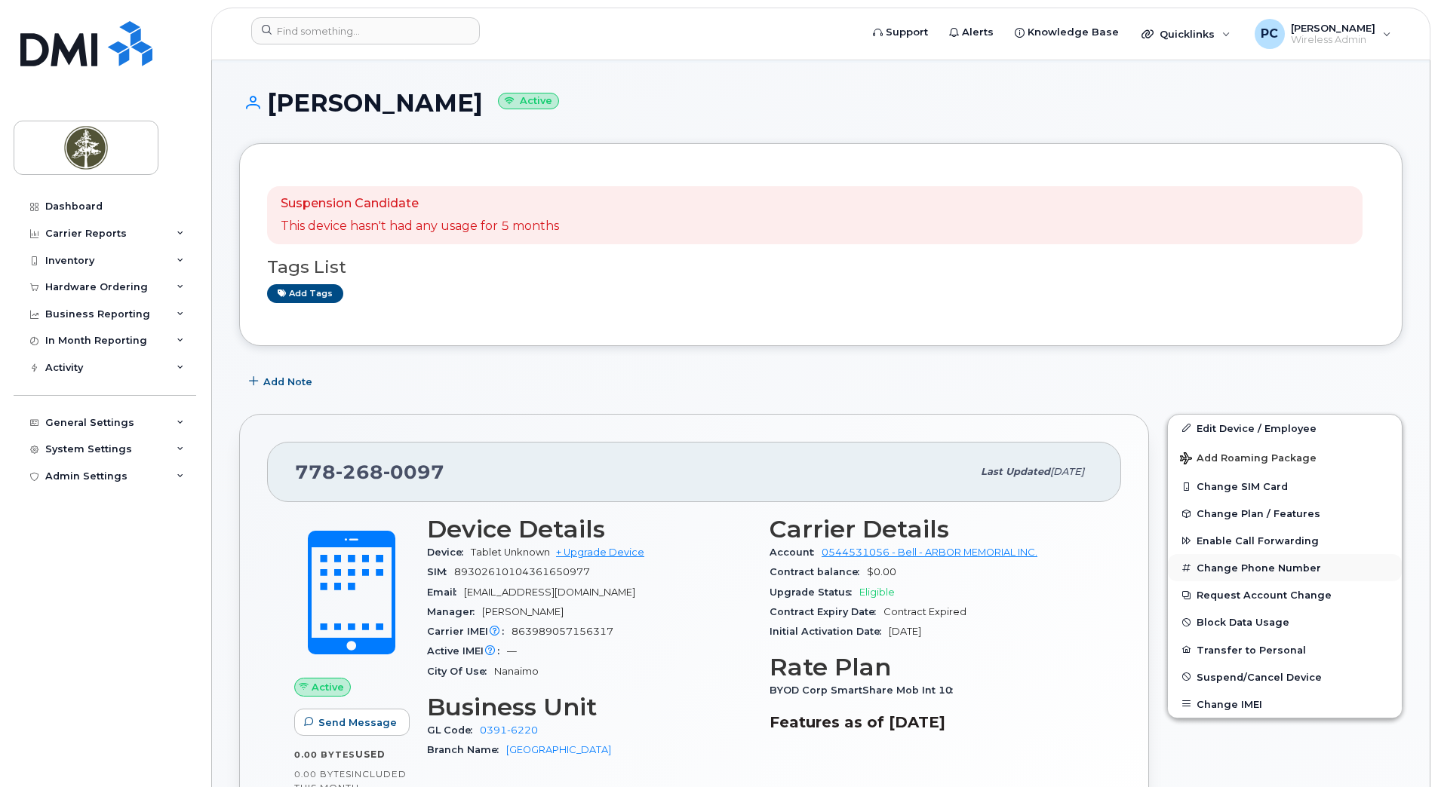
click at [1226, 569] on button "Change Phone Number" at bounding box center [1285, 567] width 234 height 27
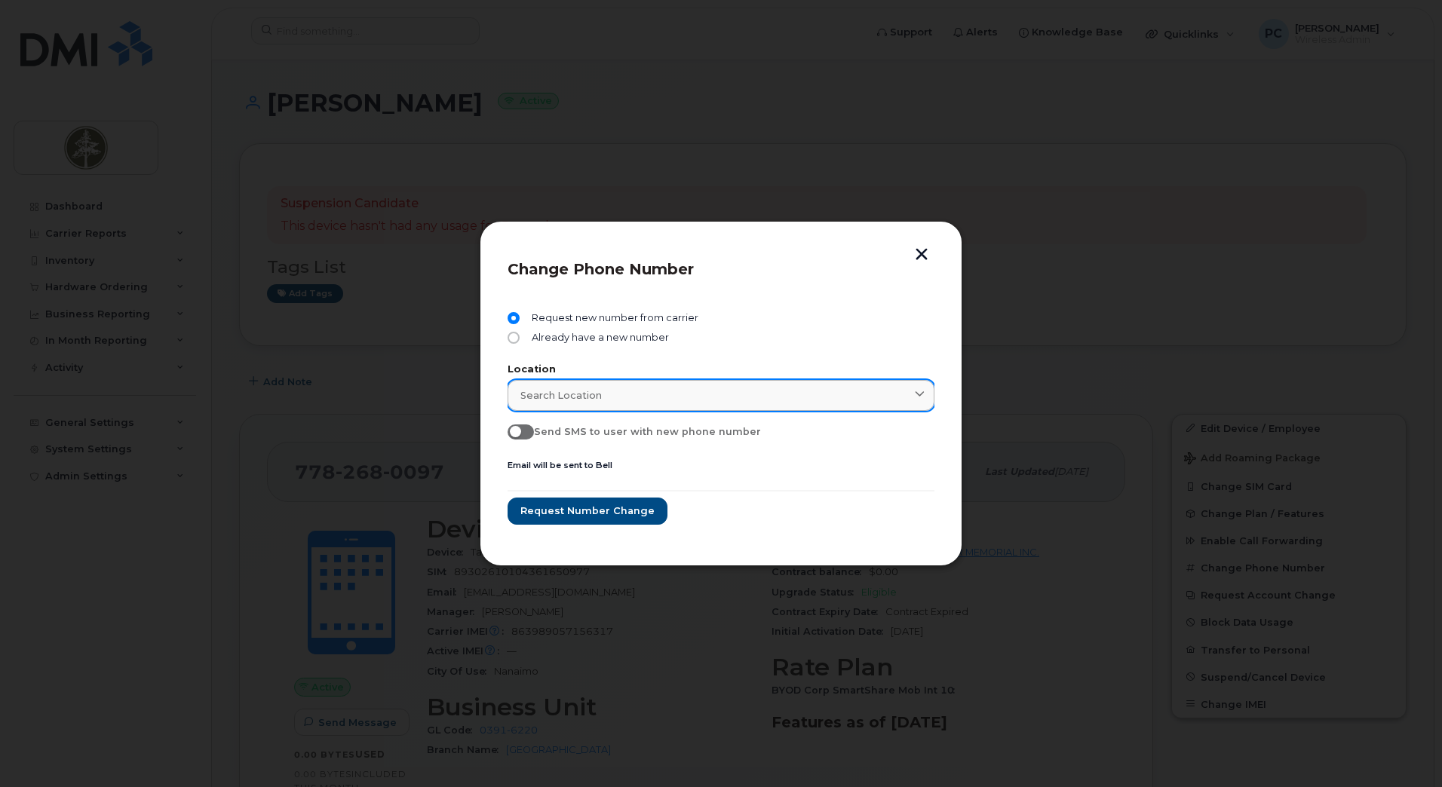
click at [706, 392] on div "Search location" at bounding box center [720, 395] width 401 height 14
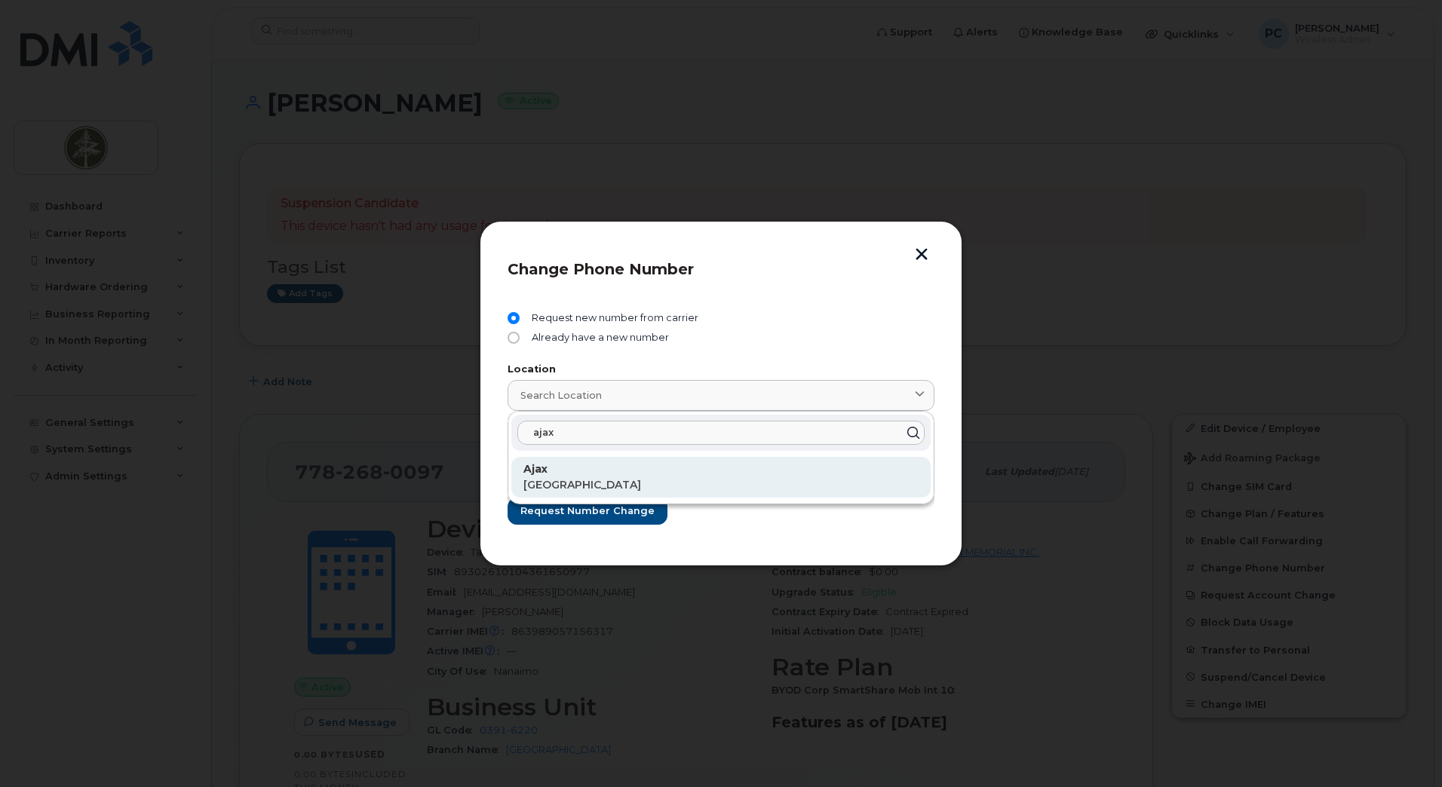
type input "ajax"
click at [586, 494] on div "Ajax Ontario" at bounding box center [720, 477] width 419 height 41
type input "Ajax"
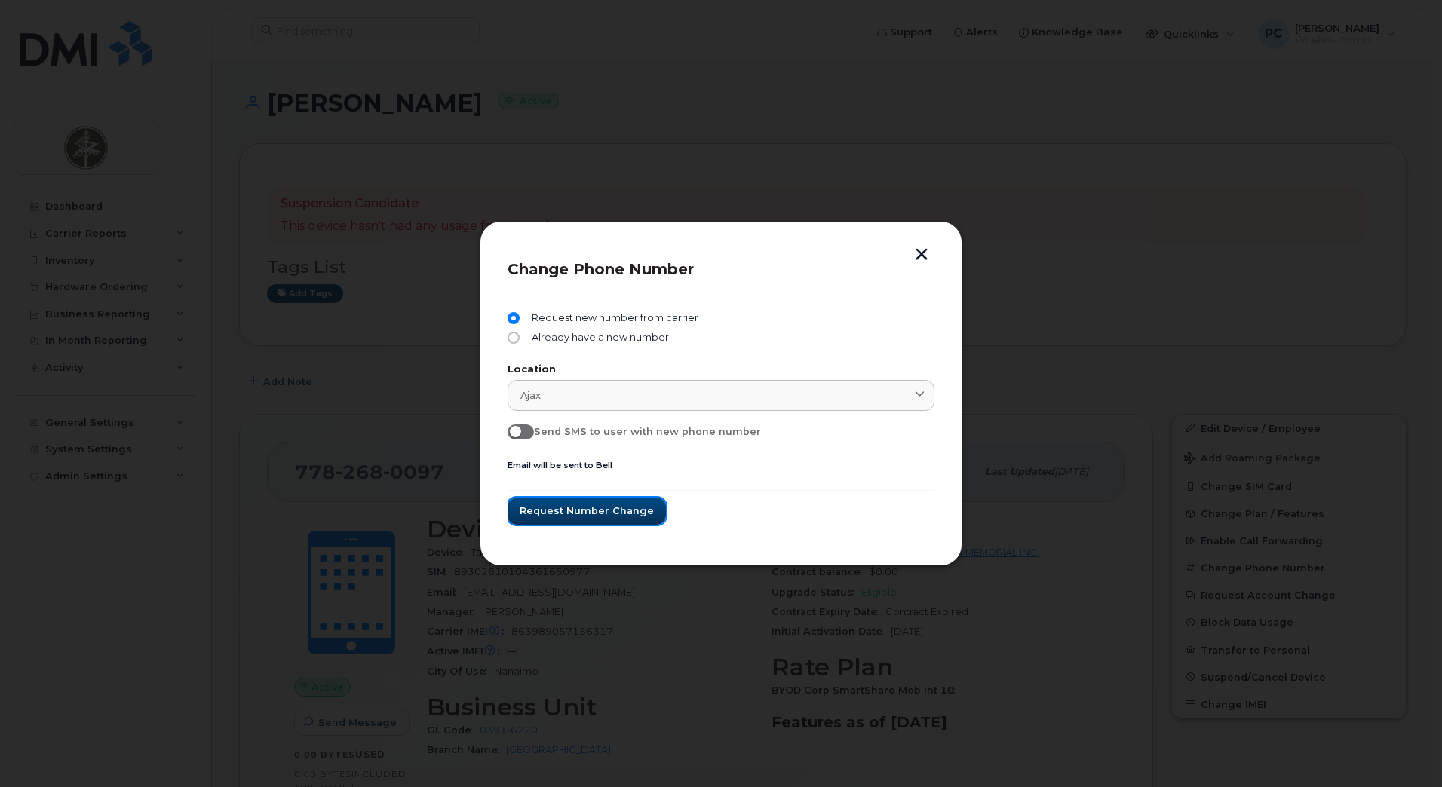
click at [603, 513] on span "Request number change" at bounding box center [587, 511] width 134 height 14
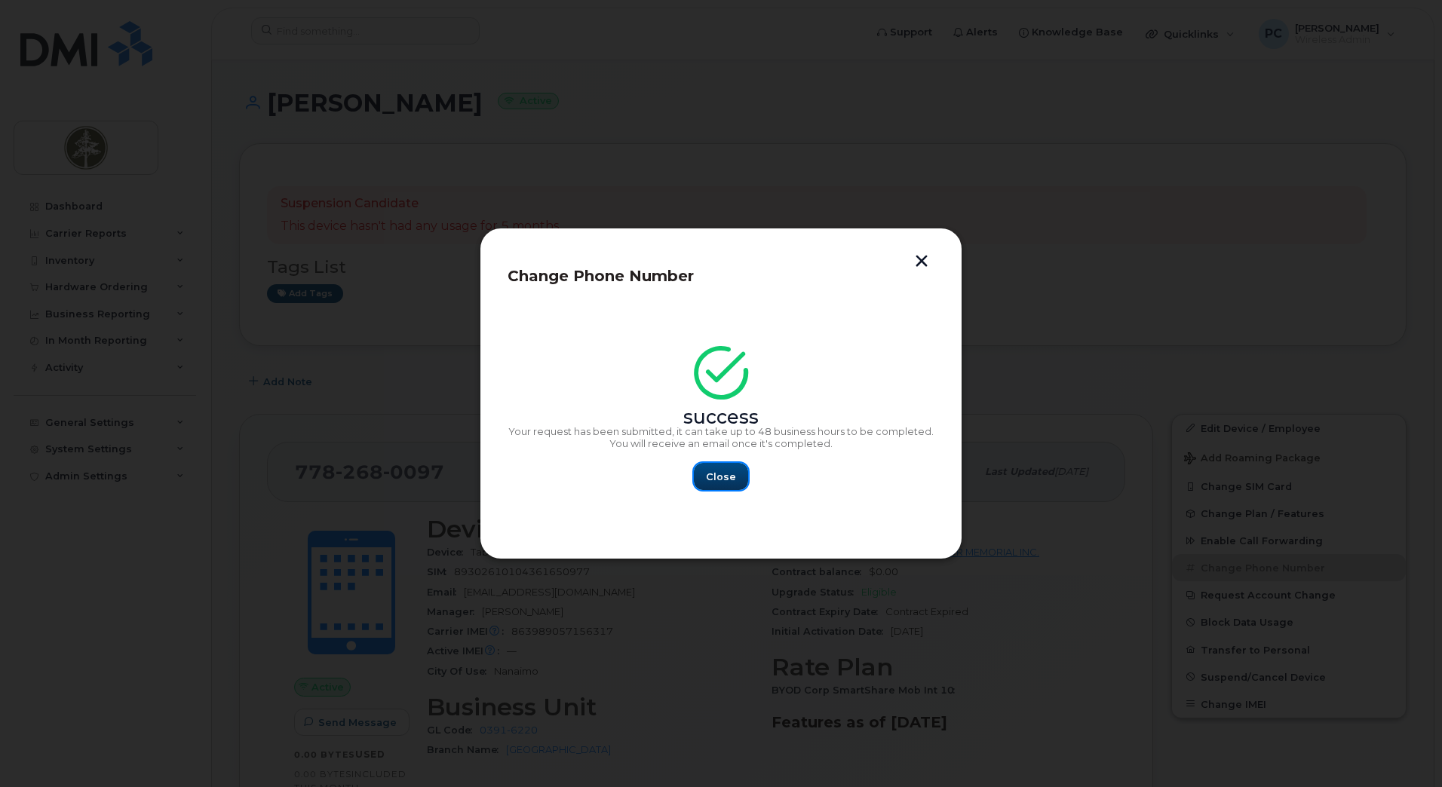
click at [720, 476] on span "Close" at bounding box center [721, 477] width 30 height 14
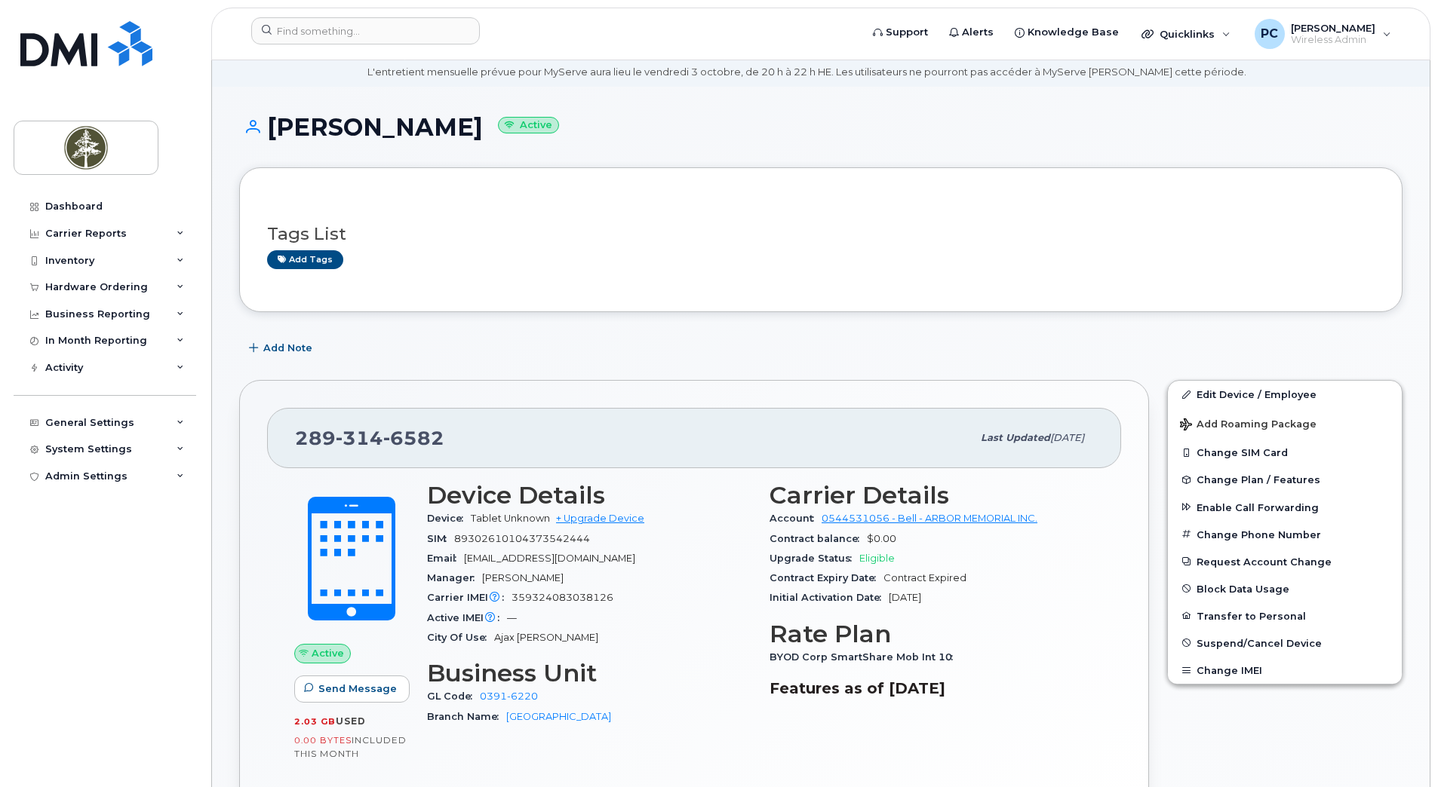
scroll to position [75, 0]
